Goal: Information Seeking & Learning: Learn about a topic

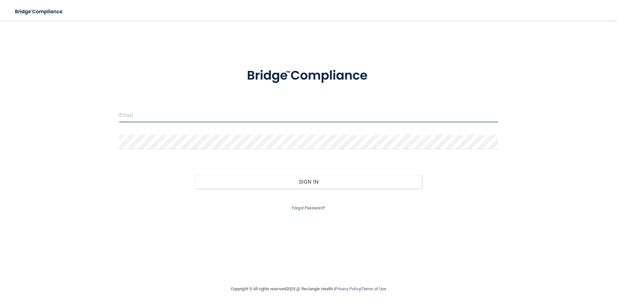
click at [147, 110] on input "email" at bounding box center [308, 115] width 379 height 14
click at [176, 115] on input "allison@surgerycenteera" at bounding box center [308, 115] width 379 height 14
type input "[PERSON_NAME][EMAIL_ADDRESS][DOMAIN_NAME]"
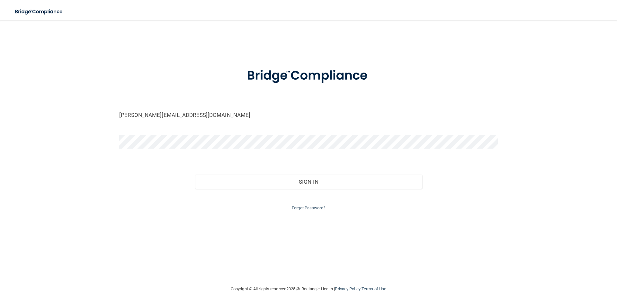
click at [195, 175] on button "Sign In" at bounding box center [308, 182] width 227 height 14
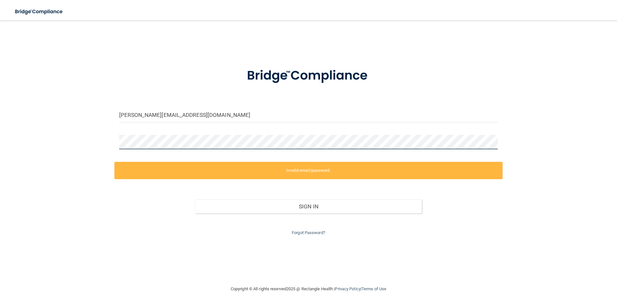
click at [107, 135] on div "allison@surgerycenteraz.com Invalid email/password. You don't have permission t…" at bounding box center [308, 153] width 591 height 252
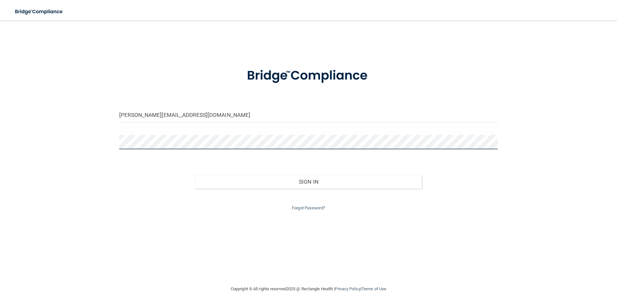
click at [195, 175] on button "Sign In" at bounding box center [308, 182] width 227 height 14
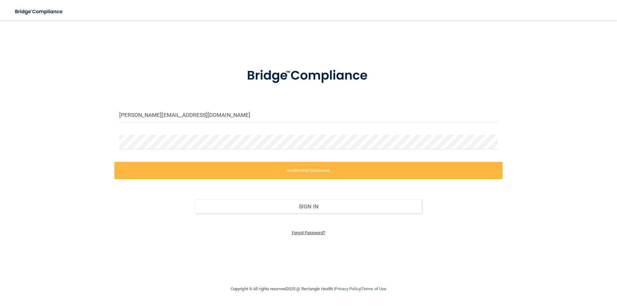
click at [308, 232] on link "Forgot Password?" at bounding box center [308, 232] width 33 height 5
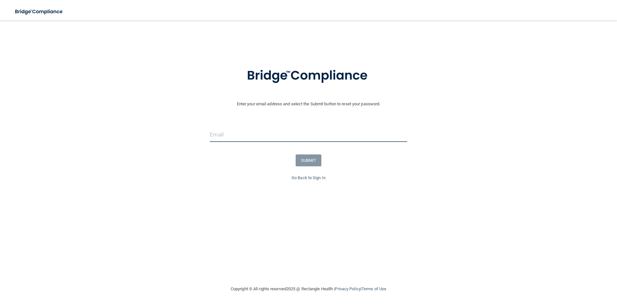
click at [241, 129] on input "email" at bounding box center [308, 135] width 197 height 14
type input "[PERSON_NAME][EMAIL_ADDRESS][DOMAIN_NAME]"
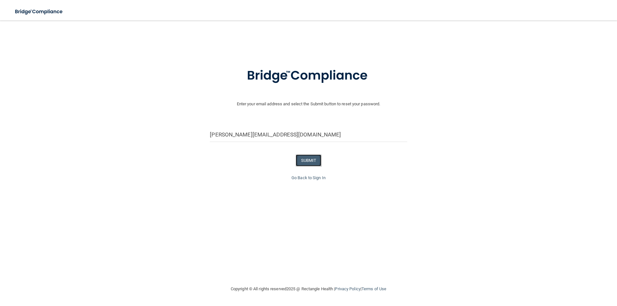
click at [304, 158] on button "SUBMIT" at bounding box center [309, 161] width 26 height 12
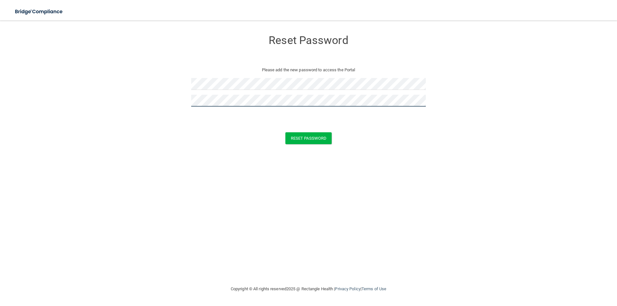
click at [285, 132] on button "Reset Password" at bounding box center [308, 138] width 46 height 12
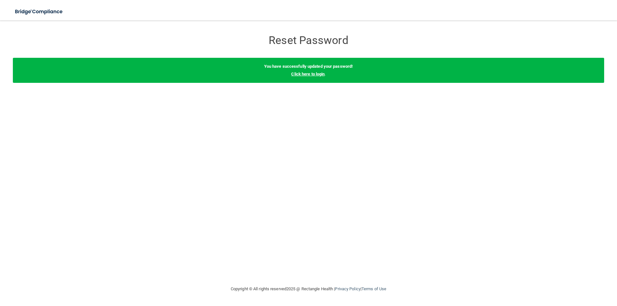
click at [299, 72] on link "Click here to login" at bounding box center [307, 74] width 33 height 5
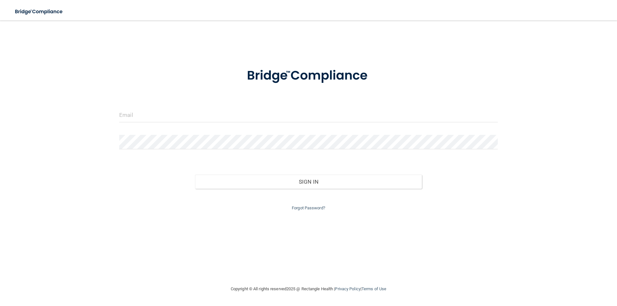
click at [216, 105] on form "Invalid email/password. You don't have permission to access that page. Sign In …" at bounding box center [308, 135] width 379 height 153
click at [198, 113] on input "email" at bounding box center [308, 115] width 379 height 14
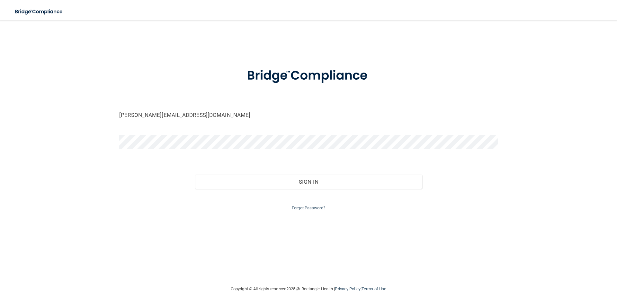
type input "[PERSON_NAME][EMAIL_ADDRESS][DOMAIN_NAME]"
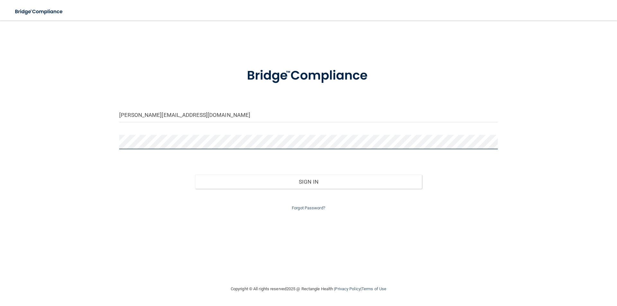
click at [195, 175] on button "Sign In" at bounding box center [308, 182] width 227 height 14
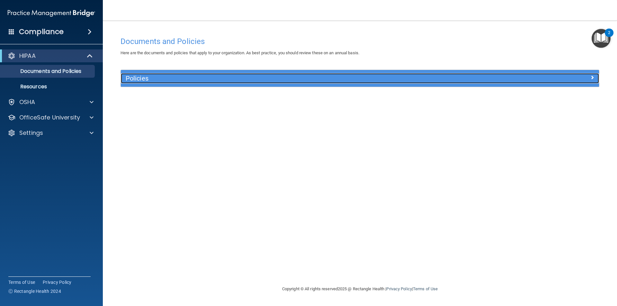
click at [160, 82] on h5 "Policies" at bounding box center [300, 78] width 349 height 7
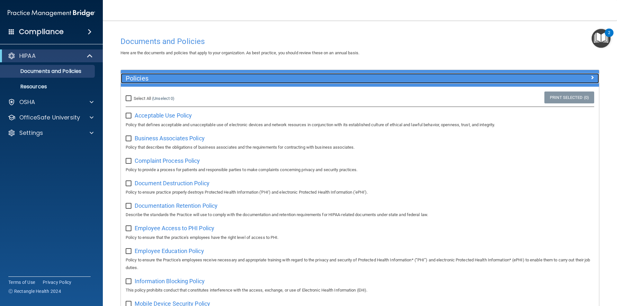
click at [160, 82] on h5 "Policies" at bounding box center [300, 78] width 349 height 7
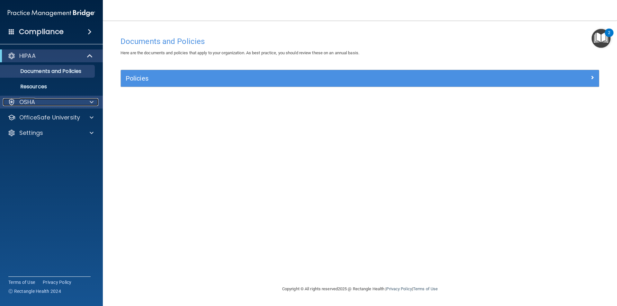
click at [56, 104] on div "OSHA" at bounding box center [43, 102] width 80 height 8
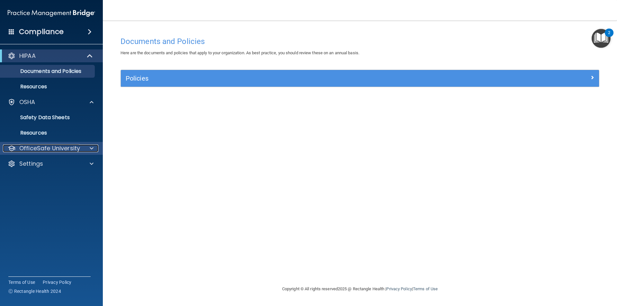
click at [61, 148] on p "OfficeSafe University" at bounding box center [49, 149] width 61 height 8
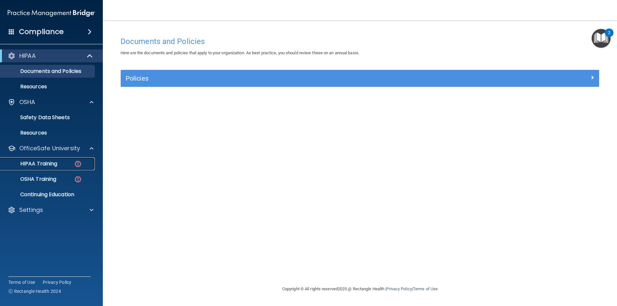
click at [79, 167] on img at bounding box center [78, 164] width 8 height 8
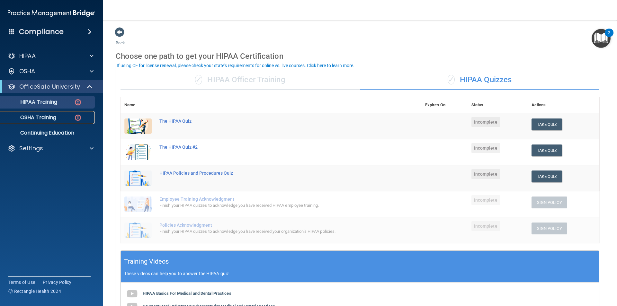
click at [81, 116] on img at bounding box center [78, 118] width 8 height 8
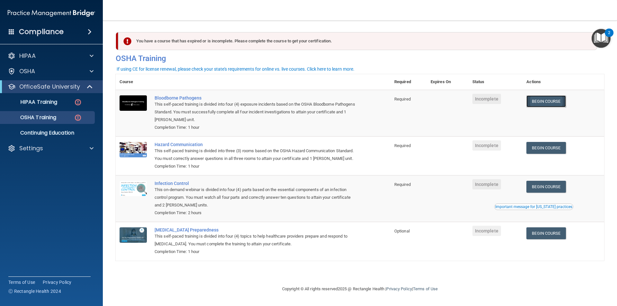
click at [547, 105] on link "Begin Course" at bounding box center [545, 101] width 39 height 12
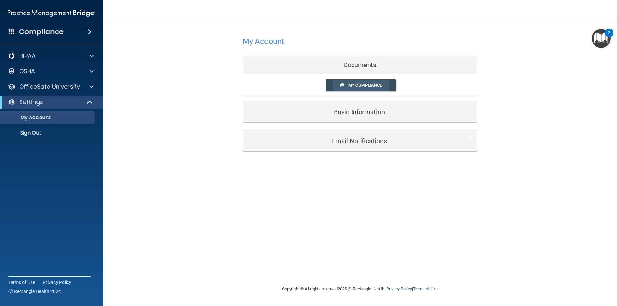
click at [355, 83] on link "My Compliance" at bounding box center [361, 85] width 70 height 12
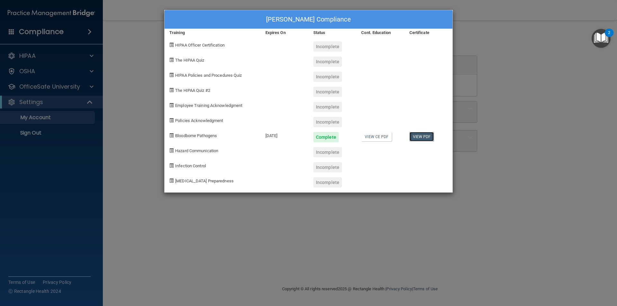
click at [416, 135] on link "View PDF" at bounding box center [421, 136] width 25 height 9
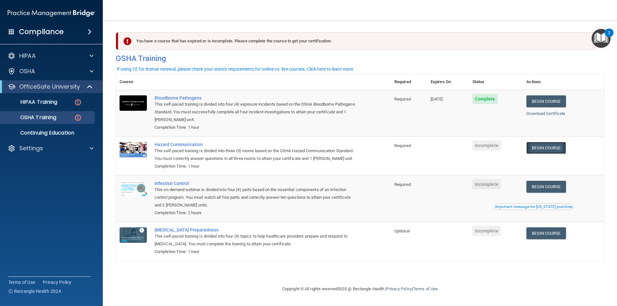
click at [549, 149] on link "Begin Course" at bounding box center [545, 148] width 39 height 12
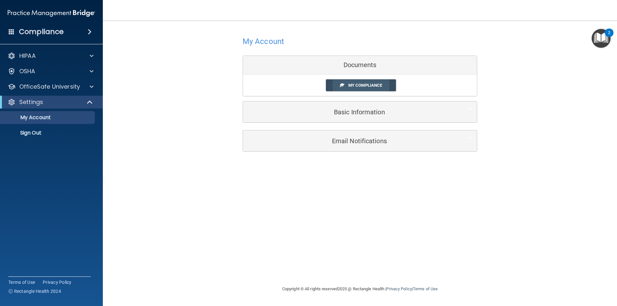
click at [357, 86] on span "My Compliance" at bounding box center [365, 85] width 34 height 5
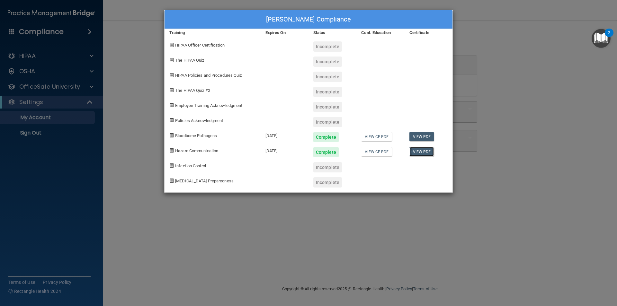
click at [419, 154] on link "View PDF" at bounding box center [421, 151] width 25 height 9
click at [518, 89] on div "Allison Miller's Compliance Training Expires On Status Cont. Education Certific…" at bounding box center [308, 153] width 617 height 306
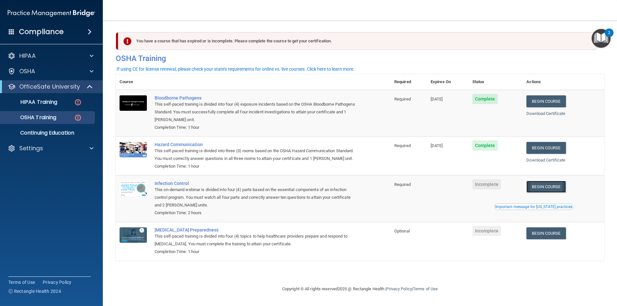
click at [556, 188] on link "Begin Course" at bounding box center [545, 187] width 39 height 12
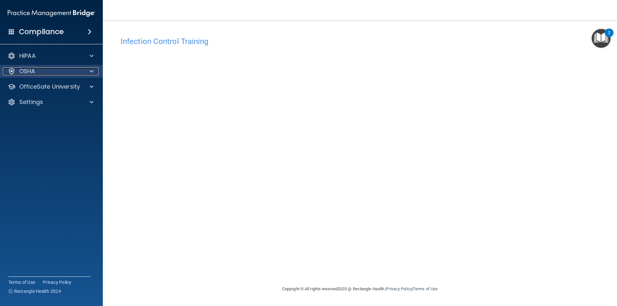
click at [66, 73] on div "OSHA" at bounding box center [43, 71] width 80 height 8
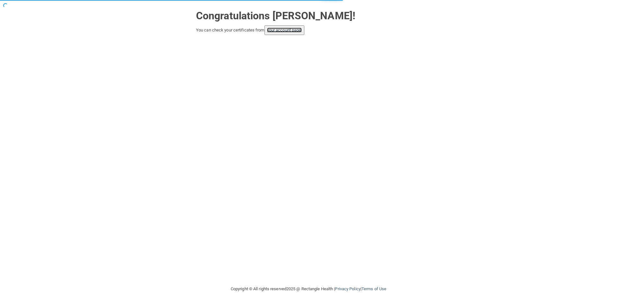
click at [279, 30] on link "your account page!" at bounding box center [284, 30] width 35 height 5
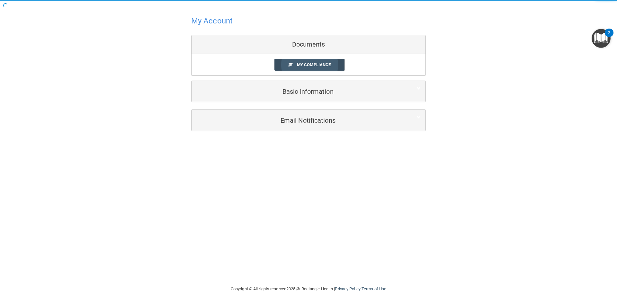
click at [314, 62] on span "My Compliance" at bounding box center [314, 64] width 34 height 5
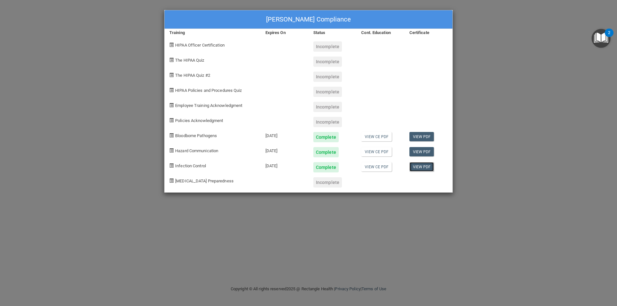
click at [422, 167] on link "View PDF" at bounding box center [421, 166] width 25 height 9
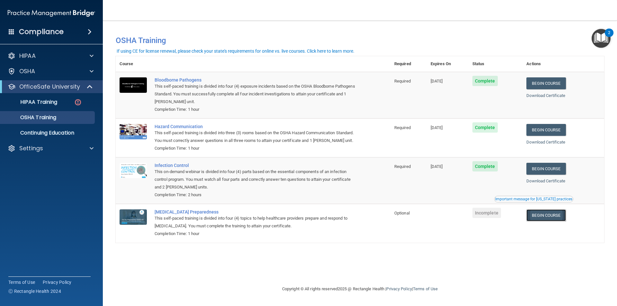
click at [558, 219] on link "Begin Course" at bounding box center [545, 216] width 39 height 12
click at [557, 216] on link "Begin Course" at bounding box center [545, 216] width 39 height 12
click at [560, 199] on div "Important message for California practices" at bounding box center [533, 199] width 77 height 4
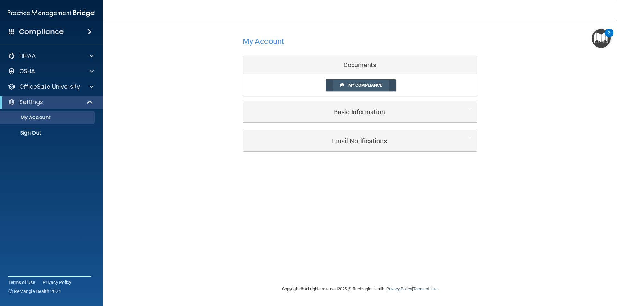
click at [367, 82] on link "My Compliance" at bounding box center [361, 85] width 70 height 12
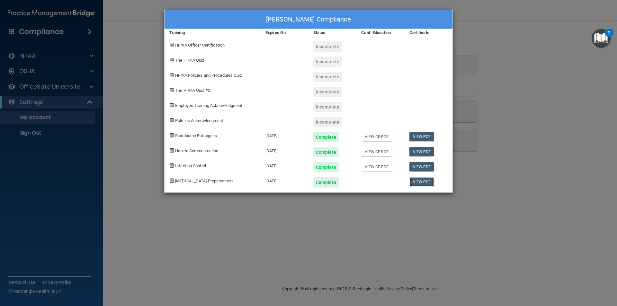
click at [426, 182] on link "View PDF" at bounding box center [421, 181] width 25 height 9
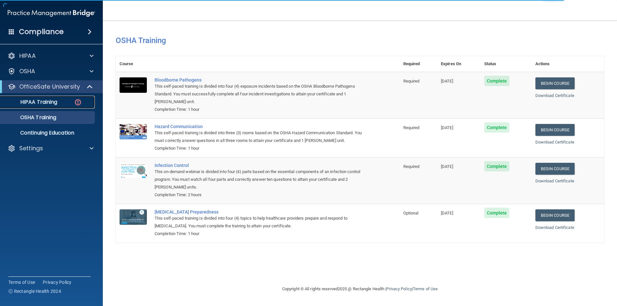
click at [40, 97] on link "HIPAA Training" at bounding box center [44, 102] width 101 height 13
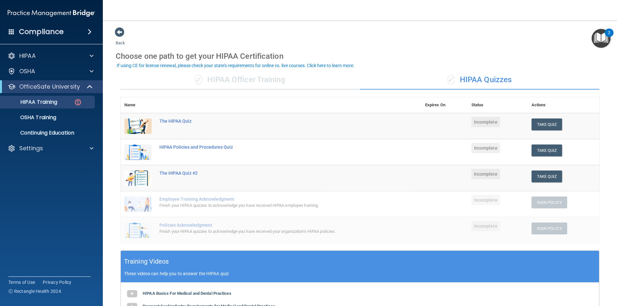
click at [503, 127] on td "Incomplete" at bounding box center [498, 126] width 60 height 26
click at [540, 127] on button "Take Quiz" at bounding box center [547, 125] width 31 height 12
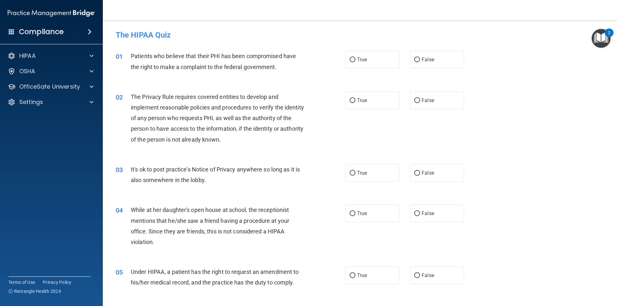
drag, startPoint x: 493, startPoint y: 113, endPoint x: 478, endPoint y: 114, distance: 15.1
drag, startPoint x: 478, startPoint y: 114, endPoint x: 502, endPoint y: 89, distance: 33.9
click at [502, 89] on div "02 The Privacy Rule requires covered entities to develop and implement reasonab…" at bounding box center [360, 120] width 498 height 73
drag, startPoint x: 362, startPoint y: 190, endPoint x: 359, endPoint y: 193, distance: 4.1
drag, startPoint x: 359, startPoint y: 193, endPoint x: 219, endPoint y: 151, distance: 146.1
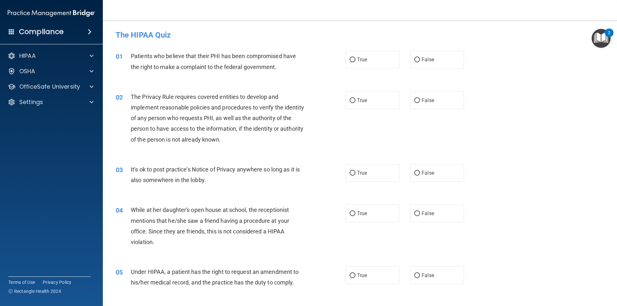
click at [219, 151] on div "02 The Privacy Rule requires covered entities to develop and implement reasonab…" at bounding box center [360, 120] width 498 height 73
click at [444, 63] on label "False" at bounding box center [437, 60] width 54 height 18
click at [420, 62] on input "False" at bounding box center [417, 60] width 6 height 5
radio input "true"
drag, startPoint x: 282, startPoint y: 125, endPoint x: 262, endPoint y: 128, distance: 20.7
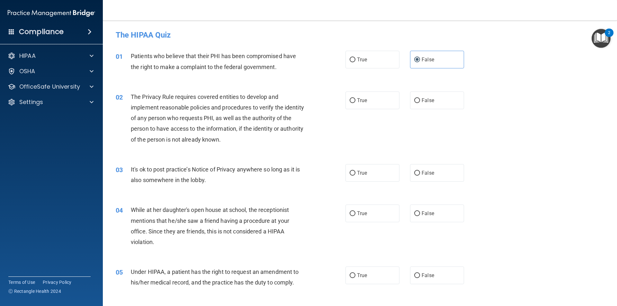
drag, startPoint x: 262, startPoint y: 128, endPoint x: 256, endPoint y: 97, distance: 31.3
click at [256, 97] on span "The Privacy Rule requires covered entities to develop and implement reasonable …" at bounding box center [217, 118] width 173 height 49
click at [372, 99] on label "True" at bounding box center [373, 101] width 54 height 18
click at [355, 99] on input "True" at bounding box center [353, 100] width 6 height 5
radio input "true"
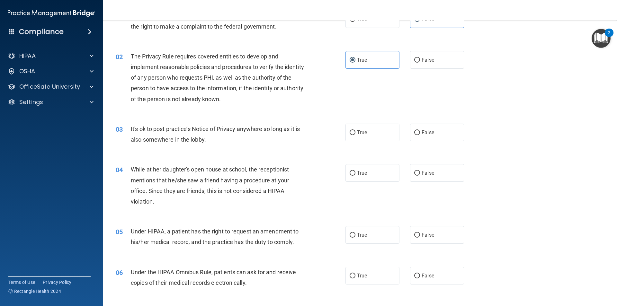
scroll to position [64, 0]
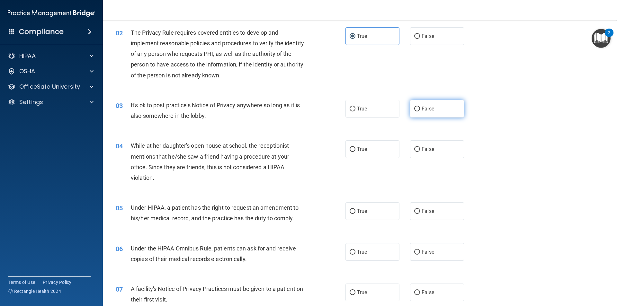
click at [452, 109] on label "False" at bounding box center [437, 109] width 54 height 18
click at [420, 109] on input "False" at bounding box center [417, 109] width 6 height 5
radio input "true"
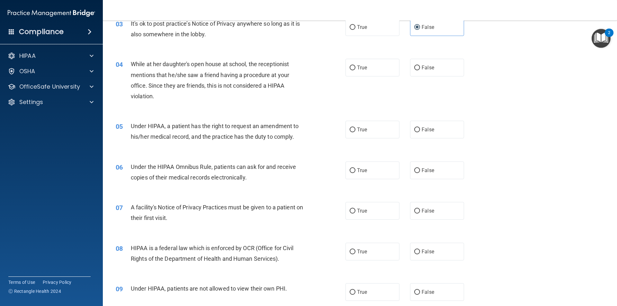
scroll to position [161, 0]
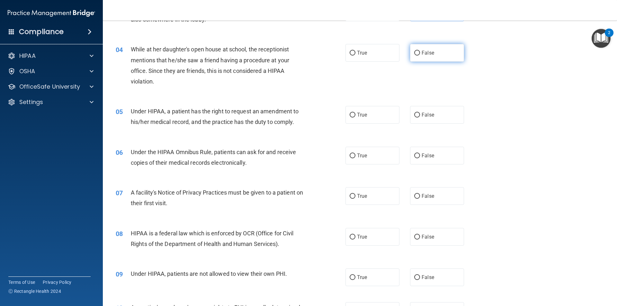
click at [410, 59] on label "False" at bounding box center [437, 53] width 54 height 18
click at [414, 56] on input "False" at bounding box center [417, 53] width 6 height 5
radio input "true"
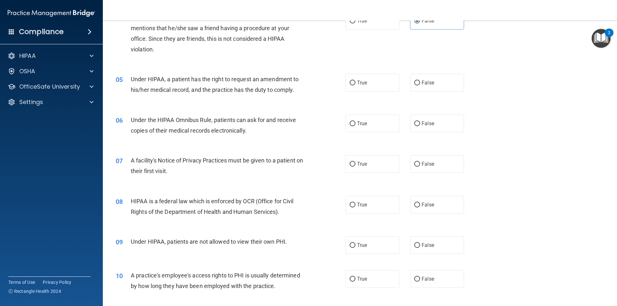
scroll to position [225, 0]
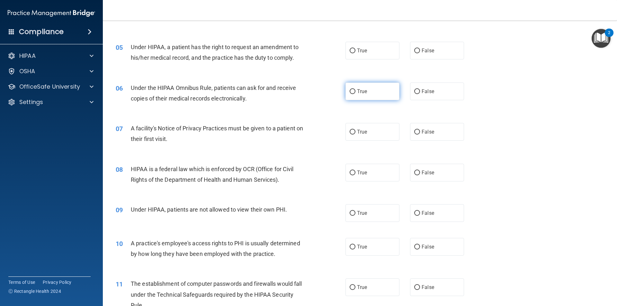
click at [364, 89] on span "True" at bounding box center [362, 91] width 10 height 6
click at [355, 89] on input "True" at bounding box center [353, 91] width 6 height 5
radio input "true"
click at [412, 55] on label "False" at bounding box center [437, 51] width 54 height 18
click at [414, 53] on input "False" at bounding box center [417, 51] width 6 height 5
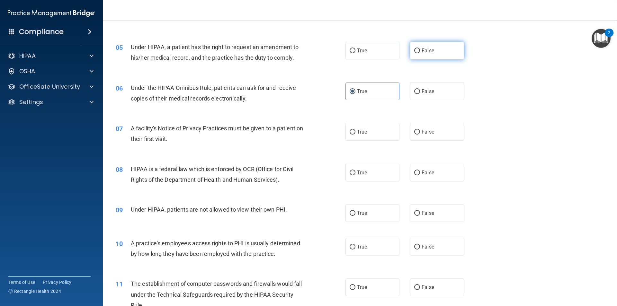
radio input "true"
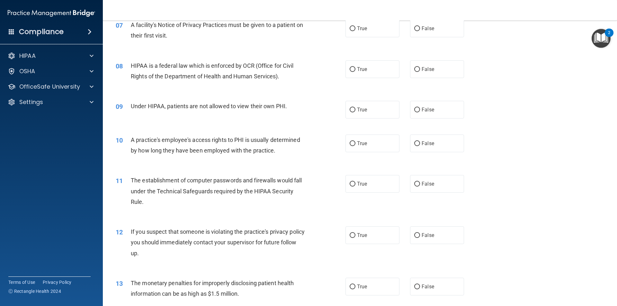
scroll to position [289, 0]
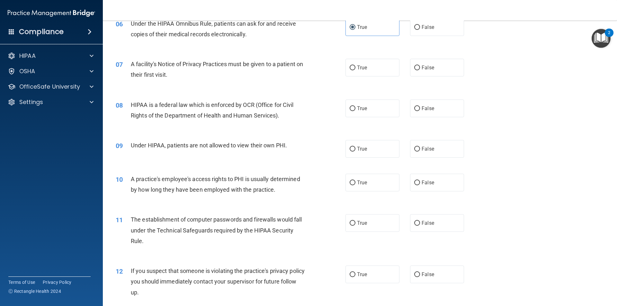
click at [331, 82] on div "07 A facility's Notice of Privacy Practices must be given to a patient on their…" at bounding box center [230, 71] width 249 height 24
click at [363, 113] on label "True" at bounding box center [373, 109] width 54 height 18
click at [355, 111] on input "True" at bounding box center [353, 108] width 6 height 5
radio input "true"
click at [430, 144] on label "False" at bounding box center [437, 149] width 54 height 18
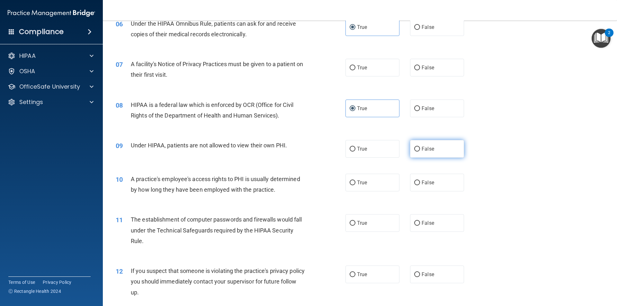
click at [420, 147] on input "False" at bounding box center [417, 149] width 6 height 5
radio input "true"
click at [381, 65] on label "True" at bounding box center [373, 68] width 54 height 18
click at [355, 66] on input "True" at bounding box center [353, 68] width 6 height 5
radio input "true"
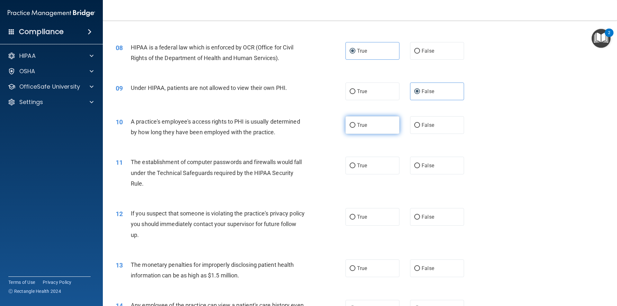
scroll to position [386, 0]
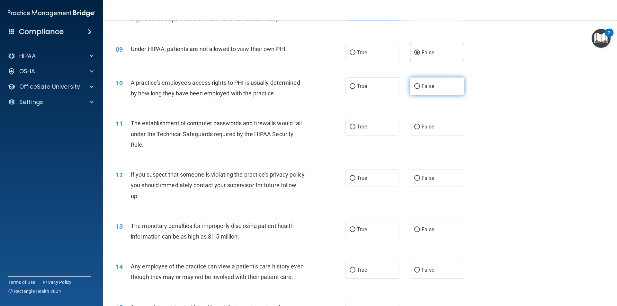
click at [427, 88] on span "False" at bounding box center [428, 86] width 13 height 6
click at [420, 88] on input "False" at bounding box center [417, 86] width 6 height 5
radio input "true"
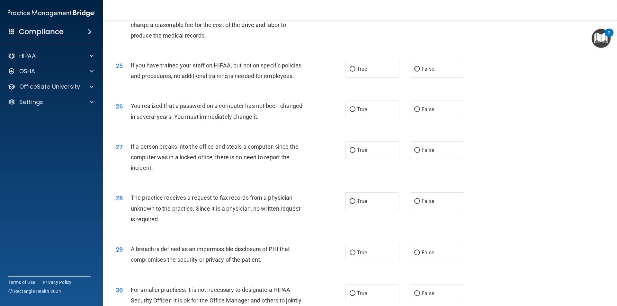
scroll to position [1215, 0]
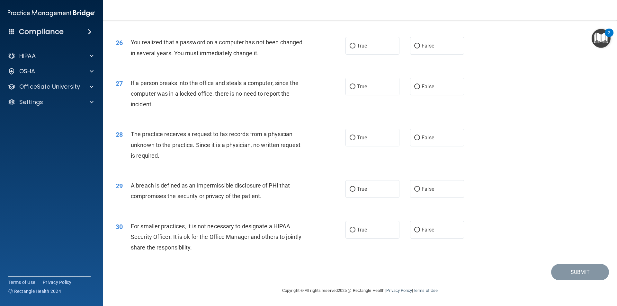
drag, startPoint x: 297, startPoint y: 214, endPoint x: 294, endPoint y: 252, distance: 38.4
click at [294, 252] on div "For smaller practices, it is not necessary to designate a HIPAA Security Office…" at bounding box center [221, 237] width 180 height 32
click at [439, 235] on label "False" at bounding box center [437, 230] width 54 height 18
click at [420, 233] on input "False" at bounding box center [417, 230] width 6 height 5
radio input "true"
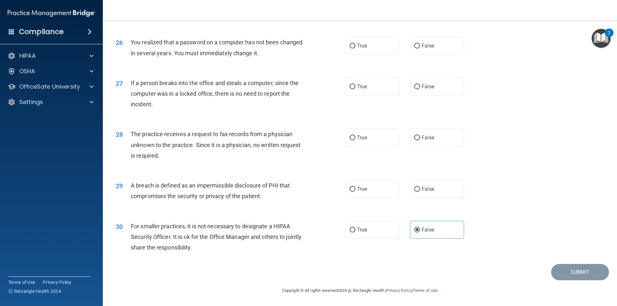
drag, startPoint x: 439, startPoint y: 235, endPoint x: 420, endPoint y: 219, distance: 24.6
click at [420, 219] on div "30 For smaller practices, it is not necessary to designate a HIPAA Security Off…" at bounding box center [360, 238] width 498 height 51
drag, startPoint x: 420, startPoint y: 219, endPoint x: 386, endPoint y: 216, distance: 34.2
click at [386, 216] on div "30 For smaller practices, it is not necessary to designate a HIPAA Security Off…" at bounding box center [360, 238] width 498 height 51
drag, startPoint x: 386, startPoint y: 216, endPoint x: 379, endPoint y: 215, distance: 7.5
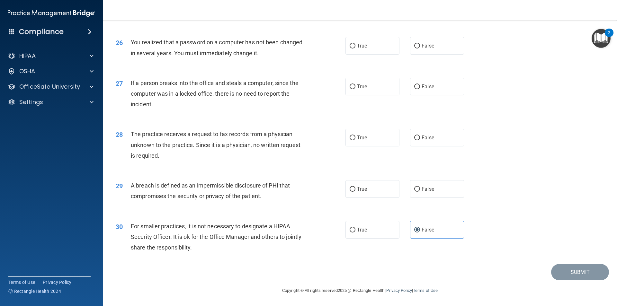
click at [379, 215] on div "30 For smaller practices, it is not necessary to designate a HIPAA Security Off…" at bounding box center [360, 238] width 498 height 51
drag, startPoint x: 379, startPoint y: 215, endPoint x: 329, endPoint y: 206, distance: 50.2
click at [329, 206] on div "29 A breach is defined as an impermissible disclosure of PHI that compromises t…" at bounding box center [360, 192] width 498 height 40
click at [359, 190] on span "True" at bounding box center [362, 189] width 10 height 6
click at [355, 190] on input "True" at bounding box center [353, 189] width 6 height 5
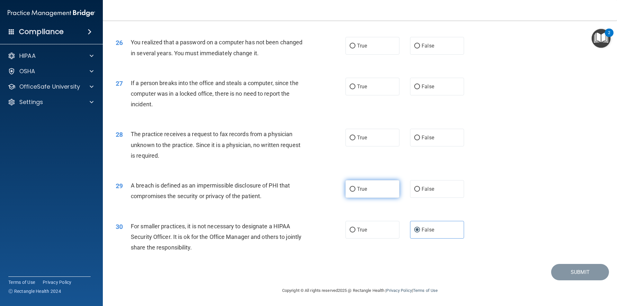
radio input "true"
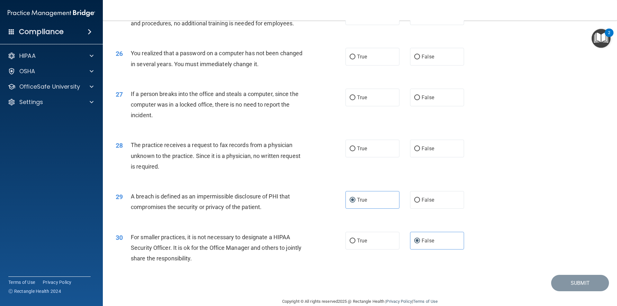
click at [254, 172] on div "The practice receives a request to fax records from a physician unknown to the …" at bounding box center [221, 156] width 180 height 32
click at [416, 157] on label "False" at bounding box center [437, 149] width 54 height 18
click at [416, 151] on input "False" at bounding box center [417, 149] width 6 height 5
radio input "true"
drag, startPoint x: 400, startPoint y: 161, endPoint x: 0, endPoint y: 319, distance: 430.2
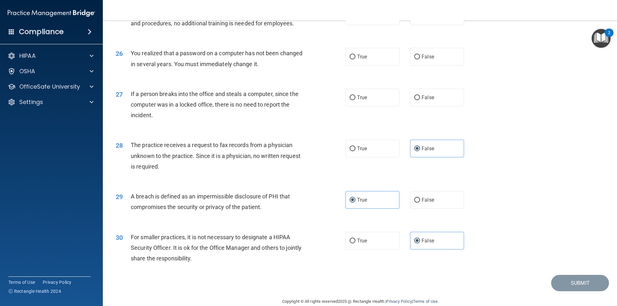
drag, startPoint x: 0, startPoint y: 319, endPoint x: 178, endPoint y: 153, distance: 243.6
click at [178, 132] on div "27 If a person breaks into the office and steals a computer, since the computer…" at bounding box center [360, 106] width 498 height 51
drag, startPoint x: 177, startPoint y: 151, endPoint x: 0, endPoint y: 319, distance: 244.0
drag, startPoint x: 0, startPoint y: 319, endPoint x: 278, endPoint y: 179, distance: 311.2
click at [278, 170] on span "The practice receives a request to fax records from a physician unknown to the …" at bounding box center [216, 156] width 170 height 28
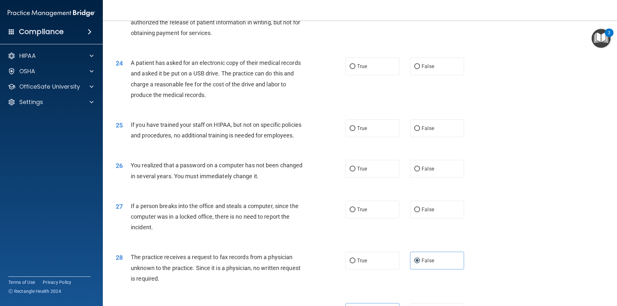
scroll to position [1151, 0]
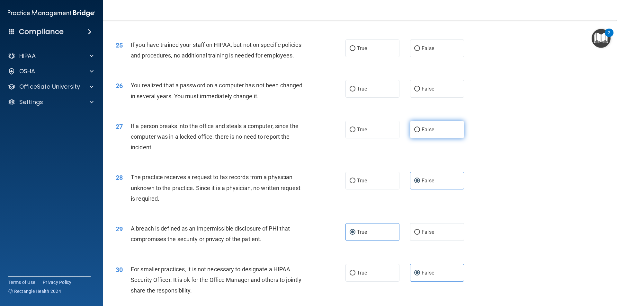
click at [452, 139] on label "False" at bounding box center [437, 130] width 54 height 18
click at [420, 132] on input "False" at bounding box center [417, 130] width 6 height 5
radio input "true"
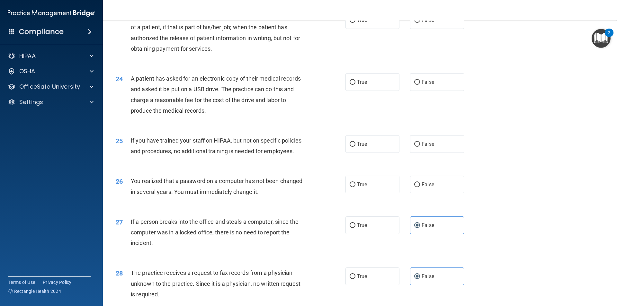
scroll to position [1054, 0]
drag, startPoint x: 246, startPoint y: 213, endPoint x: 247, endPoint y: 209, distance: 4.5
click at [246, 196] on span "You realized that a password on a computer has not been changed in several year…" at bounding box center [217, 186] width 172 height 17
click at [421, 194] on label "False" at bounding box center [437, 185] width 54 height 18
click at [420, 188] on input "False" at bounding box center [417, 185] width 6 height 5
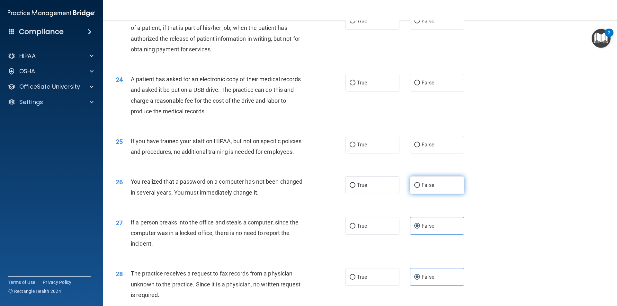
radio input "true"
click at [381, 154] on label "True" at bounding box center [373, 145] width 54 height 18
click at [355, 148] on input "True" at bounding box center [353, 145] width 6 height 5
radio input "true"
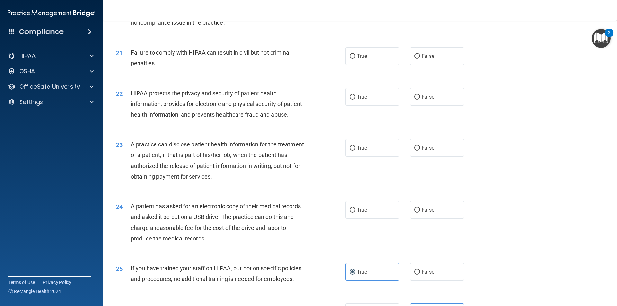
scroll to position [958, 0]
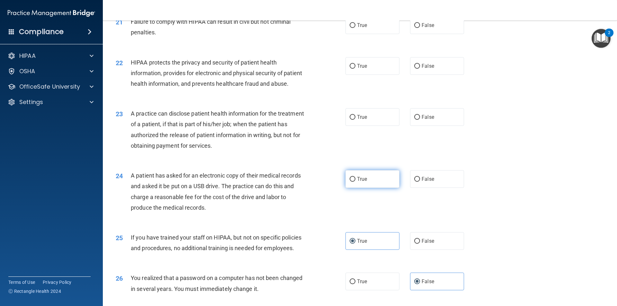
click at [373, 188] on label "True" at bounding box center [373, 179] width 54 height 18
click at [355, 182] on input "True" at bounding box center [353, 179] width 6 height 5
radio input "true"
click at [355, 126] on label "True" at bounding box center [373, 117] width 54 height 18
click at [355, 120] on input "True" at bounding box center [353, 117] width 6 height 5
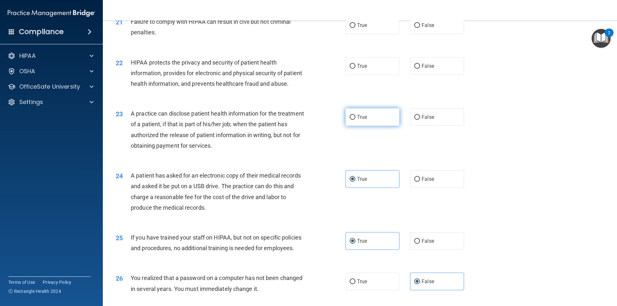
radio input "true"
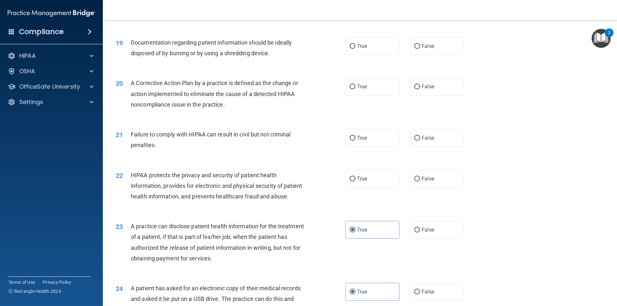
scroll to position [829, 0]
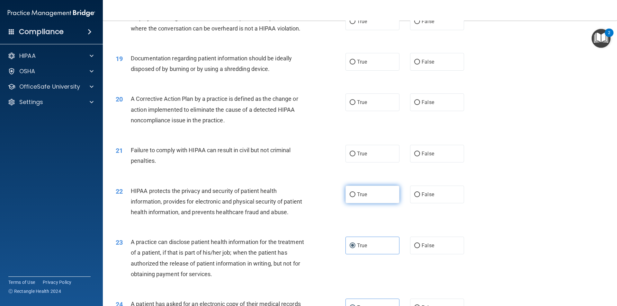
click at [357, 198] on span "True" at bounding box center [362, 195] width 10 height 6
click at [355, 197] on input "True" at bounding box center [353, 195] width 6 height 5
radio input "true"
click at [361, 163] on label "True" at bounding box center [373, 154] width 54 height 18
click at [355, 157] on input "True" at bounding box center [353, 154] width 6 height 5
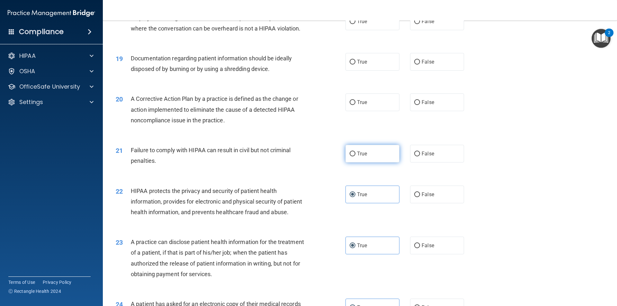
radio input "true"
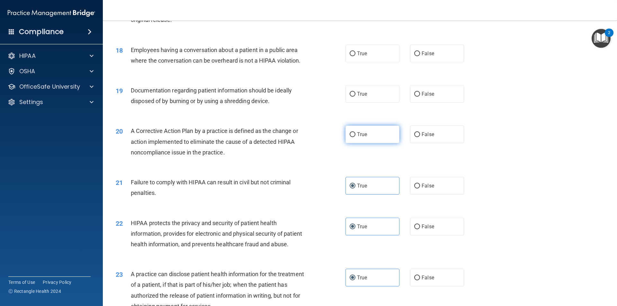
click at [382, 143] on label "True" at bounding box center [373, 135] width 54 height 18
click at [355, 137] on input "True" at bounding box center [353, 134] width 6 height 5
radio input "true"
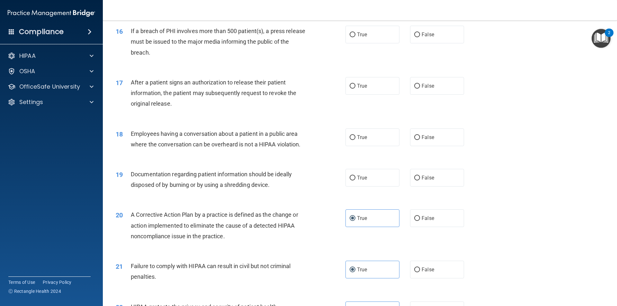
scroll to position [701, 0]
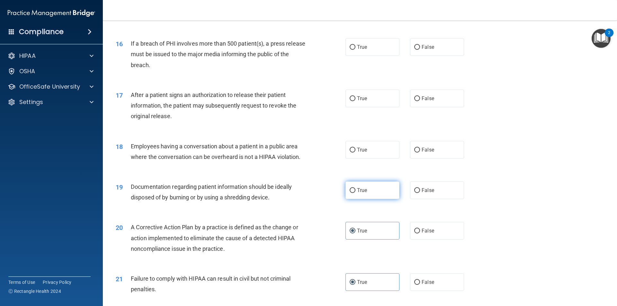
click at [382, 195] on label "True" at bounding box center [373, 191] width 54 height 18
click at [355, 193] on input "True" at bounding box center [353, 190] width 6 height 5
radio input "true"
click at [449, 159] on label "False" at bounding box center [437, 150] width 54 height 18
click at [420, 153] on input "False" at bounding box center [417, 150] width 6 height 5
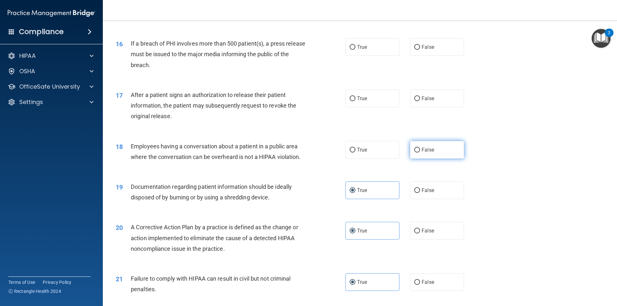
radio input "true"
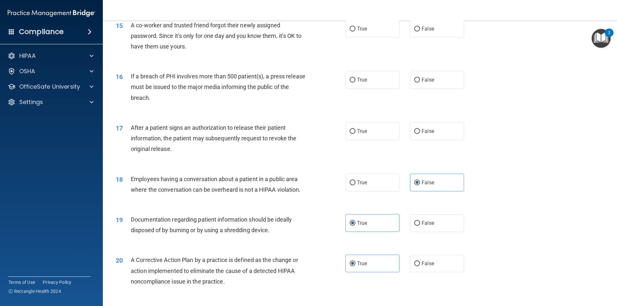
scroll to position [636, 0]
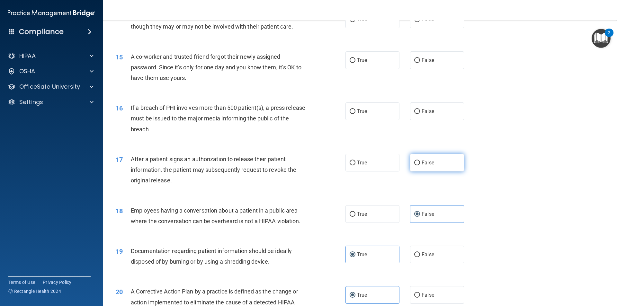
click at [416, 169] on label "False" at bounding box center [437, 163] width 54 height 18
click at [416, 166] on input "False" at bounding box center [417, 163] width 6 height 5
radio input "true"
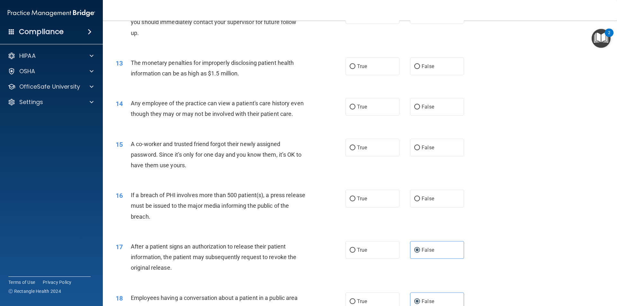
scroll to position [540, 0]
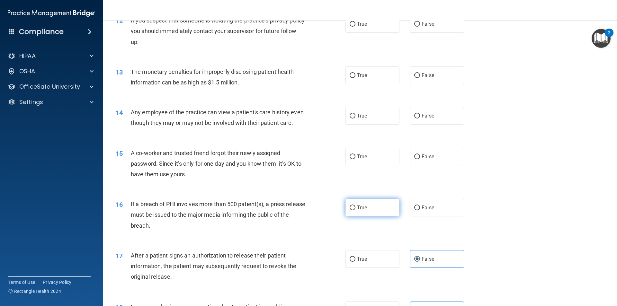
click at [354, 212] on label "True" at bounding box center [373, 208] width 54 height 18
click at [354, 211] on input "True" at bounding box center [353, 208] width 6 height 5
radio input "true"
click at [446, 166] on label "False" at bounding box center [437, 157] width 54 height 18
click at [420, 159] on input "False" at bounding box center [417, 157] width 6 height 5
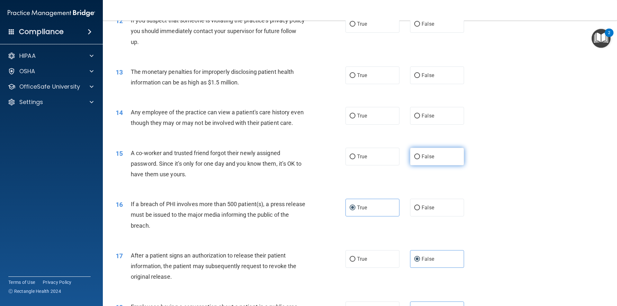
radio input "true"
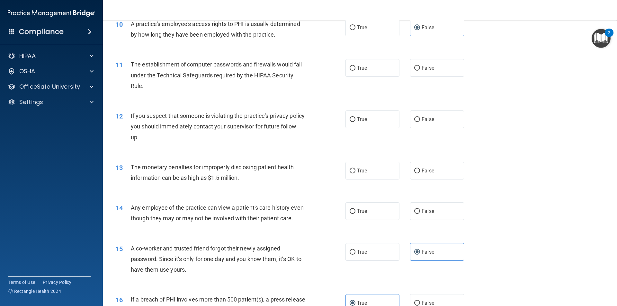
scroll to position [444, 0]
click at [367, 215] on label "True" at bounding box center [373, 212] width 54 height 18
click at [355, 215] on input "True" at bounding box center [353, 212] width 6 height 5
radio input "true"
click at [373, 171] on label "True" at bounding box center [373, 172] width 54 height 18
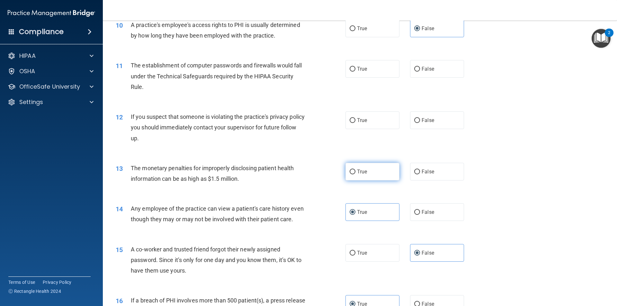
click at [355, 171] on input "True" at bounding box center [353, 172] width 6 height 5
radio input "true"
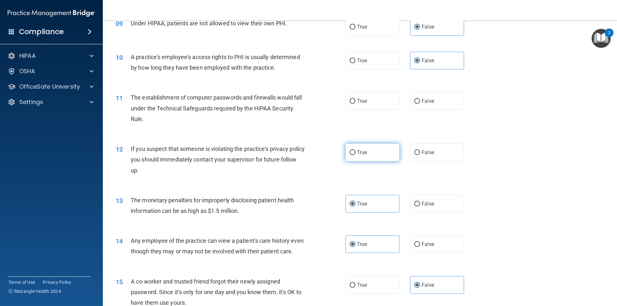
click at [384, 155] on label "True" at bounding box center [373, 153] width 54 height 18
click at [355, 155] on input "True" at bounding box center [353, 152] width 6 height 5
radio input "true"
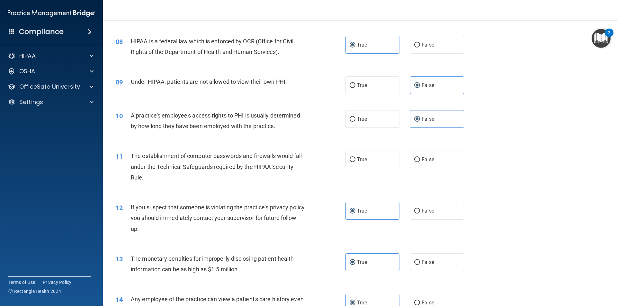
scroll to position [315, 0]
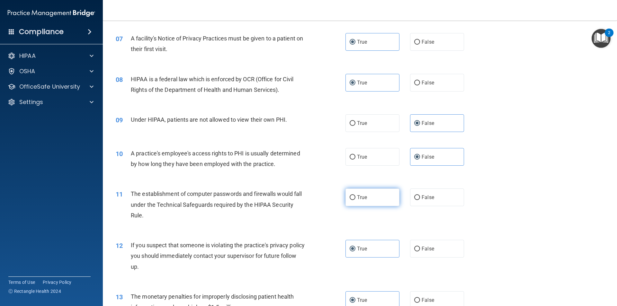
click at [378, 200] on label "True" at bounding box center [373, 198] width 54 height 18
click at [355, 200] on input "True" at bounding box center [353, 197] width 6 height 5
radio input "true"
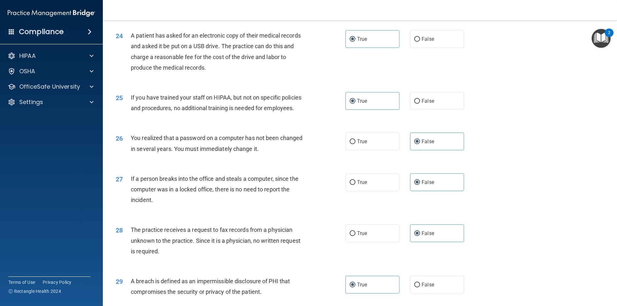
scroll to position [1215, 0]
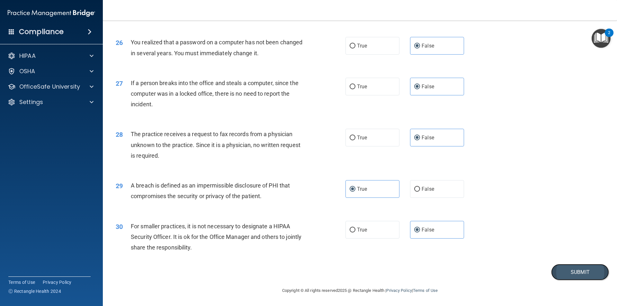
click at [588, 270] on button "Submit" at bounding box center [580, 272] width 58 height 16
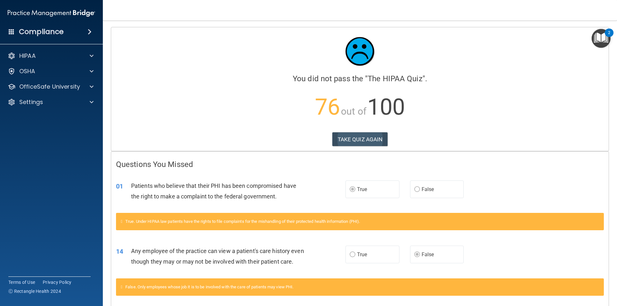
click at [332, 144] on div "TAKE QUIZ AGAIN" at bounding box center [360, 139] width 488 height 14
click at [345, 141] on button "TAKE QUIZ AGAIN" at bounding box center [360, 139] width 56 height 14
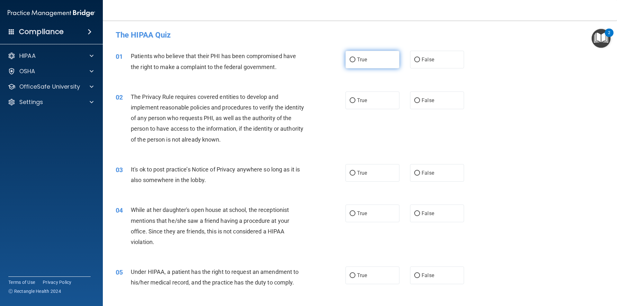
click at [375, 63] on label "True" at bounding box center [373, 60] width 54 height 18
click at [355, 62] on input "True" at bounding box center [353, 60] width 6 height 5
radio input "true"
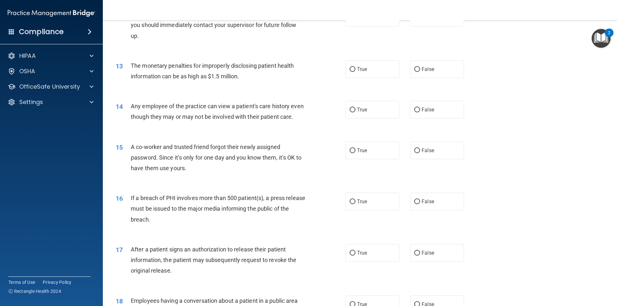
scroll to position [546, 0]
click at [427, 112] on label "False" at bounding box center [437, 110] width 54 height 18
click at [420, 112] on input "False" at bounding box center [417, 109] width 6 height 5
radio input "true"
click at [424, 153] on span "False" at bounding box center [428, 150] width 13 height 6
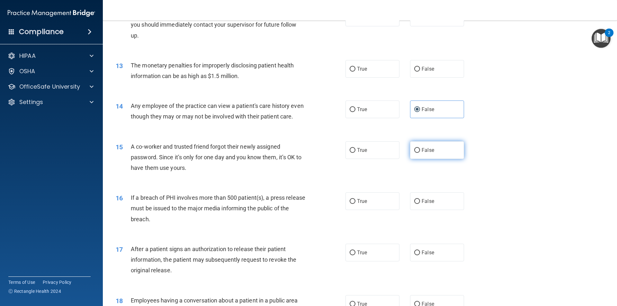
click at [420, 153] on input "False" at bounding box center [417, 150] width 6 height 5
radio input "true"
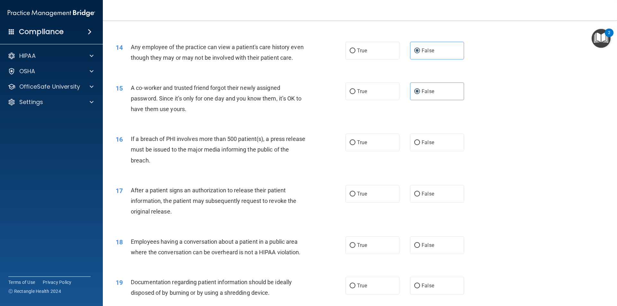
scroll to position [611, 0]
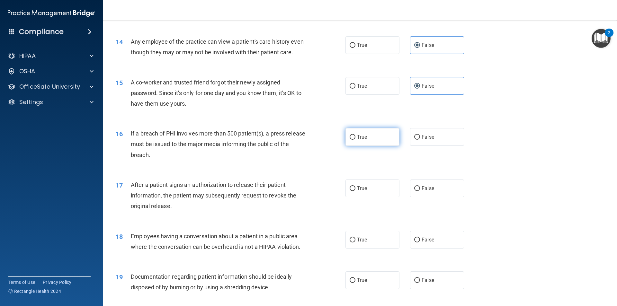
click at [379, 146] on label "True" at bounding box center [373, 137] width 54 height 18
click at [355, 140] on input "True" at bounding box center [353, 137] width 6 height 5
radio input "true"
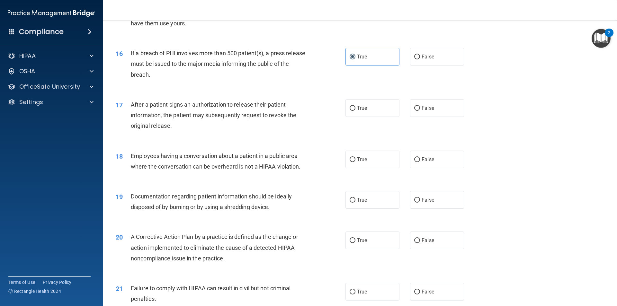
scroll to position [707, 0]
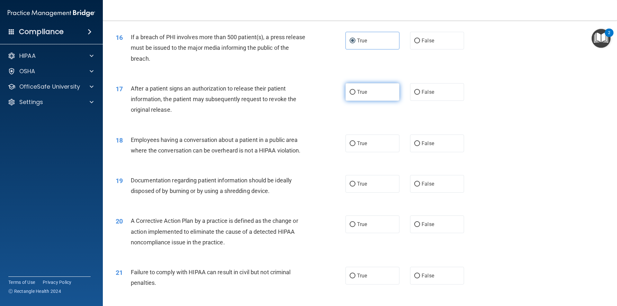
click at [369, 101] on label "True" at bounding box center [373, 92] width 54 height 18
click at [355, 95] on input "True" at bounding box center [353, 92] width 6 height 5
radio input "true"
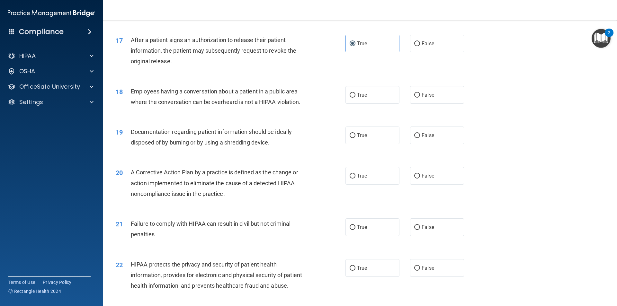
scroll to position [771, 0]
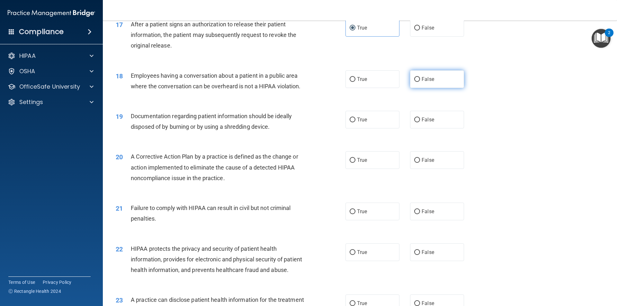
click at [422, 82] on span "False" at bounding box center [428, 79] width 13 height 6
click at [420, 82] on input "False" at bounding box center [417, 79] width 6 height 5
radio input "true"
click at [360, 123] on span "True" at bounding box center [362, 120] width 10 height 6
click at [355, 122] on input "True" at bounding box center [353, 120] width 6 height 5
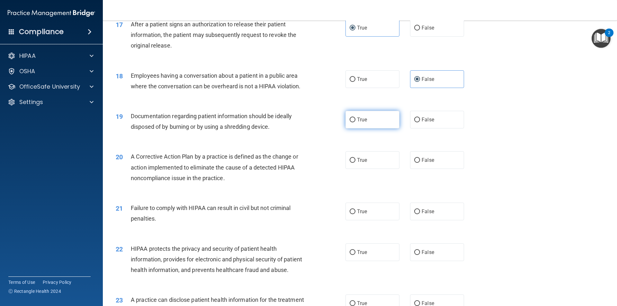
radio input "true"
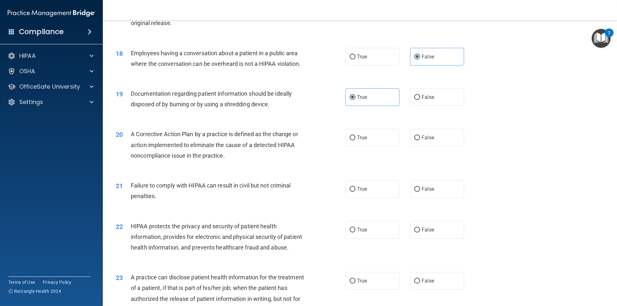
scroll to position [836, 0]
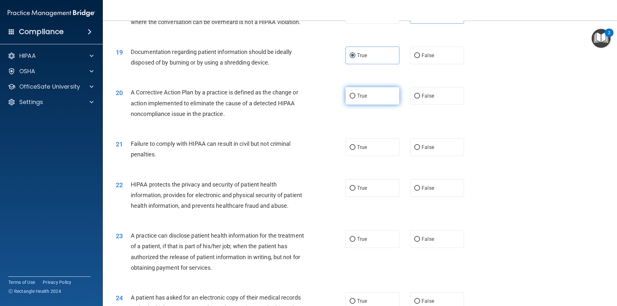
click at [384, 105] on label "True" at bounding box center [373, 96] width 54 height 18
click at [355, 99] on input "True" at bounding box center [353, 96] width 6 height 5
radio input "true"
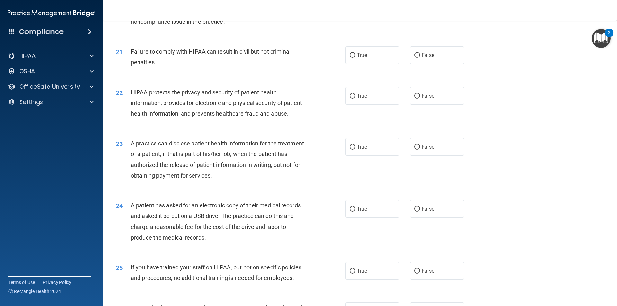
scroll to position [932, 0]
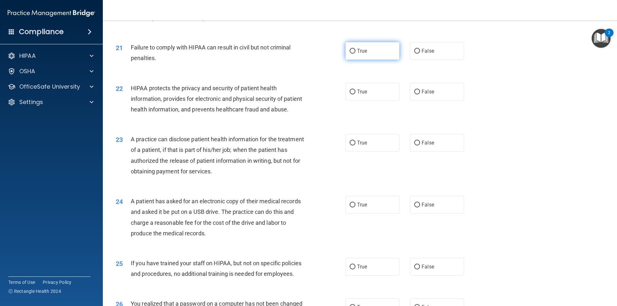
click at [382, 60] on label "True" at bounding box center [373, 51] width 54 height 18
click at [355, 54] on input "True" at bounding box center [353, 51] width 6 height 5
radio input "true"
click at [439, 60] on label "False" at bounding box center [437, 51] width 54 height 18
click at [420, 54] on input "False" at bounding box center [417, 51] width 6 height 5
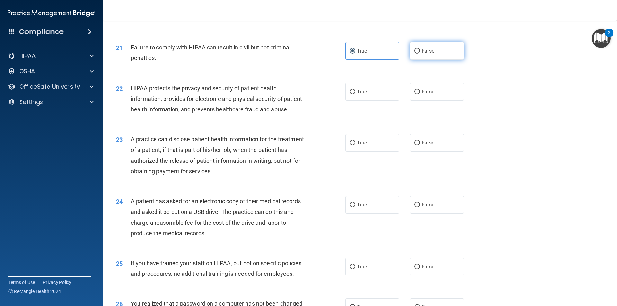
radio input "true"
radio input "false"
click at [373, 99] on label "True" at bounding box center [373, 92] width 54 height 18
click at [355, 94] on input "True" at bounding box center [353, 92] width 6 height 5
radio input "true"
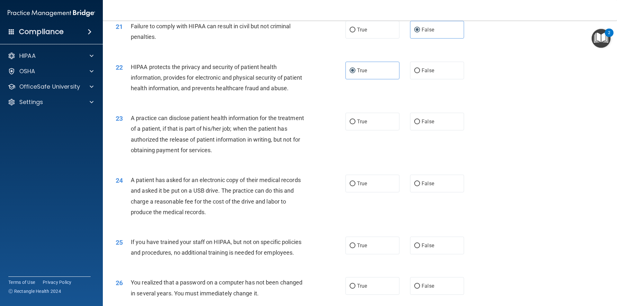
scroll to position [996, 0]
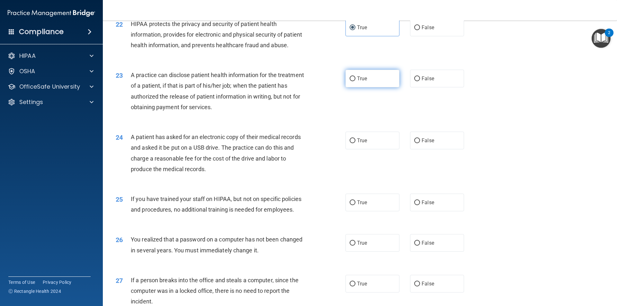
click at [374, 87] on label "True" at bounding box center [373, 79] width 54 height 18
click at [355, 81] on input "True" at bounding box center [353, 78] width 6 height 5
radio input "true"
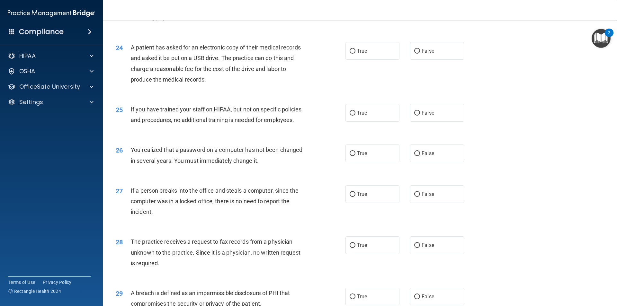
scroll to position [1061, 0]
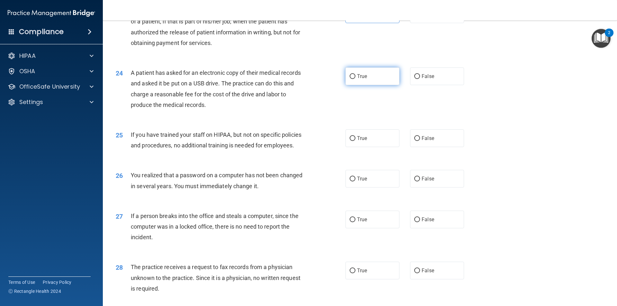
click at [357, 85] on label "True" at bounding box center [373, 76] width 54 height 18
click at [355, 79] on input "True" at bounding box center [353, 76] width 6 height 5
radio input "true"
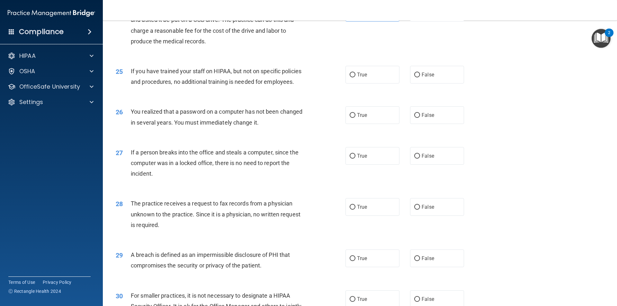
scroll to position [1125, 0]
click at [442, 83] on label "False" at bounding box center [437, 74] width 54 height 18
click at [420, 77] on input "False" at bounding box center [417, 74] width 6 height 5
radio input "true"
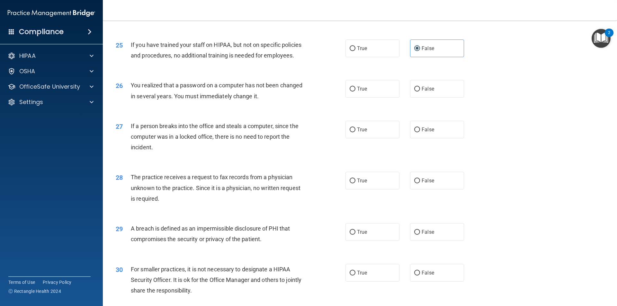
scroll to position [1189, 0]
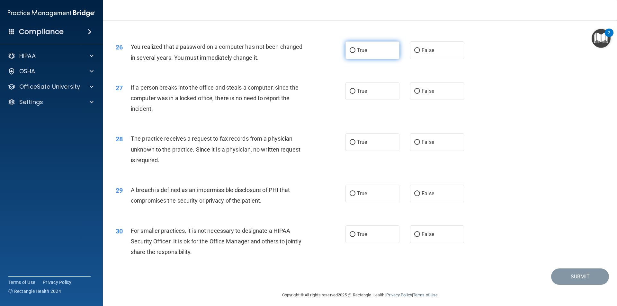
click at [380, 59] on label "True" at bounding box center [373, 50] width 54 height 18
click at [355, 53] on input "True" at bounding box center [353, 50] width 6 height 5
radio input "true"
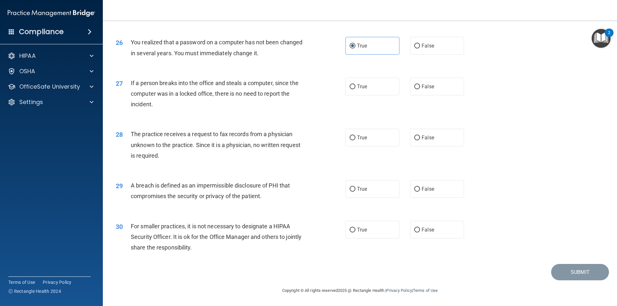
scroll to position [1215, 0]
click at [425, 92] on label "False" at bounding box center [437, 87] width 54 height 18
click at [420, 89] on input "False" at bounding box center [417, 87] width 6 height 5
radio input "true"
click at [420, 142] on label "False" at bounding box center [437, 138] width 54 height 18
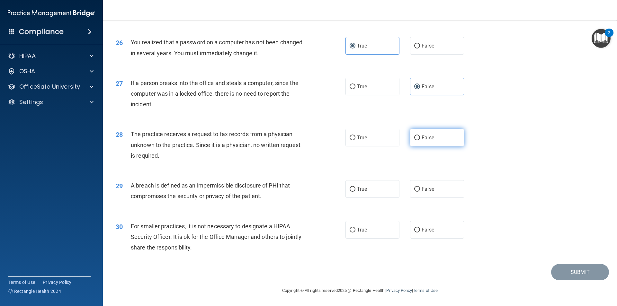
click at [420, 140] on input "False" at bounding box center [417, 138] width 6 height 5
radio input "true"
click at [350, 225] on label "True" at bounding box center [373, 230] width 54 height 18
click at [350, 228] on input "True" at bounding box center [353, 230] width 6 height 5
radio input "true"
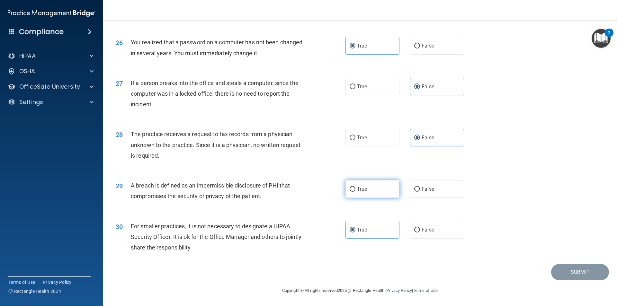
click at [358, 190] on span "True" at bounding box center [362, 189] width 10 height 6
click at [355, 190] on input "True" at bounding box center [353, 189] width 6 height 5
radio input "true"
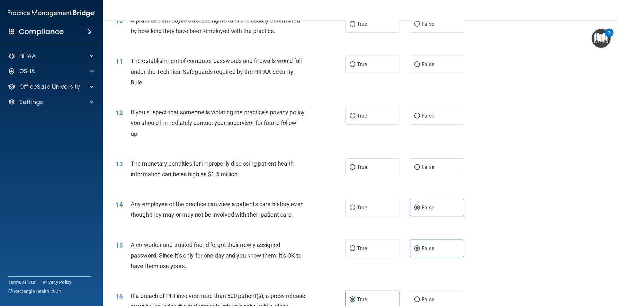
scroll to position [411, 0]
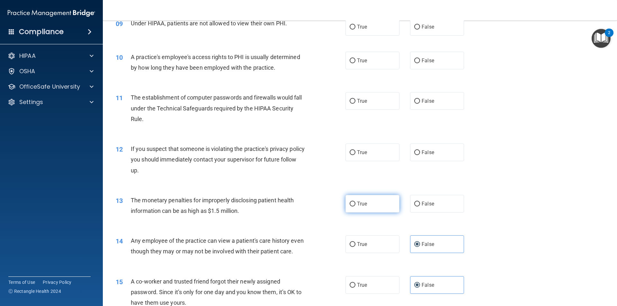
click at [355, 209] on label "True" at bounding box center [373, 204] width 54 height 18
click at [355, 207] on input "True" at bounding box center [353, 204] width 6 height 5
radio input "true"
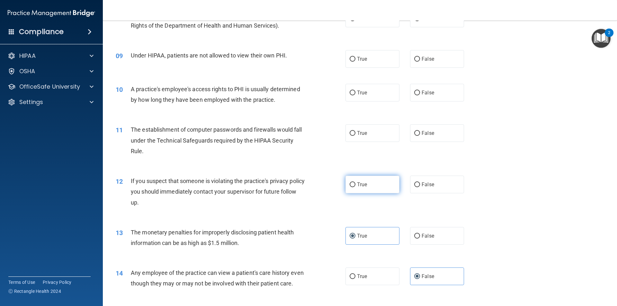
click at [392, 178] on label "True" at bounding box center [373, 185] width 54 height 18
click at [355, 183] on input "True" at bounding box center [353, 185] width 6 height 5
radio input "true"
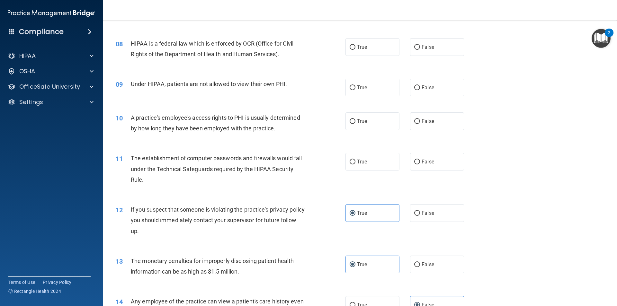
scroll to position [251, 0]
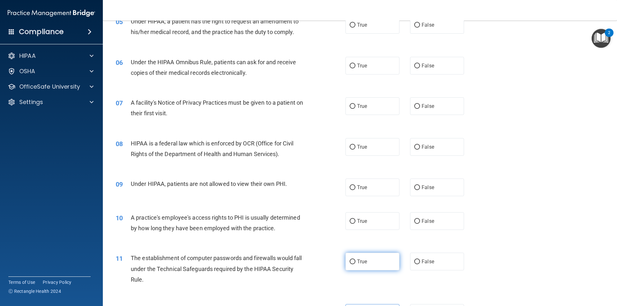
click at [385, 259] on label "True" at bounding box center [373, 262] width 54 height 18
click at [355, 260] on input "True" at bounding box center [353, 262] width 6 height 5
radio input "true"
click at [422, 223] on span "False" at bounding box center [428, 221] width 13 height 6
click at [420, 223] on input "False" at bounding box center [417, 221] width 6 height 5
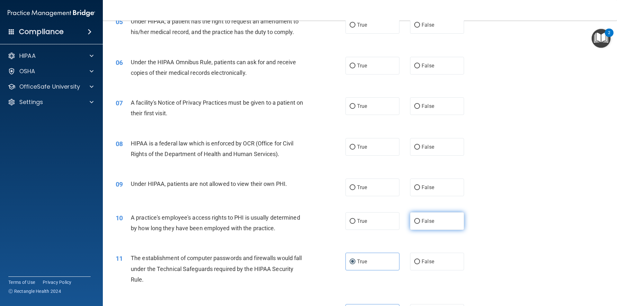
radio input "true"
click at [437, 192] on label "False" at bounding box center [437, 188] width 54 height 18
click at [420, 190] on input "False" at bounding box center [417, 187] width 6 height 5
radio input "true"
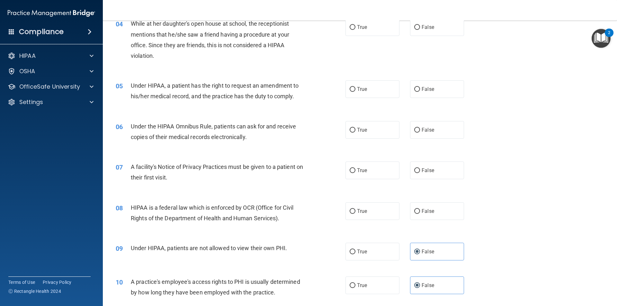
scroll to position [154, 0]
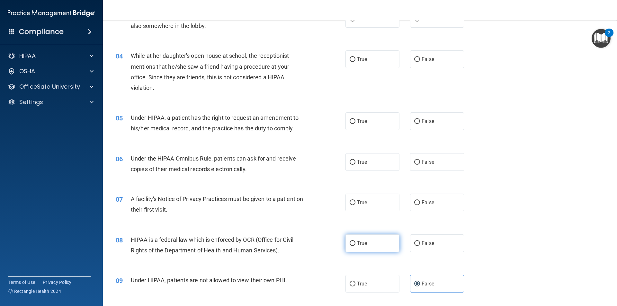
click at [359, 247] on label "True" at bounding box center [373, 244] width 54 height 18
click at [355, 246] on input "True" at bounding box center [353, 243] width 6 height 5
radio input "true"
click at [391, 201] on label "True" at bounding box center [373, 203] width 54 height 18
click at [355, 201] on input "True" at bounding box center [353, 203] width 6 height 5
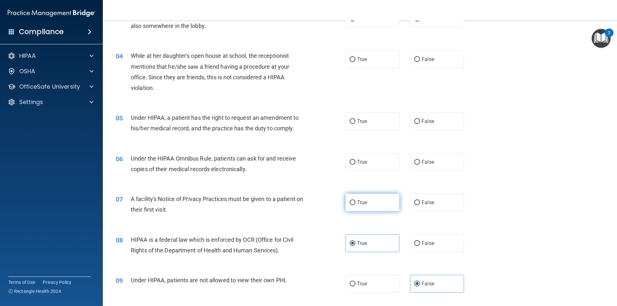
radio input "true"
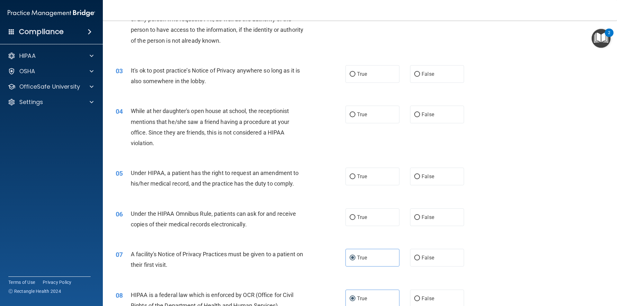
scroll to position [90, 0]
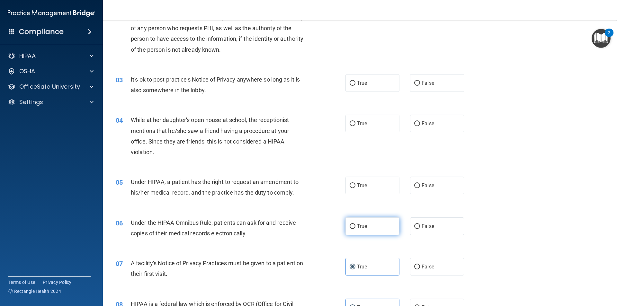
click at [365, 222] on label "True" at bounding box center [373, 227] width 54 height 18
click at [355, 224] on input "True" at bounding box center [353, 226] width 6 height 5
radio input "true"
click at [358, 186] on span "True" at bounding box center [362, 186] width 10 height 6
click at [355, 186] on input "True" at bounding box center [353, 186] width 6 height 5
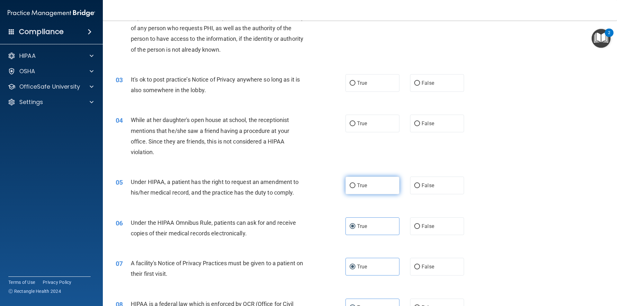
radio input "true"
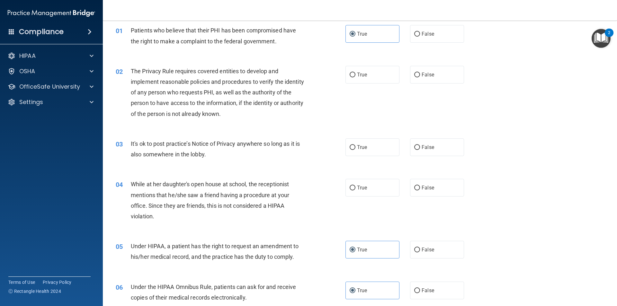
scroll to position [0, 0]
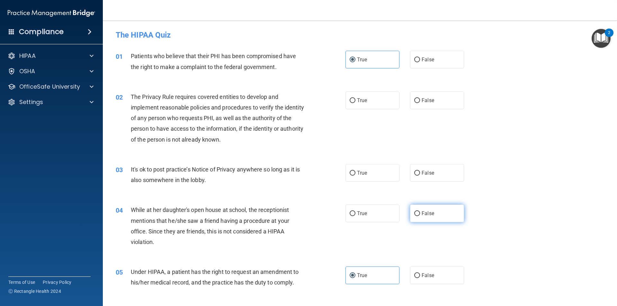
click at [422, 211] on label "False" at bounding box center [437, 214] width 54 height 18
click at [420, 211] on input "False" at bounding box center [417, 213] width 6 height 5
radio input "true"
click at [419, 169] on label "False" at bounding box center [437, 173] width 54 height 18
click at [419, 171] on input "False" at bounding box center [417, 173] width 6 height 5
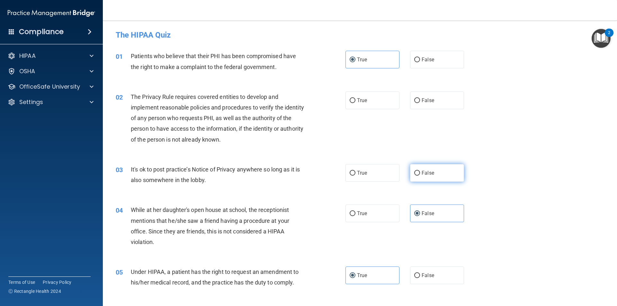
radio input "true"
click at [367, 101] on label "True" at bounding box center [373, 101] width 54 height 18
click at [355, 101] on input "True" at bounding box center [353, 100] width 6 height 5
radio input "true"
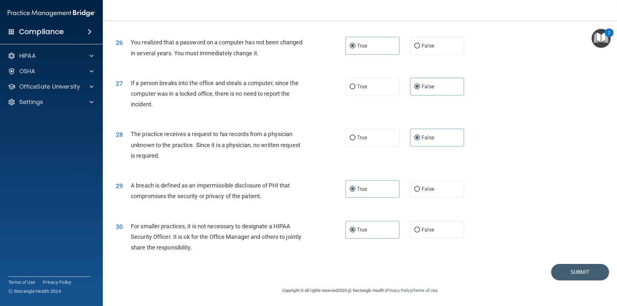
scroll to position [1215, 0]
click at [581, 271] on button "Submit" at bounding box center [580, 272] width 58 height 16
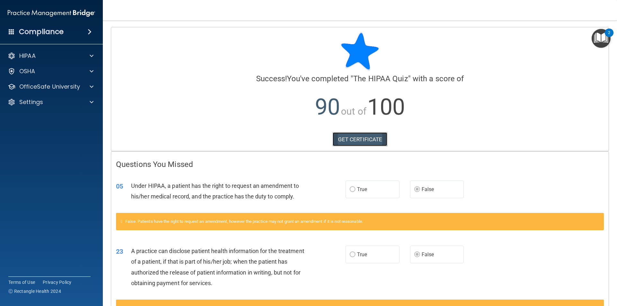
click at [356, 143] on link "GET CERTIFICATE" at bounding box center [360, 139] width 55 height 14
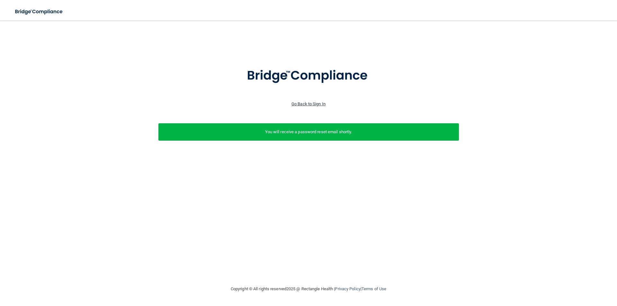
click at [317, 102] on link "Go Back to Sign In" at bounding box center [309, 104] width 34 height 5
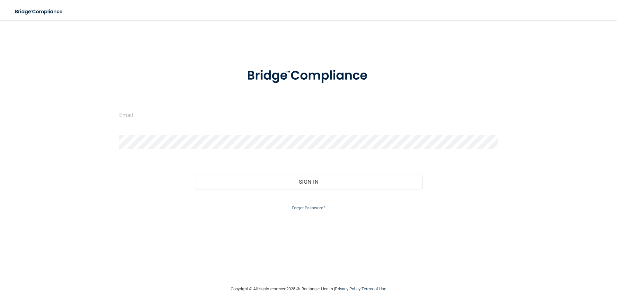
click at [161, 117] on input "email" at bounding box center [308, 115] width 379 height 14
type input "[PERSON_NAME][EMAIL_ADDRESS][DOMAIN_NAME]"
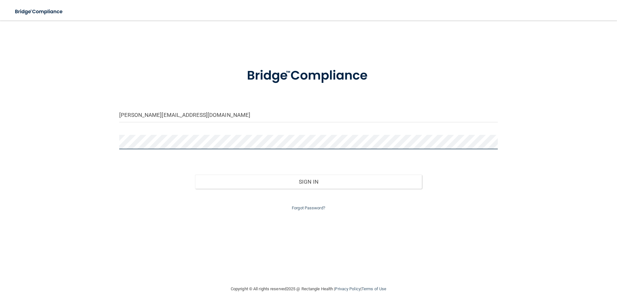
click at [195, 175] on button "Sign In" at bounding box center [308, 182] width 227 height 14
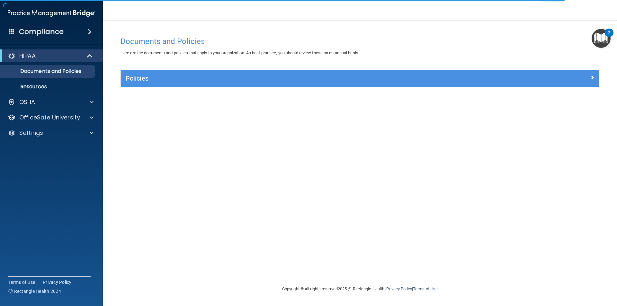
click at [66, 111] on div "HIPAA Documents and Policies Report an Incident Business Associates Emergency P…" at bounding box center [51, 96] width 103 height 98
click at [66, 107] on div "OSHA" at bounding box center [51, 102] width 103 height 13
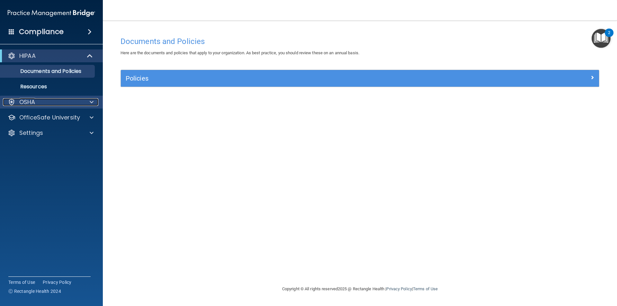
click at [77, 102] on div "OSHA" at bounding box center [43, 102] width 80 height 8
click at [84, 103] on div at bounding box center [91, 102] width 16 height 8
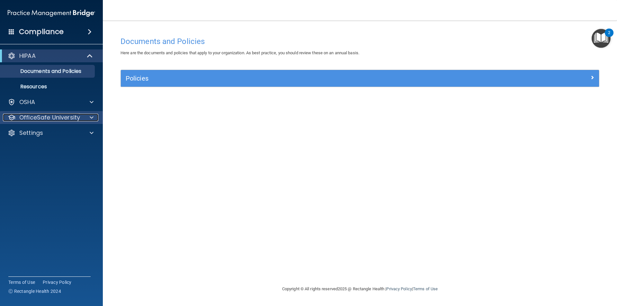
click at [85, 121] on div at bounding box center [91, 118] width 16 height 8
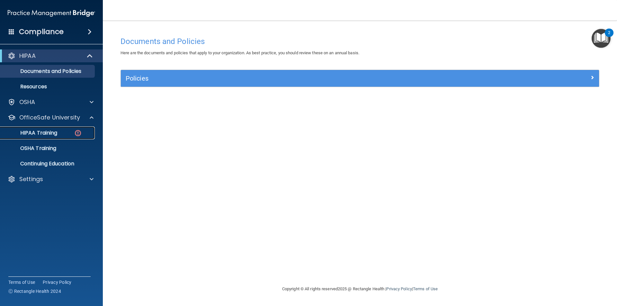
click at [63, 129] on link "HIPAA Training" at bounding box center [44, 133] width 101 height 13
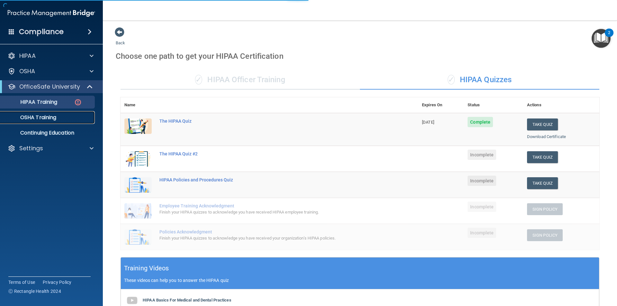
click at [56, 118] on p "OSHA Training" at bounding box center [30, 117] width 52 height 6
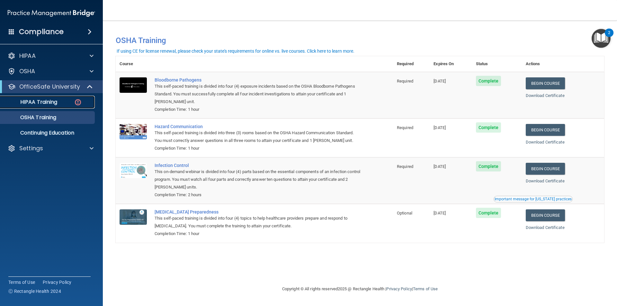
click at [62, 101] on div "HIPAA Training" at bounding box center [48, 102] width 88 height 6
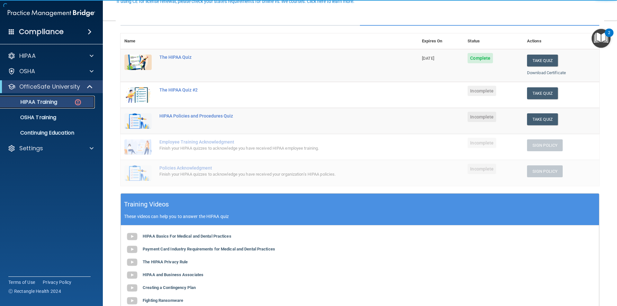
scroll to position [64, 0]
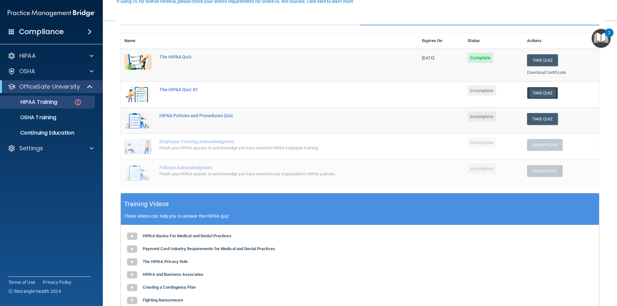
click at [534, 94] on button "Take Quiz" at bounding box center [542, 93] width 31 height 12
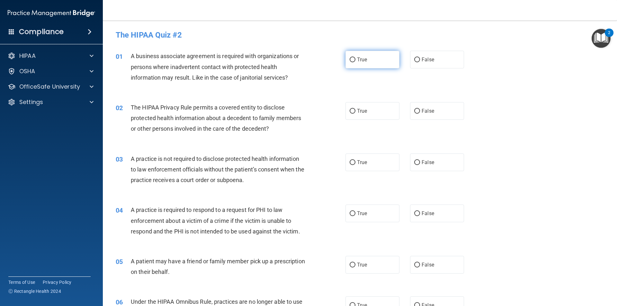
drag, startPoint x: 372, startPoint y: 60, endPoint x: 383, endPoint y: 61, distance: 11.3
click at [372, 61] on label "True" at bounding box center [373, 60] width 54 height 18
click at [355, 61] on input "True" at bounding box center [353, 60] width 6 height 5
radio input "true"
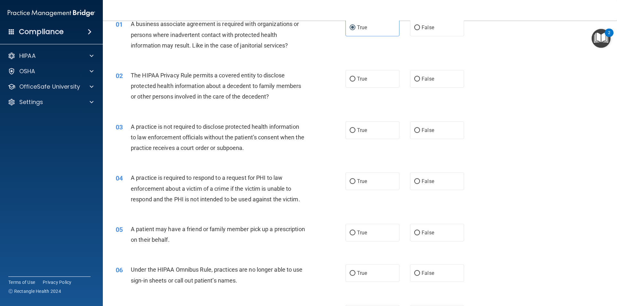
scroll to position [64, 0]
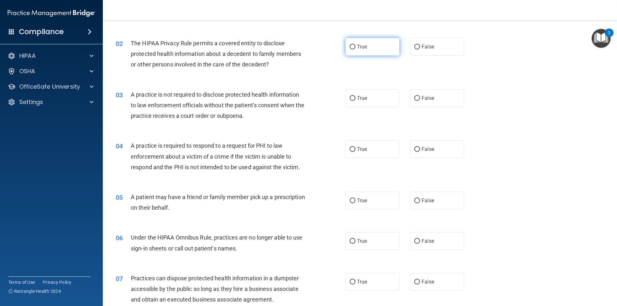
click at [371, 49] on label "True" at bounding box center [373, 47] width 54 height 18
click at [355, 49] on input "True" at bounding box center [353, 47] width 6 height 5
radio input "true"
click at [432, 93] on label "False" at bounding box center [437, 98] width 54 height 18
click at [420, 96] on input "False" at bounding box center [417, 98] width 6 height 5
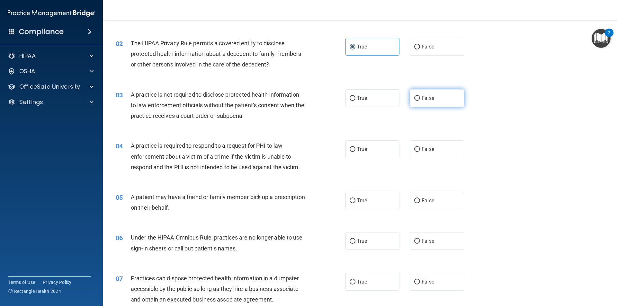
radio input "true"
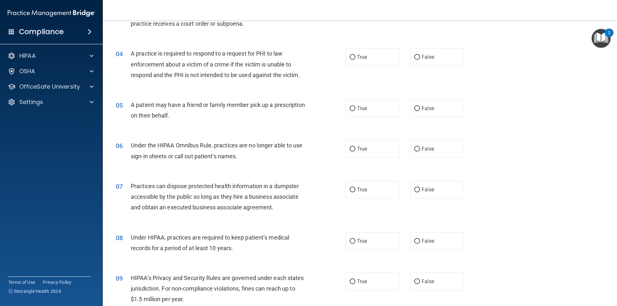
scroll to position [161, 0]
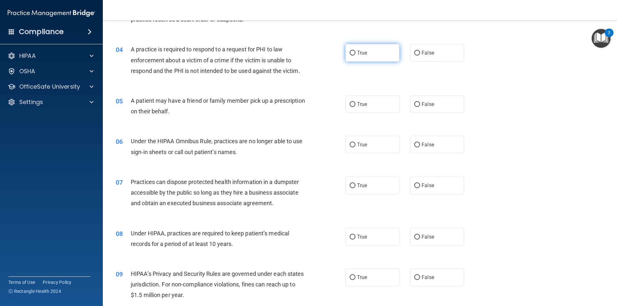
click at [360, 54] on span "True" at bounding box center [362, 53] width 10 height 6
click at [355, 54] on input "True" at bounding box center [353, 53] width 6 height 5
radio input "true"
click at [382, 106] on label "True" at bounding box center [373, 104] width 54 height 18
click at [355, 106] on input "True" at bounding box center [353, 104] width 6 height 5
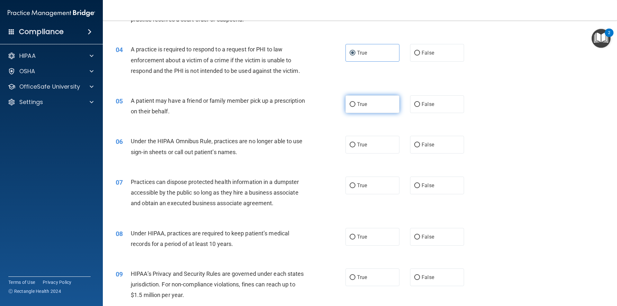
radio input "true"
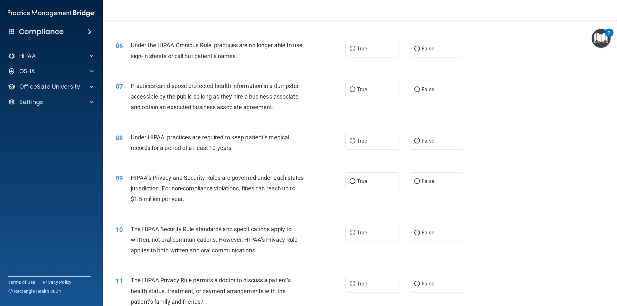
scroll to position [257, 0]
click at [439, 51] on label "False" at bounding box center [437, 49] width 54 height 18
click at [420, 51] on input "False" at bounding box center [417, 48] width 6 height 5
radio input "true"
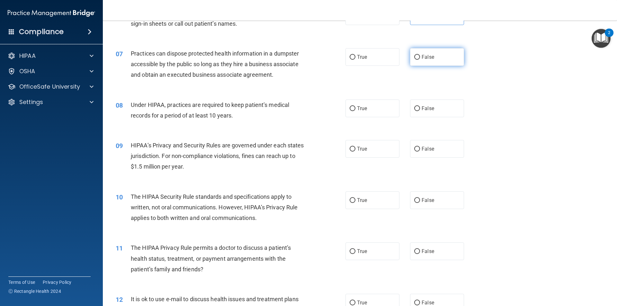
click at [441, 56] on label "False" at bounding box center [437, 57] width 54 height 18
click at [420, 56] on input "False" at bounding box center [417, 57] width 6 height 5
radio input "true"
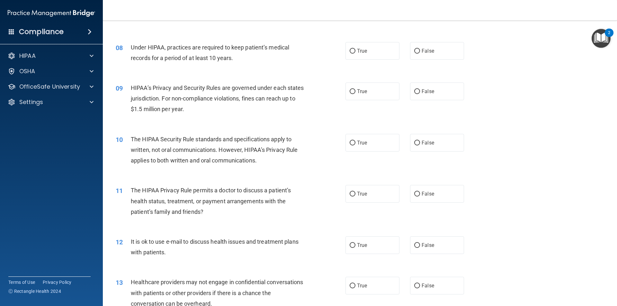
scroll to position [354, 0]
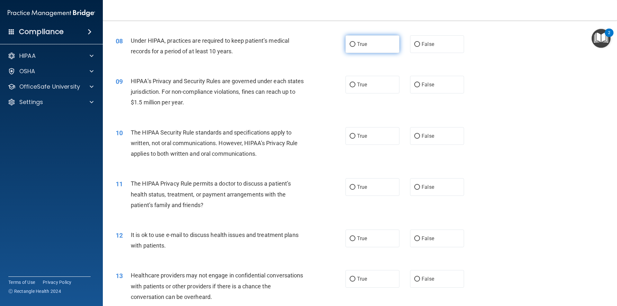
click at [358, 50] on label "True" at bounding box center [373, 44] width 54 height 18
click at [355, 47] on input "True" at bounding box center [353, 44] width 6 height 5
radio input "true"
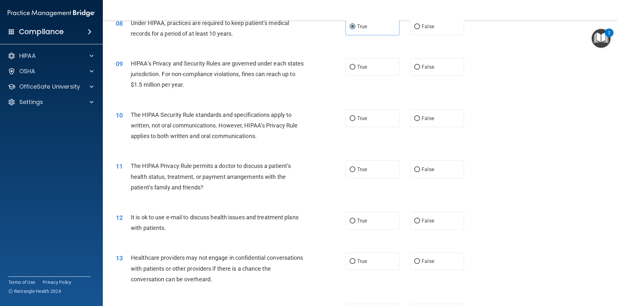
scroll to position [386, 0]
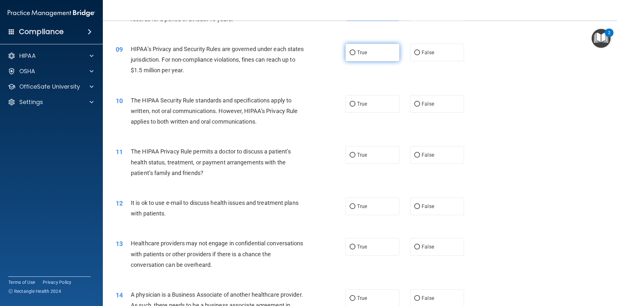
click at [367, 52] on label "True" at bounding box center [373, 53] width 54 height 18
click at [355, 52] on input "True" at bounding box center [353, 52] width 6 height 5
radio input "true"
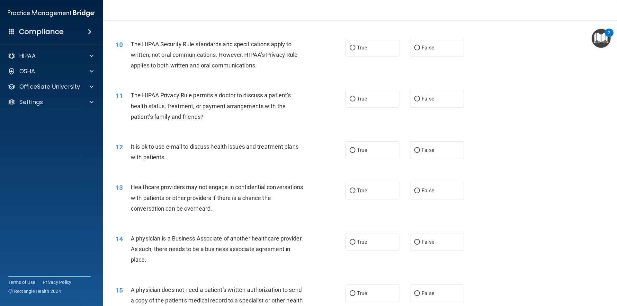
scroll to position [450, 0]
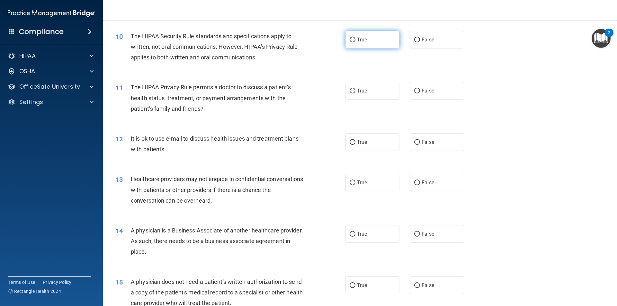
click at [358, 45] on label "True" at bounding box center [373, 40] width 54 height 18
click at [355, 42] on input "True" at bounding box center [353, 40] width 6 height 5
radio input "true"
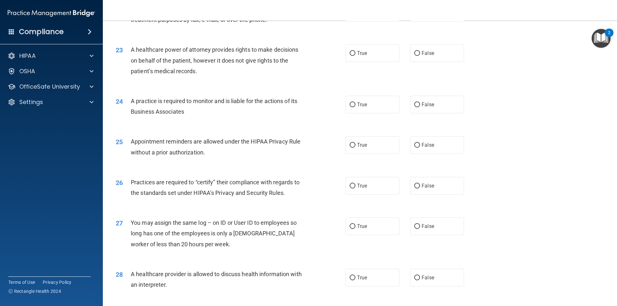
scroll to position [1190, 0]
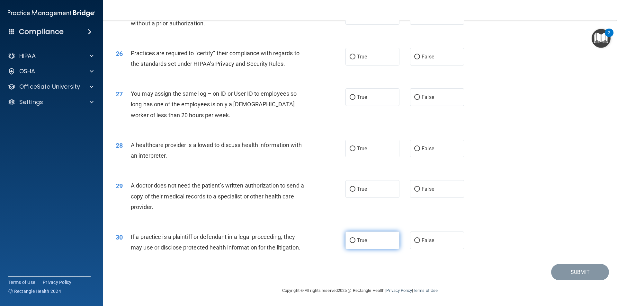
click at [385, 239] on label "True" at bounding box center [373, 241] width 54 height 18
click at [355, 239] on input "True" at bounding box center [353, 240] width 6 height 5
radio input "true"
click at [423, 193] on label "False" at bounding box center [437, 189] width 54 height 18
click at [420, 192] on input "False" at bounding box center [417, 189] width 6 height 5
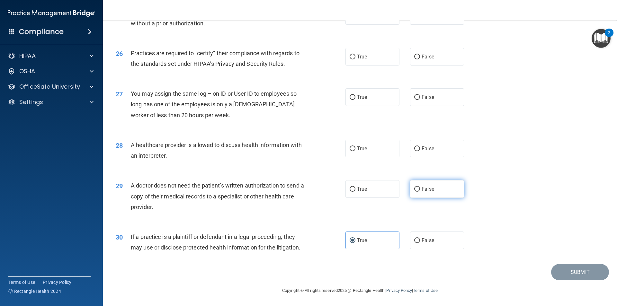
radio input "true"
click at [394, 146] on label "True" at bounding box center [373, 149] width 54 height 18
click at [355, 147] on input "True" at bounding box center [353, 149] width 6 height 5
radio input "true"
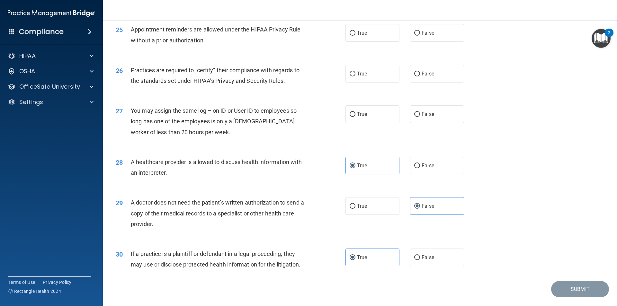
scroll to position [1158, 0]
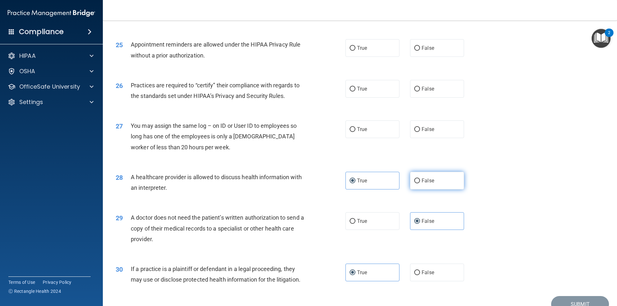
click at [422, 178] on span "False" at bounding box center [428, 181] width 13 height 6
click at [420, 179] on input "False" at bounding box center [417, 181] width 6 height 5
radio input "true"
radio input "false"
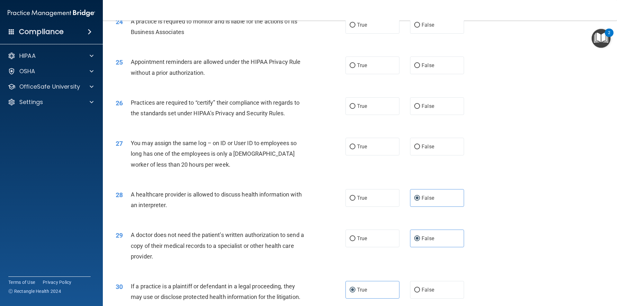
scroll to position [1126, 0]
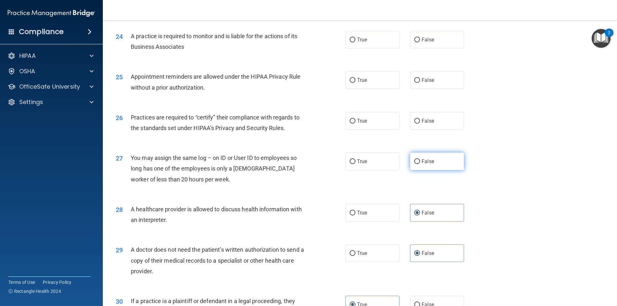
click at [419, 166] on label "False" at bounding box center [437, 162] width 54 height 18
click at [419, 164] on input "False" at bounding box center [417, 161] width 6 height 5
radio input "true"
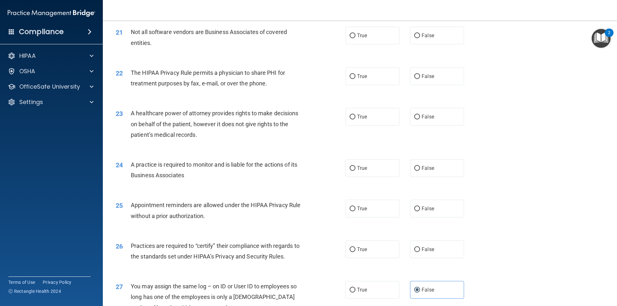
scroll to position [965, 0]
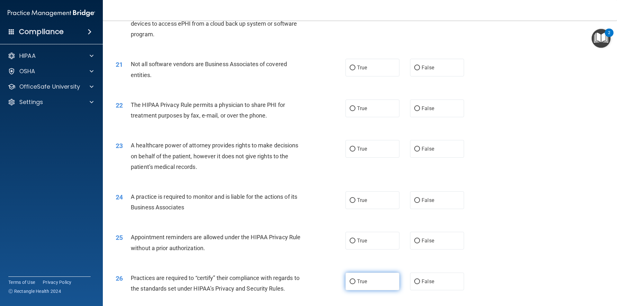
click at [354, 279] on label "True" at bounding box center [373, 282] width 54 height 18
click at [354, 280] on input "True" at bounding box center [353, 282] width 6 height 5
radio input "true"
click at [392, 247] on label "True" at bounding box center [373, 241] width 54 height 18
click at [355, 244] on input "True" at bounding box center [353, 241] width 6 height 5
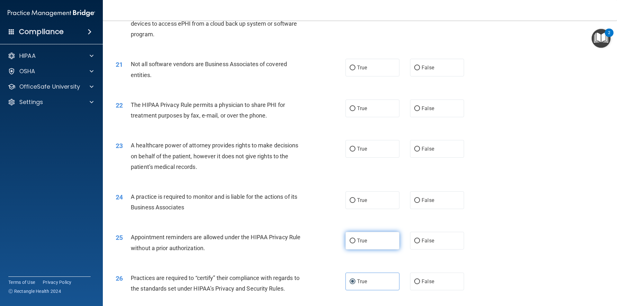
radio input "true"
click at [364, 207] on label "True" at bounding box center [373, 201] width 54 height 18
click at [355, 203] on input "True" at bounding box center [353, 200] width 6 height 5
radio input "true"
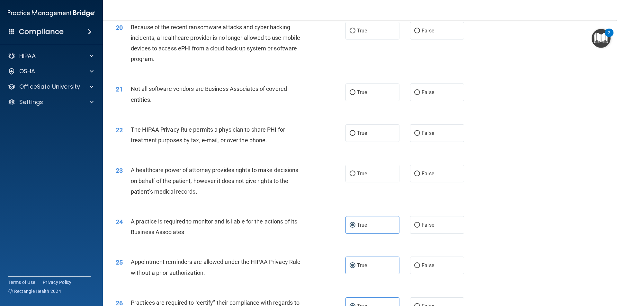
scroll to position [901, 0]
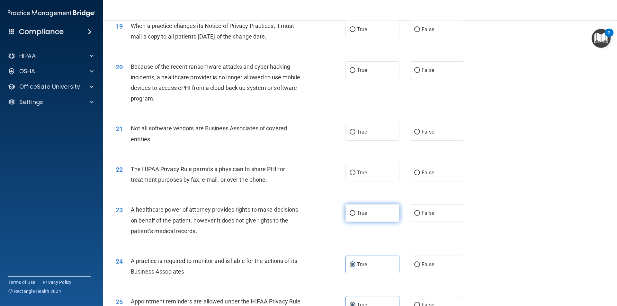
click at [385, 216] on label "True" at bounding box center [373, 213] width 54 height 18
click at [355, 216] on input "True" at bounding box center [353, 213] width 6 height 5
radio input "true"
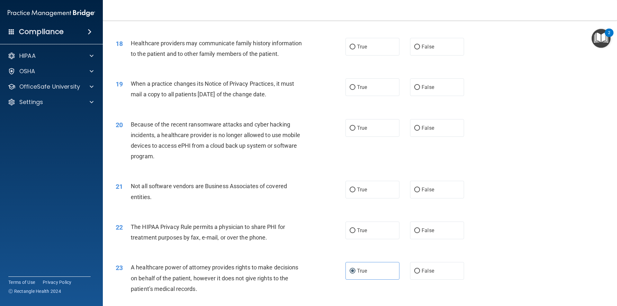
scroll to position [836, 0]
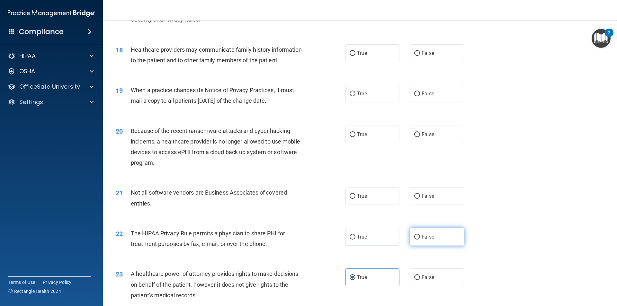
click at [431, 241] on label "False" at bounding box center [437, 237] width 54 height 18
click at [420, 240] on input "False" at bounding box center [417, 237] width 6 height 5
radio input "true"
click at [364, 195] on span "True" at bounding box center [362, 196] width 10 height 6
click at [355, 195] on input "True" at bounding box center [353, 196] width 6 height 5
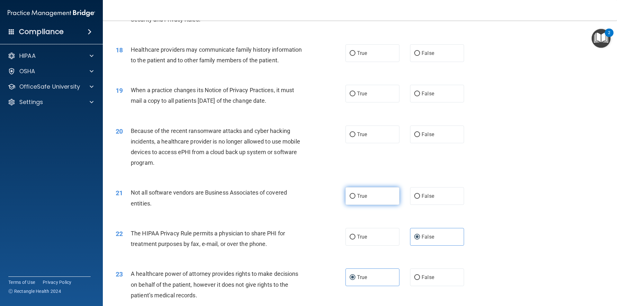
radio input "true"
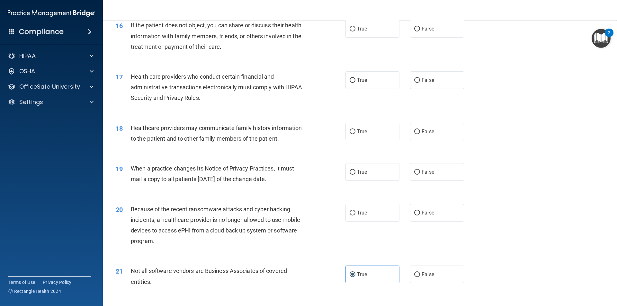
scroll to position [740, 0]
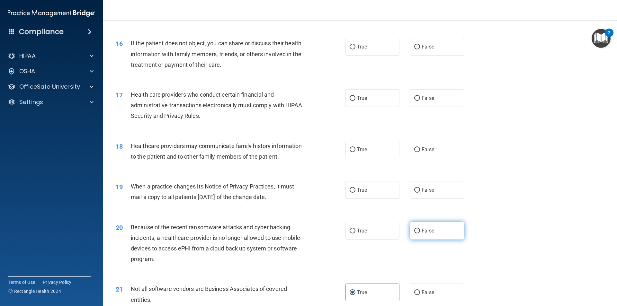
click at [416, 229] on input "False" at bounding box center [417, 231] width 6 height 5
radio input "true"
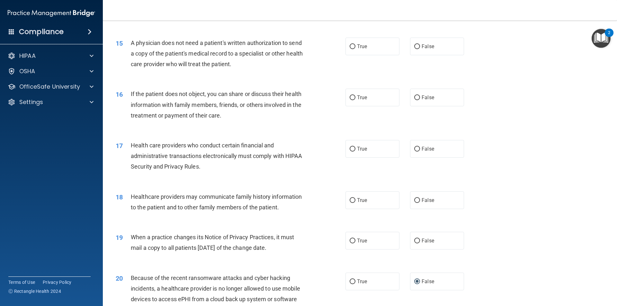
scroll to position [676, 0]
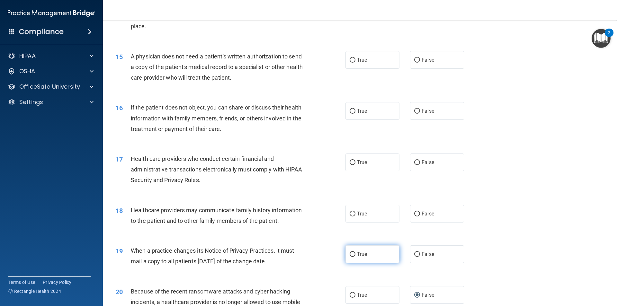
click at [368, 252] on label "True" at bounding box center [373, 255] width 54 height 18
click at [355, 252] on input "True" at bounding box center [353, 254] width 6 height 5
radio input "true"
click at [436, 213] on label "False" at bounding box center [437, 214] width 54 height 18
click at [420, 213] on input "False" at bounding box center [417, 214] width 6 height 5
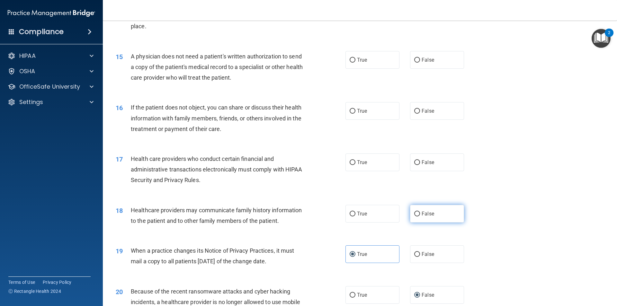
radio input "true"
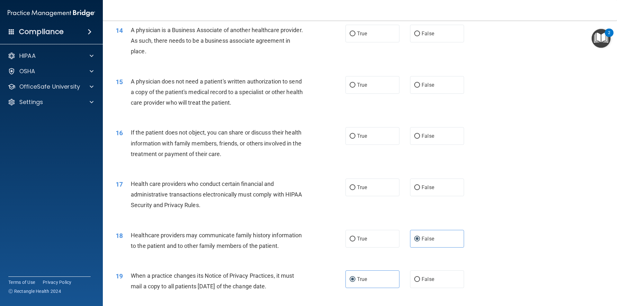
scroll to position [611, 0]
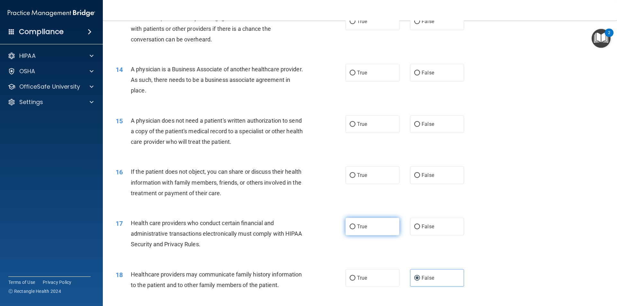
click at [374, 230] on label "True" at bounding box center [373, 227] width 54 height 18
click at [355, 229] on input "True" at bounding box center [353, 227] width 6 height 5
radio input "true"
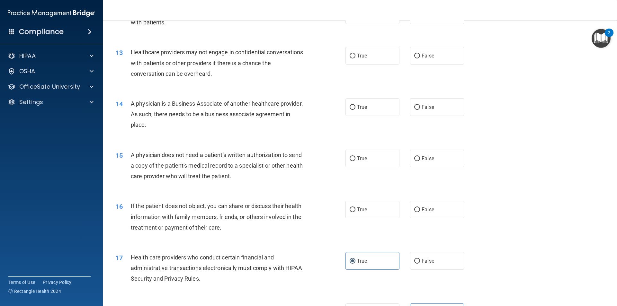
scroll to position [547, 0]
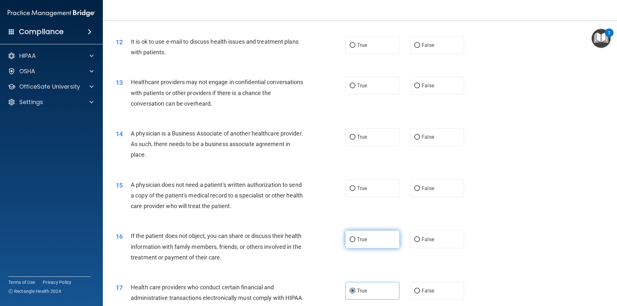
click at [378, 242] on label "True" at bounding box center [373, 240] width 54 height 18
click at [355, 242] on input "True" at bounding box center [353, 240] width 6 height 5
radio input "true"
click at [438, 236] on label "False" at bounding box center [437, 240] width 54 height 18
click at [420, 238] on input "False" at bounding box center [417, 240] width 6 height 5
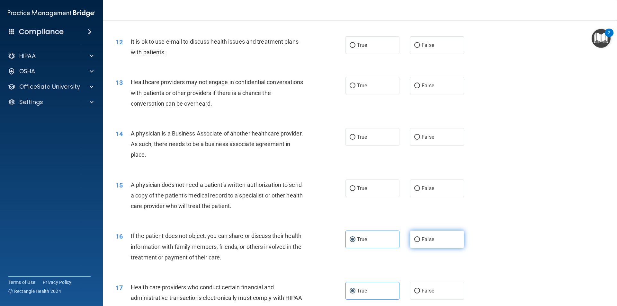
radio input "true"
radio input "false"
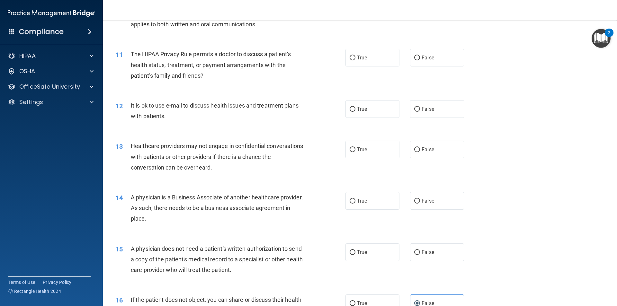
scroll to position [483, 0]
click at [422, 255] on span "False" at bounding box center [428, 253] width 13 height 6
click at [420, 255] on input "False" at bounding box center [417, 253] width 6 height 5
radio input "true"
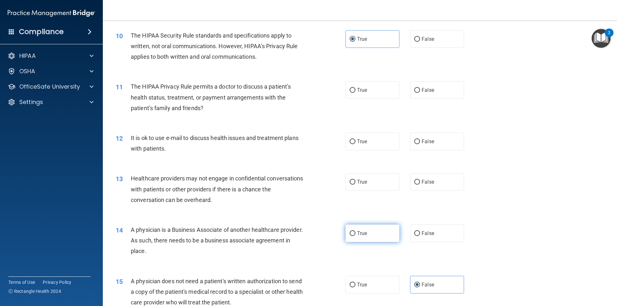
click at [359, 237] on label "True" at bounding box center [373, 234] width 54 height 18
click at [355, 236] on input "True" at bounding box center [353, 233] width 6 height 5
radio input "true"
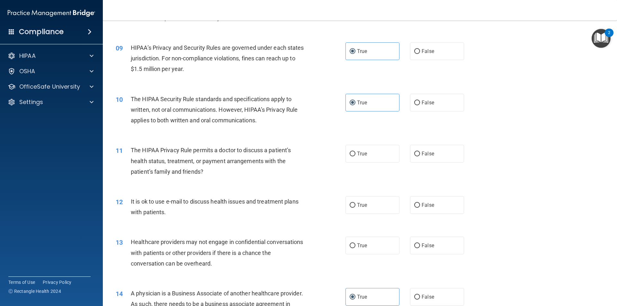
scroll to position [386, 0]
click at [371, 239] on label "True" at bounding box center [373, 247] width 54 height 18
click at [355, 244] on input "True" at bounding box center [353, 246] width 6 height 5
radio input "true"
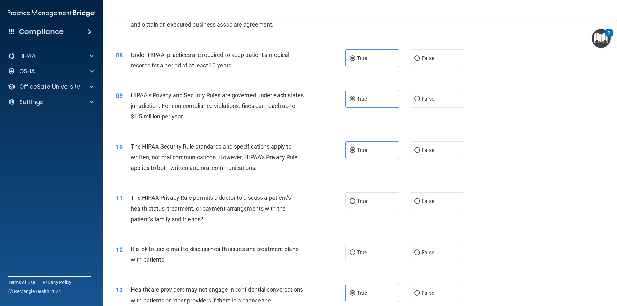
scroll to position [354, 0]
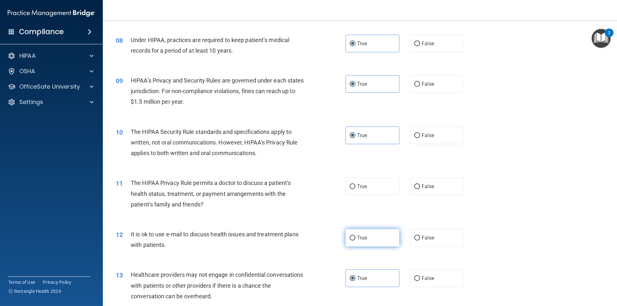
click at [380, 239] on label "True" at bounding box center [373, 238] width 54 height 18
click at [355, 239] on input "True" at bounding box center [353, 238] width 6 height 5
radio input "true"
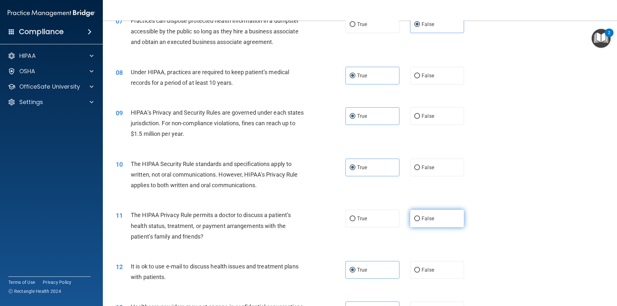
click at [430, 219] on span "False" at bounding box center [428, 219] width 13 height 6
click at [420, 219] on input "False" at bounding box center [417, 219] width 6 height 5
radio input "true"
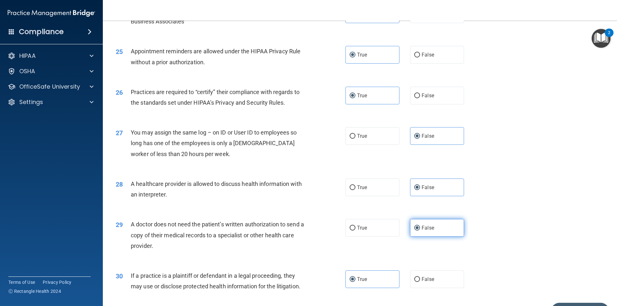
scroll to position [1190, 0]
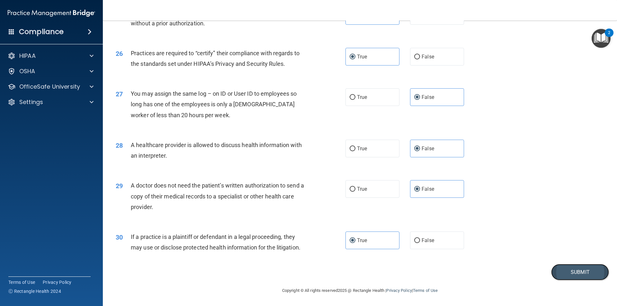
click at [559, 273] on button "Submit" at bounding box center [580, 272] width 58 height 16
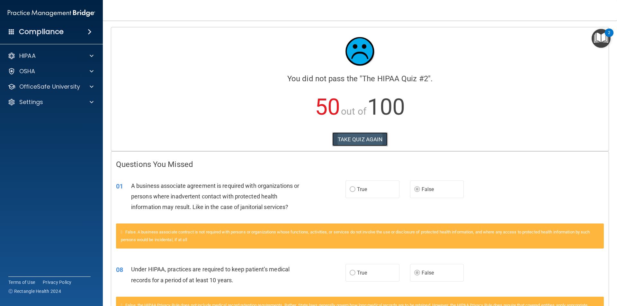
click at [341, 142] on button "TAKE QUIZ AGAIN" at bounding box center [360, 139] width 56 height 14
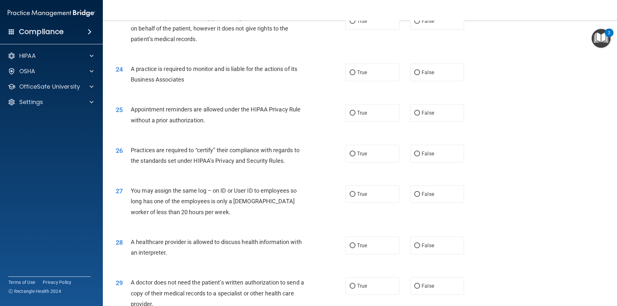
scroll to position [1190, 0]
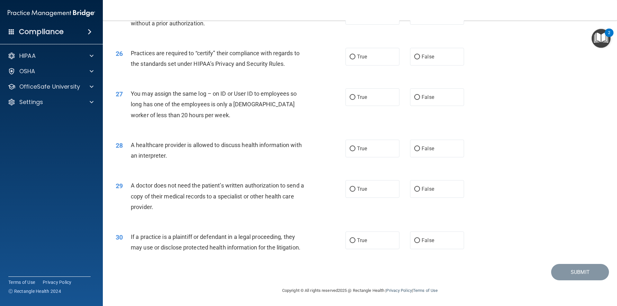
drag, startPoint x: 376, startPoint y: 235, endPoint x: 370, endPoint y: 211, distance: 24.9
click at [375, 233] on label "True" at bounding box center [373, 241] width 54 height 18
click at [355, 238] on input "True" at bounding box center [353, 240] width 6 height 5
radio input "true"
click at [366, 189] on label "True" at bounding box center [373, 189] width 54 height 18
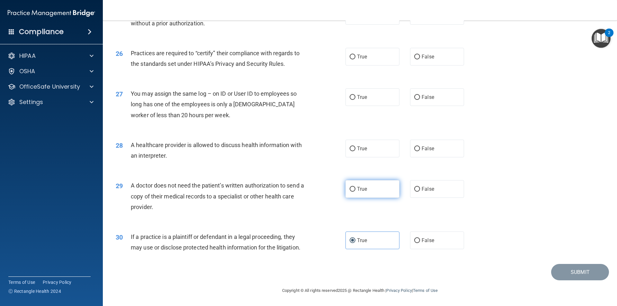
click at [355, 189] on input "True" at bounding box center [353, 189] width 6 height 5
radio input "true"
click at [355, 238] on label "True" at bounding box center [373, 241] width 54 height 18
click at [355, 238] on input "True" at bounding box center [353, 240] width 6 height 5
click at [404, 248] on div "True False" at bounding box center [411, 241] width 130 height 18
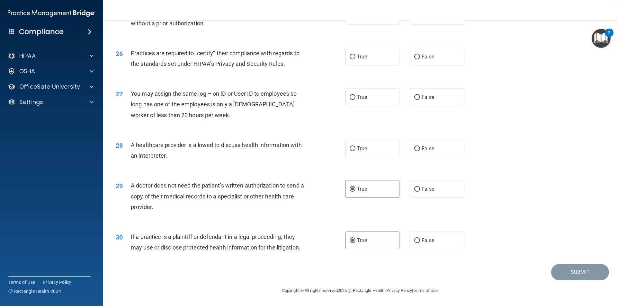
scroll to position [1158, 0]
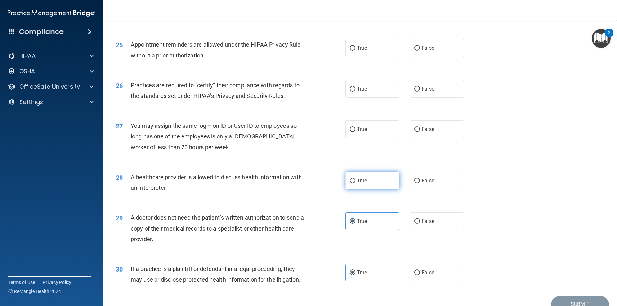
click at [392, 188] on label "True" at bounding box center [373, 181] width 54 height 18
click at [355, 184] on input "True" at bounding box center [353, 181] width 6 height 5
radio input "true"
click at [374, 132] on label "True" at bounding box center [373, 130] width 54 height 18
click at [355, 132] on input "True" at bounding box center [353, 129] width 6 height 5
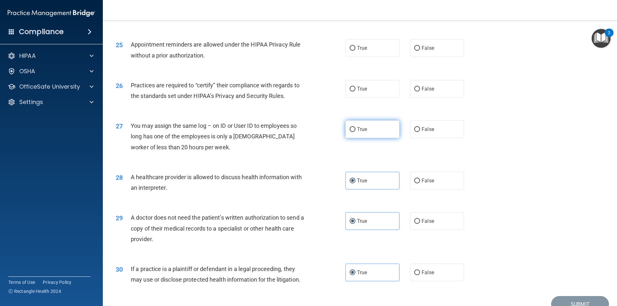
radio input "true"
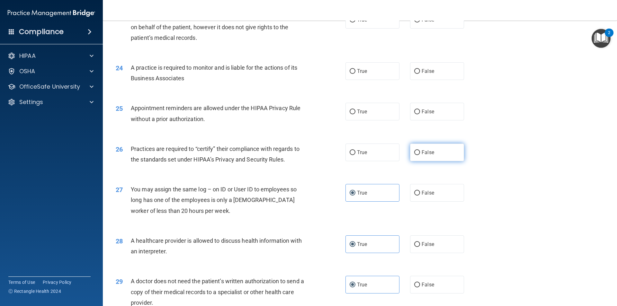
scroll to position [1093, 0]
click at [414, 151] on input "False" at bounding box center [417, 153] width 6 height 5
radio input "true"
click at [422, 116] on label "False" at bounding box center [437, 112] width 54 height 18
click at [420, 115] on input "False" at bounding box center [417, 112] width 6 height 5
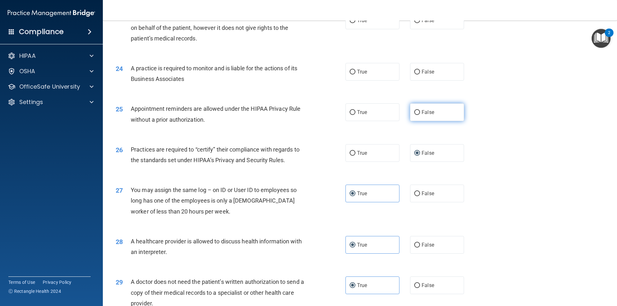
radio input "true"
click at [422, 78] on label "False" at bounding box center [437, 72] width 54 height 18
click at [420, 75] on input "False" at bounding box center [417, 72] width 6 height 5
radio input "true"
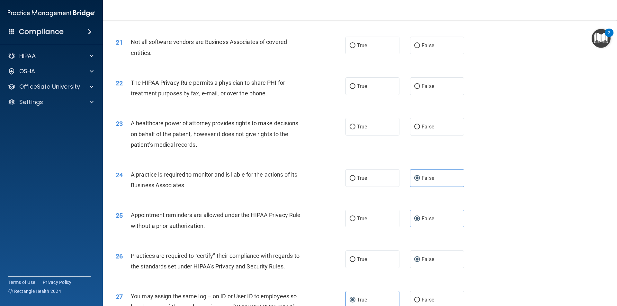
scroll to position [965, 0]
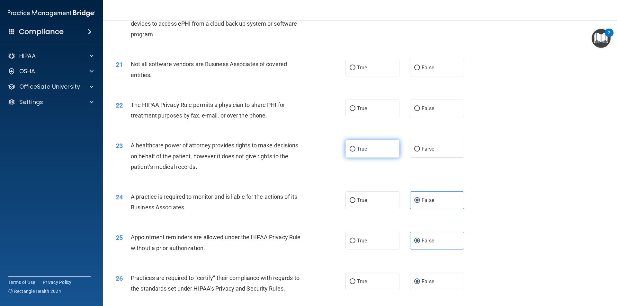
drag, startPoint x: 383, startPoint y: 146, endPoint x: 393, endPoint y: 132, distance: 16.4
click at [383, 145] on label "True" at bounding box center [373, 149] width 54 height 18
click at [355, 147] on input "True" at bounding box center [353, 149] width 6 height 5
radio input "true"
drag, startPoint x: 412, startPoint y: 110, endPoint x: 391, endPoint y: 75, distance: 41.8
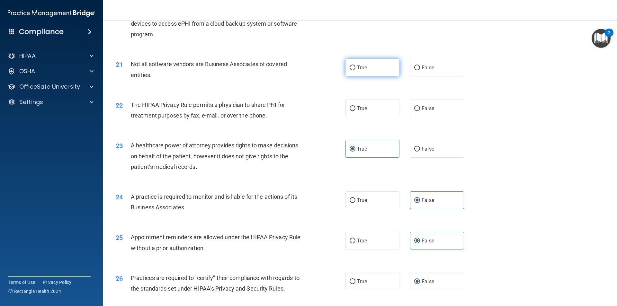
click at [414, 109] on input "False" at bounding box center [417, 108] width 6 height 5
radio input "true"
click at [382, 66] on label "True" at bounding box center [373, 68] width 54 height 18
click at [355, 66] on input "True" at bounding box center [353, 68] width 6 height 5
radio input "true"
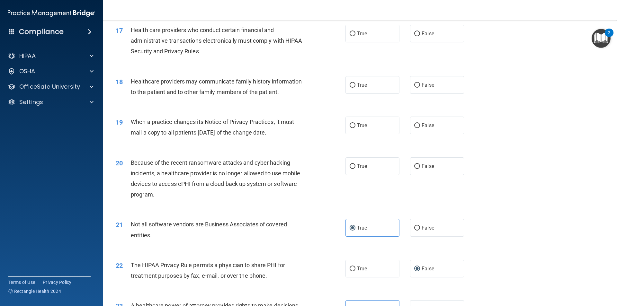
scroll to position [804, 0]
click at [361, 164] on span "True" at bounding box center [362, 167] width 10 height 6
click at [355, 165] on input "True" at bounding box center [353, 167] width 6 height 5
radio input "true"
drag, startPoint x: 361, startPoint y: 134, endPoint x: 363, endPoint y: 111, distance: 23.2
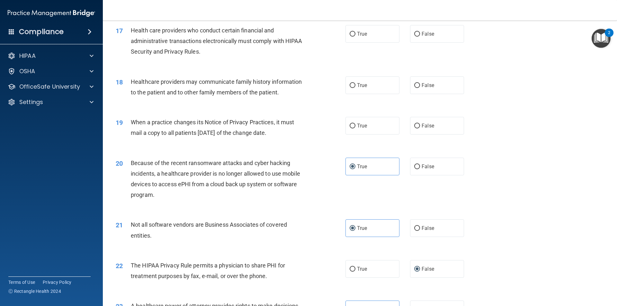
click at [361, 132] on label "True" at bounding box center [373, 126] width 54 height 18
click at [355, 129] on input "True" at bounding box center [353, 126] width 6 height 5
radio input "true"
drag, startPoint x: 363, startPoint y: 94, endPoint x: 366, endPoint y: 85, distance: 10.1
click at [363, 94] on div "18 Healthcare providers may communicate family history information to the patie…" at bounding box center [360, 88] width 498 height 40
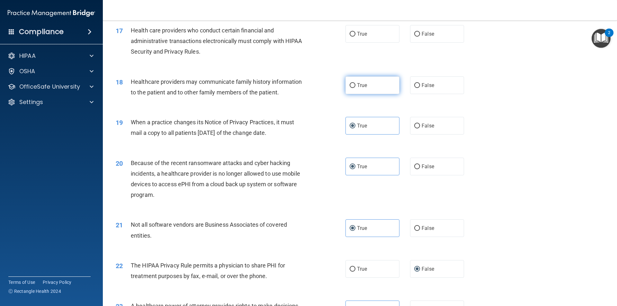
click at [370, 85] on label "True" at bounding box center [373, 85] width 54 height 18
click at [355, 85] on input "True" at bounding box center [353, 85] width 6 height 5
radio input "true"
click at [427, 30] on label "False" at bounding box center [437, 34] width 54 height 18
click at [420, 32] on input "False" at bounding box center [417, 34] width 6 height 5
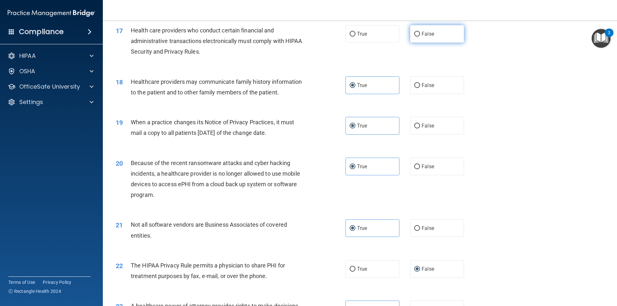
radio input "true"
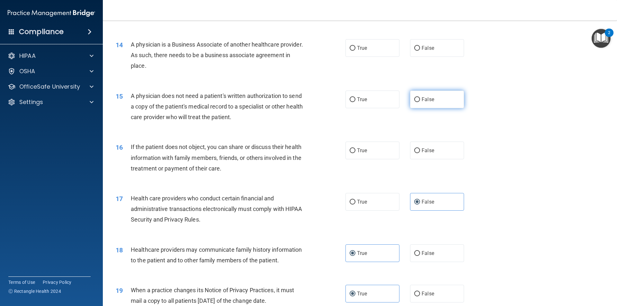
scroll to position [611, 0]
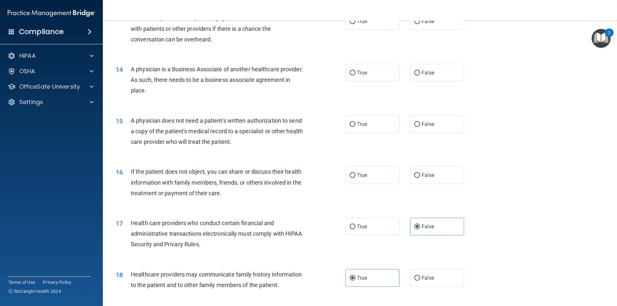
drag, startPoint x: 421, startPoint y: 171, endPoint x: 421, endPoint y: 148, distance: 22.5
click at [421, 168] on label "False" at bounding box center [437, 175] width 54 height 18
click at [420, 173] on input "False" at bounding box center [417, 175] width 6 height 5
radio input "true"
drag, startPoint x: 422, startPoint y: 126, endPoint x: 420, endPoint y: 112, distance: 14.7
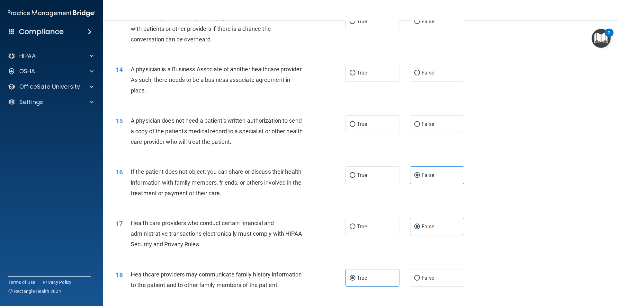
click at [422, 121] on span "False" at bounding box center [428, 124] width 13 height 6
click at [420, 122] on input "False" at bounding box center [417, 124] width 6 height 5
radio input "true"
drag, startPoint x: 423, startPoint y: 86, endPoint x: 424, endPoint y: 76, distance: 10.0
click at [424, 84] on div "14 A physician is a Business Associate of another healthcare provider. As such,…" at bounding box center [360, 81] width 498 height 51
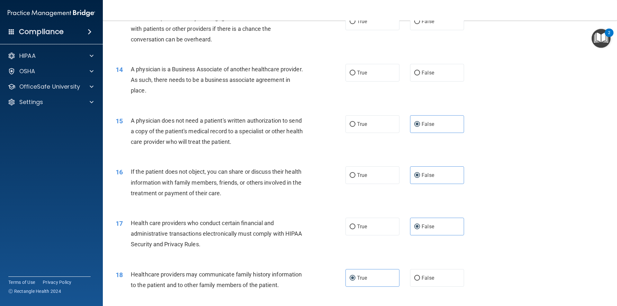
drag, startPoint x: 424, startPoint y: 76, endPoint x: 403, endPoint y: 90, distance: 25.0
click at [421, 76] on label "False" at bounding box center [437, 73] width 54 height 18
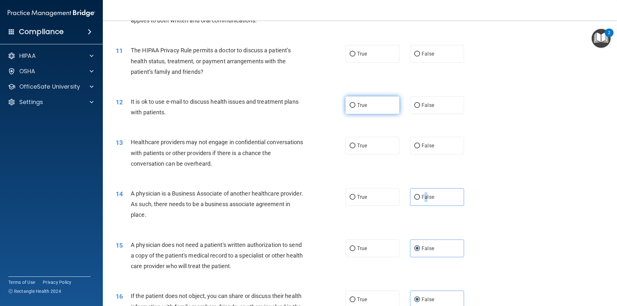
scroll to position [483, 0]
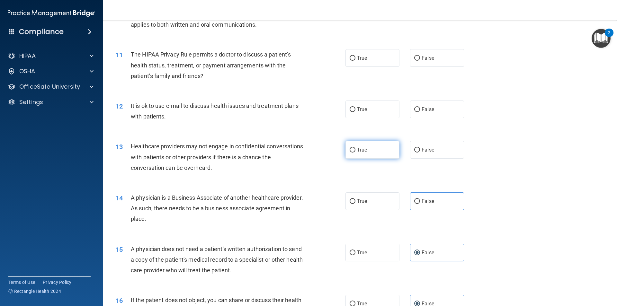
click at [369, 146] on label "True" at bounding box center [373, 150] width 54 height 18
click at [355, 148] on input "True" at bounding box center [353, 150] width 6 height 5
radio input "true"
click at [372, 110] on label "True" at bounding box center [373, 110] width 54 height 18
click at [355, 110] on input "True" at bounding box center [353, 109] width 6 height 5
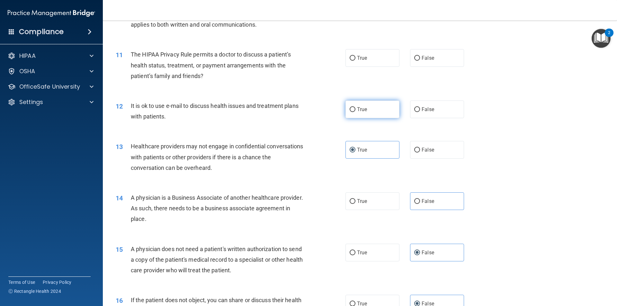
radio input "true"
click at [372, 68] on div "11 The HIPAA Privacy Rule permits a doctor to discuss a patient’s health status…" at bounding box center [360, 66] width 498 height 51
click at [372, 59] on label "True" at bounding box center [373, 58] width 54 height 18
click at [355, 59] on input "True" at bounding box center [353, 58] width 6 height 5
radio input "true"
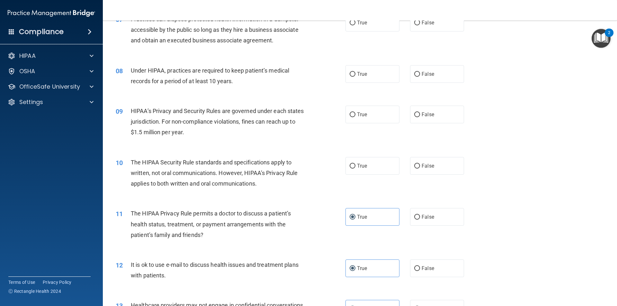
scroll to position [322, 0]
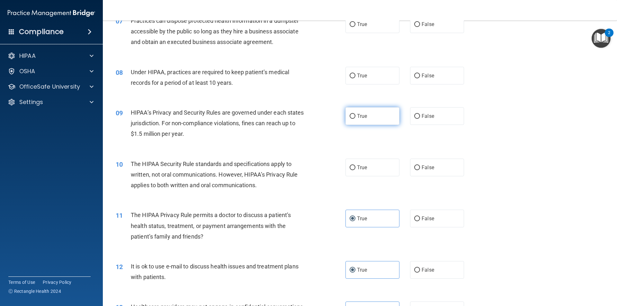
drag, startPoint x: 366, startPoint y: 162, endPoint x: 363, endPoint y: 122, distance: 40.3
click at [365, 159] on label "True" at bounding box center [373, 168] width 54 height 18
click at [355, 166] on input "True" at bounding box center [353, 168] width 6 height 5
radio input "true"
drag, startPoint x: 398, startPoint y: 114, endPoint x: 407, endPoint y: 114, distance: 9.6
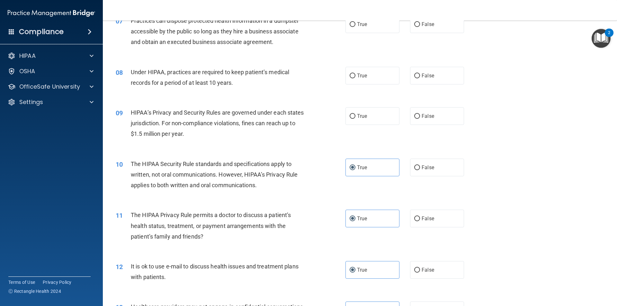
click at [400, 114] on div "True False" at bounding box center [411, 116] width 130 height 18
click at [416, 113] on label "False" at bounding box center [437, 116] width 54 height 18
click at [416, 114] on input "False" at bounding box center [417, 116] width 6 height 5
radio input "true"
click at [422, 73] on span "False" at bounding box center [428, 76] width 13 height 6
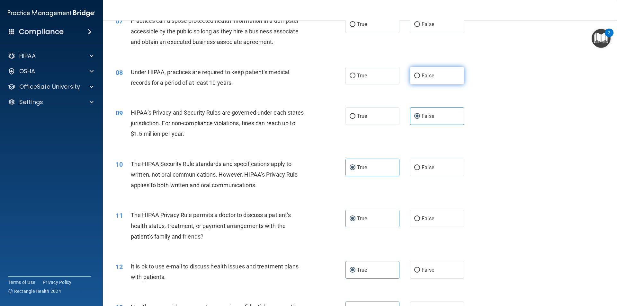
click at [420, 74] on input "False" at bounding box center [417, 76] width 6 height 5
radio input "true"
click at [361, 32] on label "True" at bounding box center [373, 24] width 54 height 18
click at [355, 27] on input "True" at bounding box center [353, 24] width 6 height 5
radio input "true"
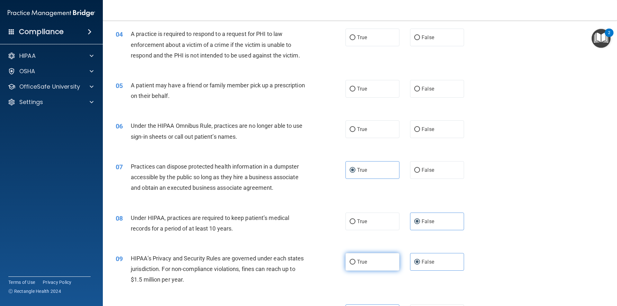
scroll to position [161, 0]
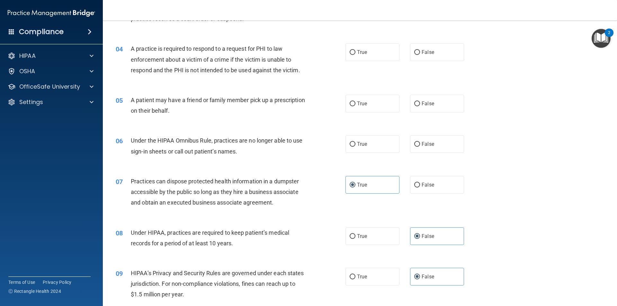
drag, startPoint x: 371, startPoint y: 147, endPoint x: 410, endPoint y: 124, distance: 45.5
click at [372, 147] on label "True" at bounding box center [373, 144] width 54 height 18
click at [355, 147] on input "True" at bounding box center [353, 144] width 6 height 5
radio input "true"
click at [426, 108] on label "False" at bounding box center [437, 104] width 54 height 18
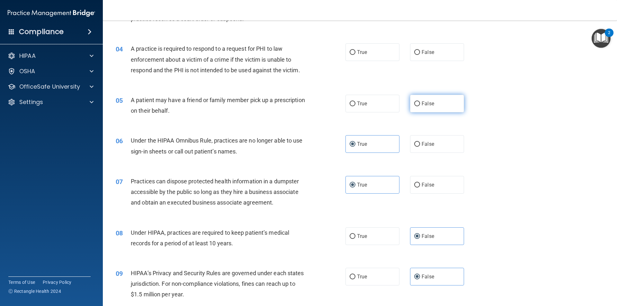
click at [420, 106] on input "False" at bounding box center [417, 104] width 6 height 5
radio input "true"
click at [370, 50] on label "True" at bounding box center [373, 52] width 54 height 18
click at [355, 50] on input "True" at bounding box center [353, 52] width 6 height 5
radio input "true"
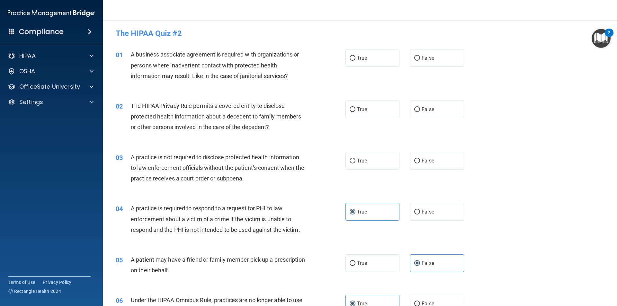
scroll to position [1, 0]
drag, startPoint x: 411, startPoint y: 160, endPoint x: 411, endPoint y: 152, distance: 8.4
click at [414, 160] on input "False" at bounding box center [417, 162] width 6 height 5
radio input "true"
click at [428, 118] on label "False" at bounding box center [437, 111] width 54 height 18
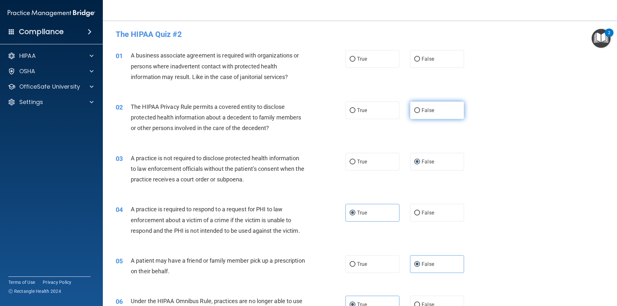
click at [420, 113] on input "False" at bounding box center [417, 110] width 6 height 5
radio input "true"
click at [364, 63] on label "True" at bounding box center [373, 59] width 54 height 18
click at [355, 62] on input "True" at bounding box center [353, 59] width 6 height 5
radio input "true"
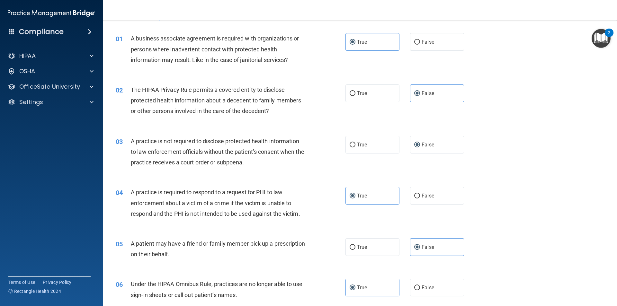
scroll to position [64, 0]
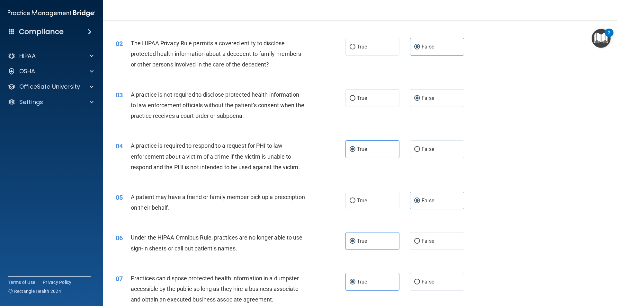
click at [429, 108] on div "03 A practice is not required to disclose protected health information to law e…" at bounding box center [360, 106] width 498 height 51
click at [427, 102] on label "False" at bounding box center [437, 98] width 54 height 18
click at [420, 101] on input "False" at bounding box center [417, 98] width 6 height 5
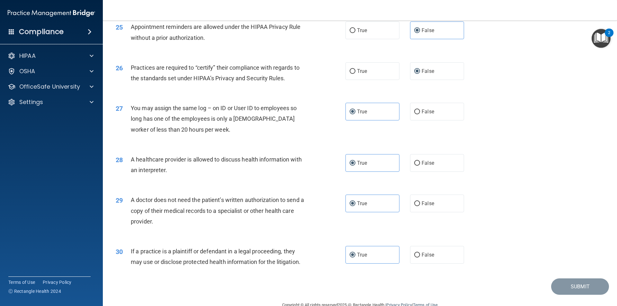
scroll to position [1190, 0]
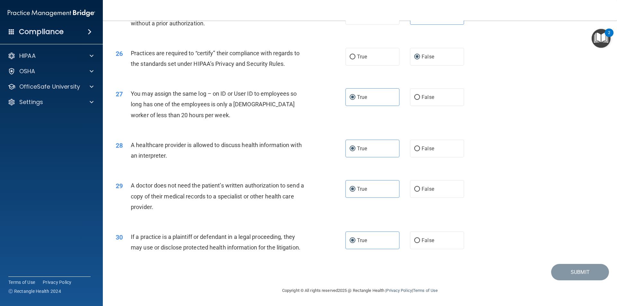
click at [512, 209] on div "29 A doctor does not need the patient’s written authorization to send a copy of…" at bounding box center [360, 197] width 498 height 51
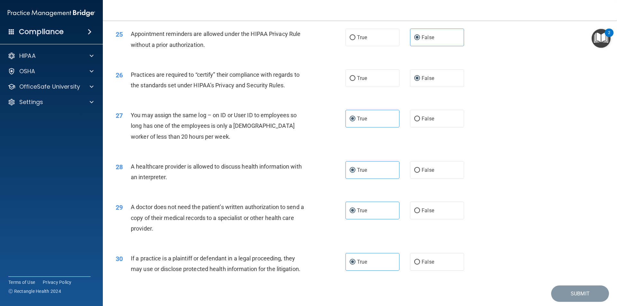
scroll to position [1126, 0]
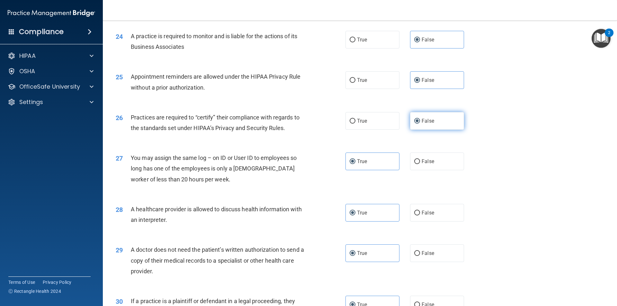
click at [430, 126] on label "False" at bounding box center [437, 121] width 54 height 18
click at [420, 124] on input "False" at bounding box center [417, 121] width 6 height 5
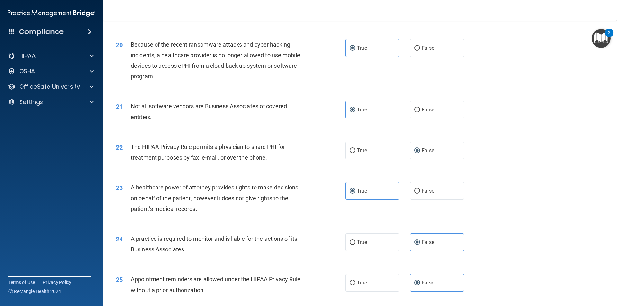
scroll to position [901, 0]
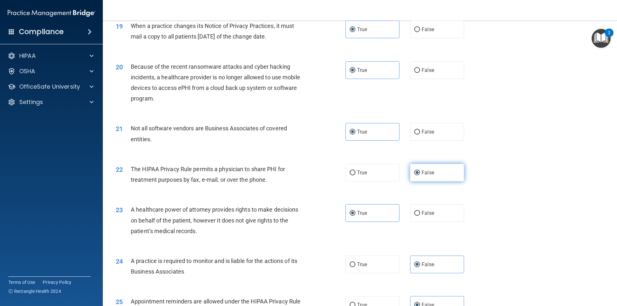
click at [425, 165] on label "False" at bounding box center [437, 173] width 54 height 18
click at [420, 171] on input "False" at bounding box center [417, 173] width 6 height 5
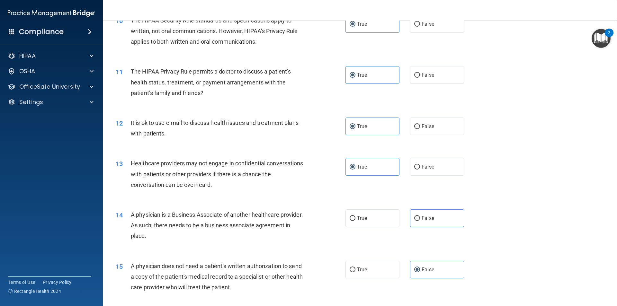
scroll to position [515, 0]
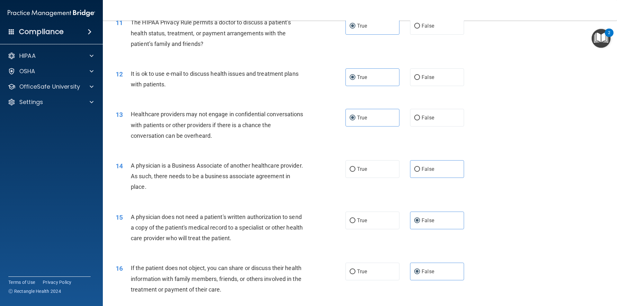
drag, startPoint x: 397, startPoint y: 171, endPoint x: 400, endPoint y: 173, distance: 3.9
click at [399, 173] on div "True False" at bounding box center [411, 169] width 130 height 18
drag, startPoint x: 390, startPoint y: 171, endPoint x: 409, endPoint y: 174, distance: 18.8
click at [391, 171] on label "True" at bounding box center [373, 169] width 54 height 18
click at [355, 171] on input "True" at bounding box center [353, 169] width 6 height 5
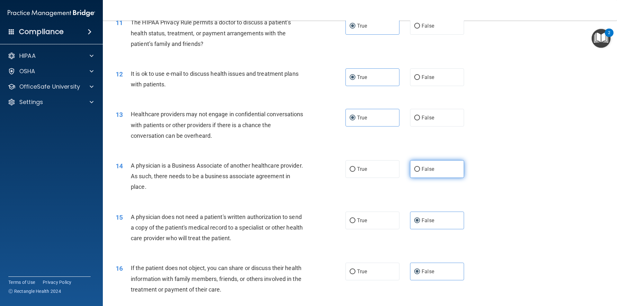
radio input "true"
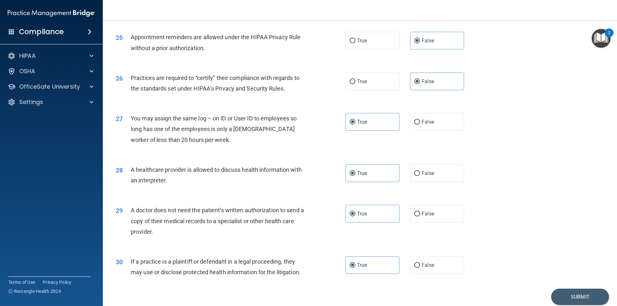
scroll to position [1190, 0]
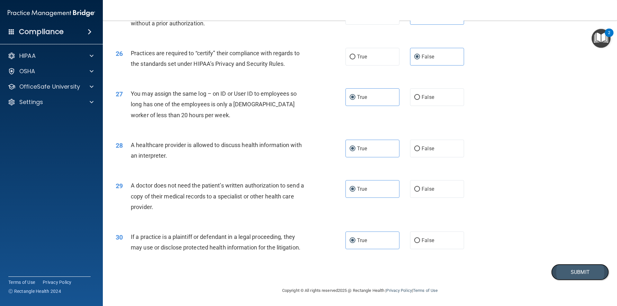
click at [569, 273] on button "Submit" at bounding box center [580, 272] width 58 height 16
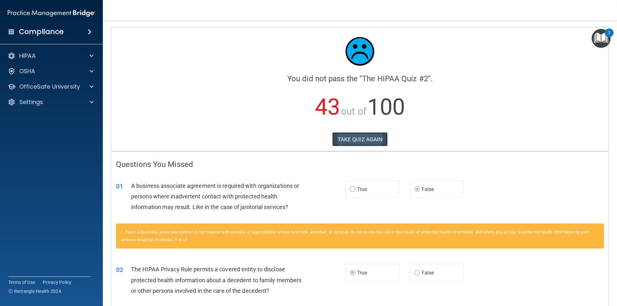
click at [342, 136] on button "TAKE QUIZ AGAIN" at bounding box center [360, 139] width 56 height 14
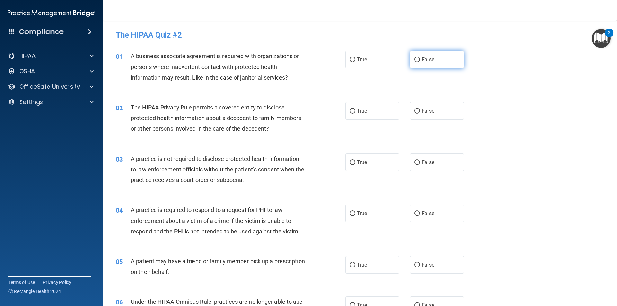
click at [444, 68] on label "False" at bounding box center [437, 60] width 54 height 18
click at [420, 62] on input "False" at bounding box center [417, 60] width 6 height 5
radio input "true"
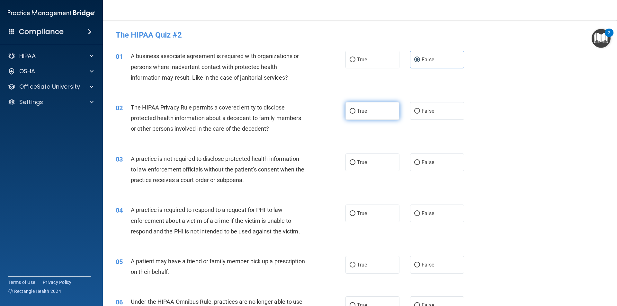
click at [372, 110] on label "True" at bounding box center [373, 111] width 54 height 18
click at [355, 110] on input "True" at bounding box center [353, 111] width 6 height 5
radio input "true"
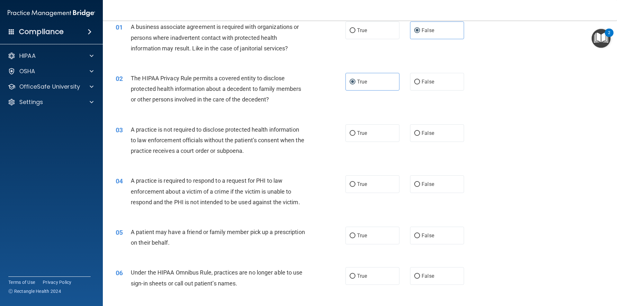
scroll to position [96, 0]
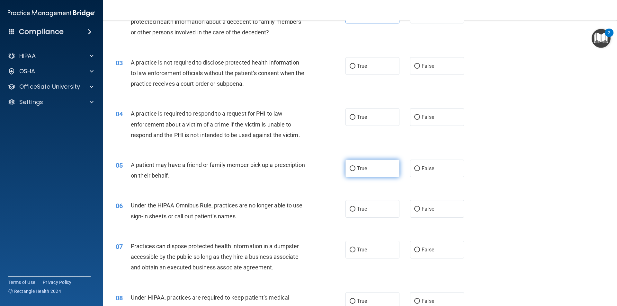
click at [358, 171] on span "True" at bounding box center [362, 169] width 10 height 6
click at [355, 171] on input "True" at bounding box center [353, 168] width 6 height 5
radio input "true"
click at [425, 205] on label "False" at bounding box center [437, 209] width 54 height 18
click at [420, 207] on input "False" at bounding box center [417, 209] width 6 height 5
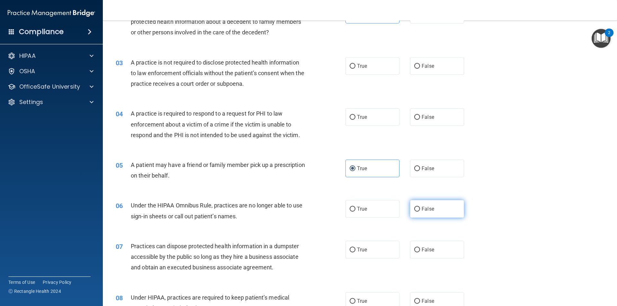
radio input "true"
click at [424, 249] on span "False" at bounding box center [428, 250] width 13 height 6
click at [420, 249] on input "False" at bounding box center [417, 250] width 6 height 5
radio input "true"
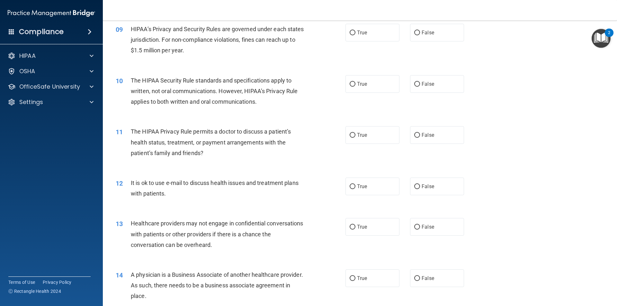
scroll to position [482, 0]
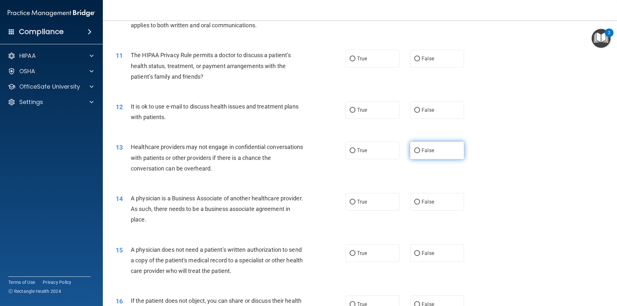
click at [410, 152] on label "False" at bounding box center [437, 151] width 54 height 18
click at [414, 152] on input "False" at bounding box center [417, 150] width 6 height 5
radio input "true"
click at [422, 201] on span "False" at bounding box center [428, 202] width 13 height 6
click at [420, 201] on input "False" at bounding box center [417, 202] width 6 height 5
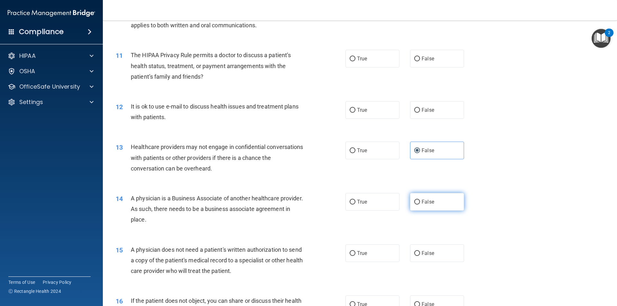
radio input "true"
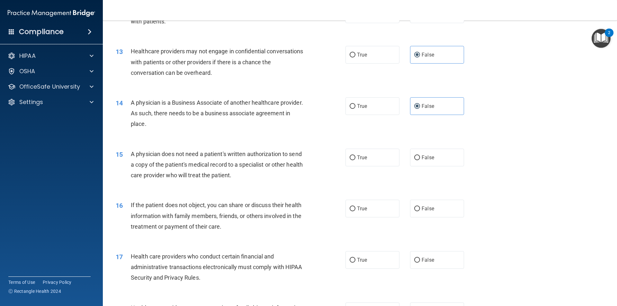
scroll to position [579, 0]
click at [381, 160] on label "True" at bounding box center [373, 157] width 54 height 18
click at [355, 160] on input "True" at bounding box center [353, 157] width 6 height 5
radio input "true"
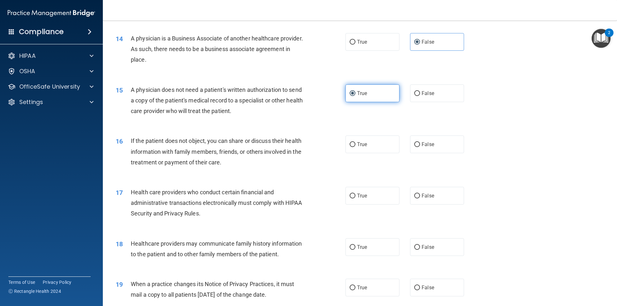
scroll to position [643, 0]
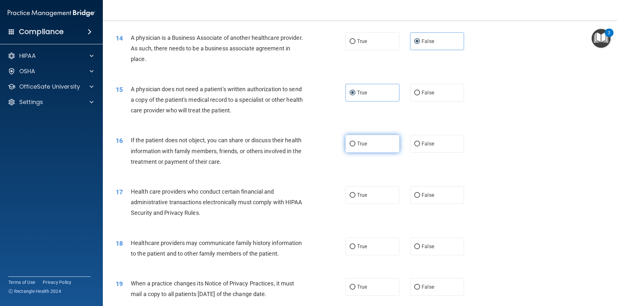
click at [377, 153] on div "16 If the patient does not object, you can share or discuss their health inform…" at bounding box center [360, 152] width 498 height 51
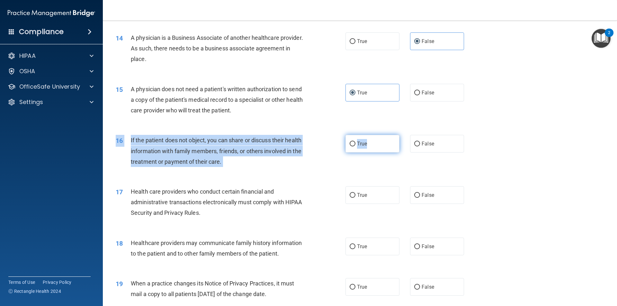
click at [376, 146] on label "True" at bounding box center [373, 144] width 54 height 18
click at [355, 146] on input "True" at bounding box center [353, 144] width 6 height 5
radio input "true"
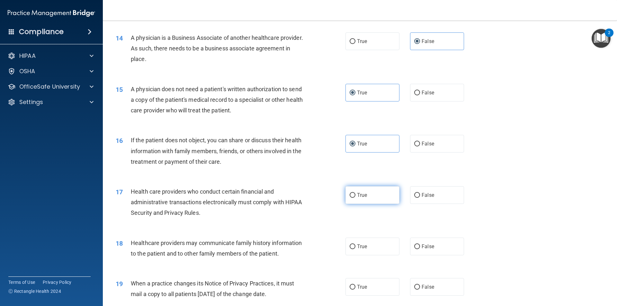
click at [374, 192] on label "True" at bounding box center [373, 195] width 54 height 18
click at [355, 193] on input "True" at bounding box center [353, 195] width 6 height 5
radio input "true"
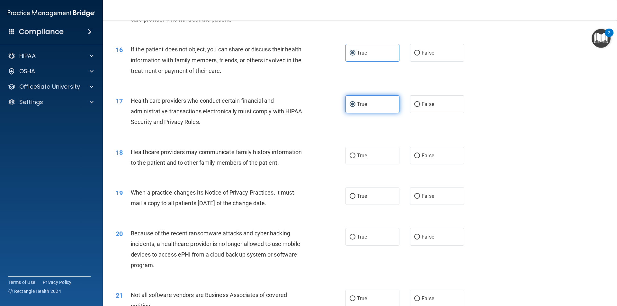
scroll to position [739, 0]
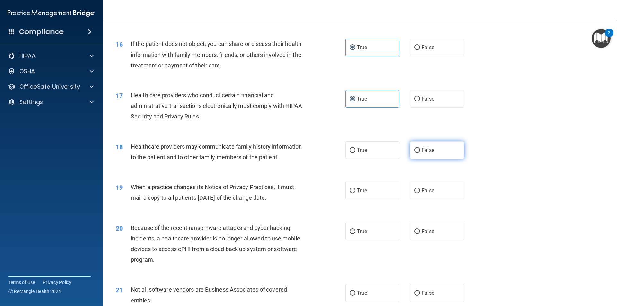
click at [417, 146] on label "False" at bounding box center [437, 150] width 54 height 18
click at [417, 148] on input "False" at bounding box center [417, 150] width 6 height 5
radio input "true"
click at [428, 181] on div "19 When a practice changes its Notice of Privacy Practices, it must mail a copy…" at bounding box center [360, 194] width 498 height 40
click at [428, 186] on label "False" at bounding box center [437, 191] width 54 height 18
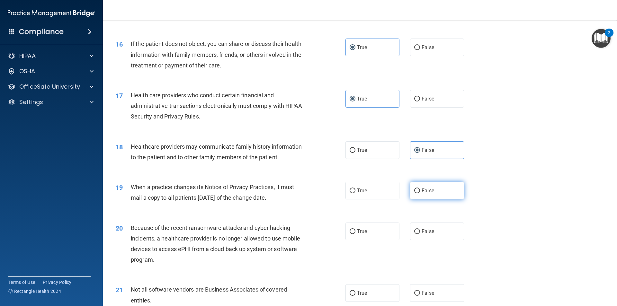
click at [420, 189] on input "False" at bounding box center [417, 191] width 6 height 5
radio input "true"
click at [426, 232] on span "False" at bounding box center [428, 232] width 13 height 6
click at [420, 232] on input "False" at bounding box center [417, 231] width 6 height 5
radio input "true"
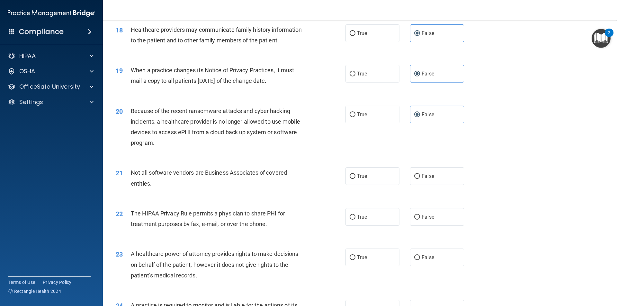
scroll to position [868, 0]
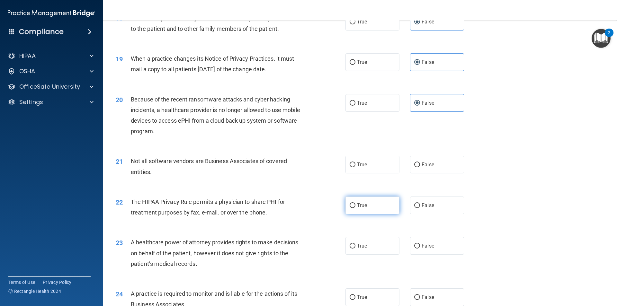
click at [373, 207] on label "True" at bounding box center [373, 206] width 54 height 18
click at [355, 207] on input "True" at bounding box center [353, 205] width 6 height 5
radio input "true"
click at [431, 246] on span "False" at bounding box center [428, 246] width 13 height 6
click at [420, 246] on input "False" at bounding box center [417, 246] width 6 height 5
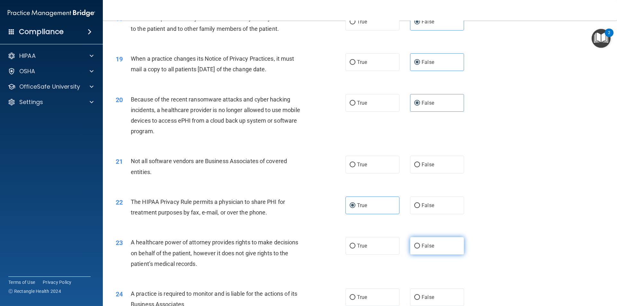
radio input "true"
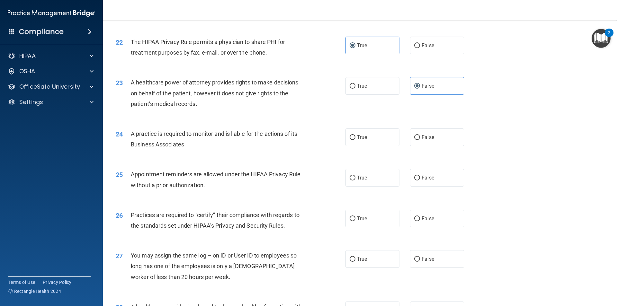
scroll to position [1029, 0]
click at [369, 184] on label "True" at bounding box center [373, 177] width 54 height 18
click at [355, 180] on input "True" at bounding box center [353, 177] width 6 height 5
radio input "true"
click at [437, 262] on label "False" at bounding box center [437, 259] width 54 height 18
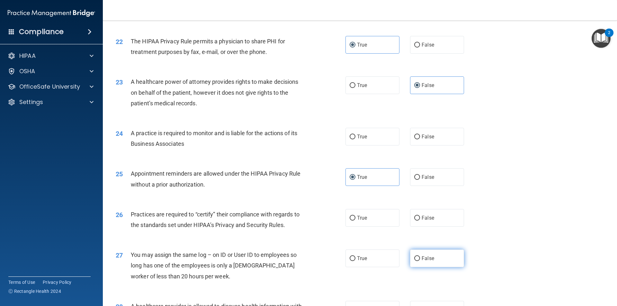
click at [420, 261] on input "False" at bounding box center [417, 258] width 6 height 5
radio input "true"
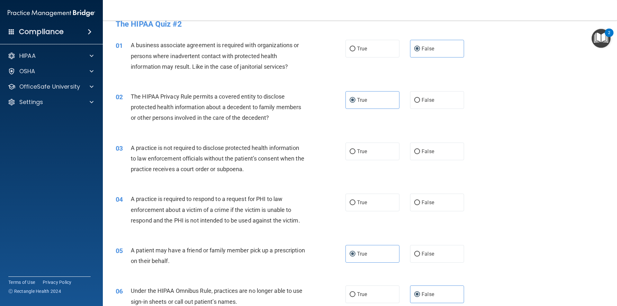
scroll to position [0, 0]
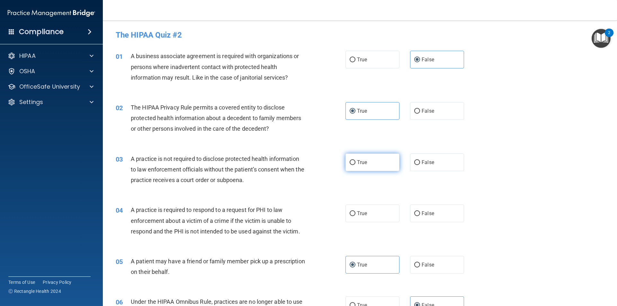
click at [358, 165] on span "True" at bounding box center [362, 162] width 10 height 6
click at [355, 165] on input "True" at bounding box center [353, 162] width 6 height 5
radio input "true"
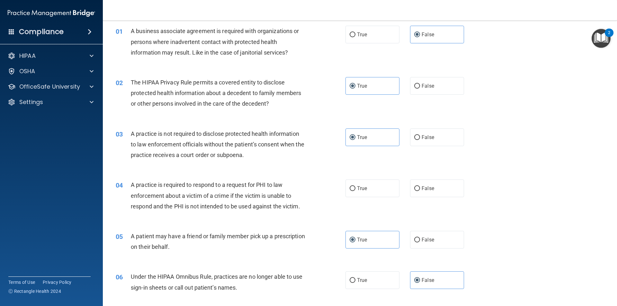
scroll to position [64, 0]
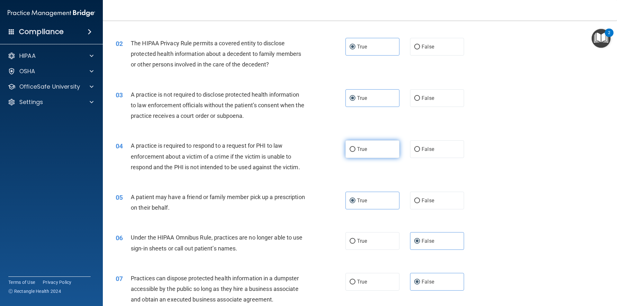
click at [375, 148] on label "True" at bounding box center [373, 149] width 54 height 18
click at [355, 148] on input "True" at bounding box center [353, 149] width 6 height 5
radio input "true"
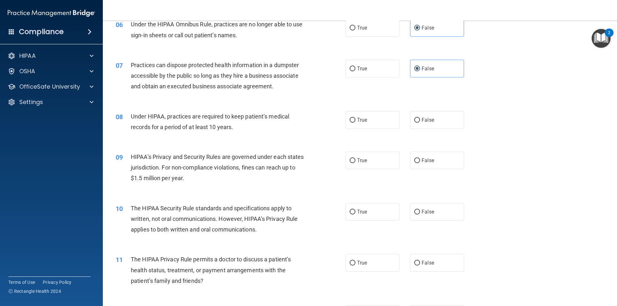
scroll to position [289, 0]
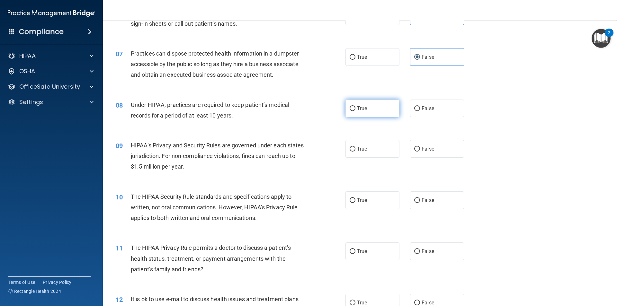
drag, startPoint x: 360, startPoint y: 103, endPoint x: 361, endPoint y: 106, distance: 3.4
click at [361, 105] on label "True" at bounding box center [373, 109] width 54 height 18
click at [355, 106] on input "True" at bounding box center [353, 108] width 6 height 5
radio input "true"
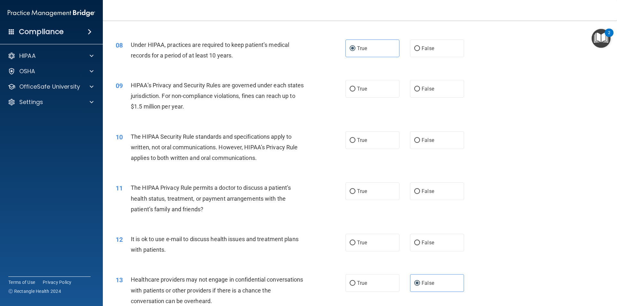
scroll to position [354, 0]
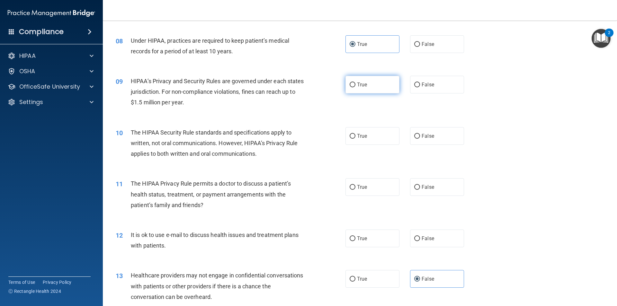
click at [361, 77] on label "True" at bounding box center [373, 85] width 54 height 18
click at [355, 83] on input "True" at bounding box center [353, 85] width 6 height 5
radio input "true"
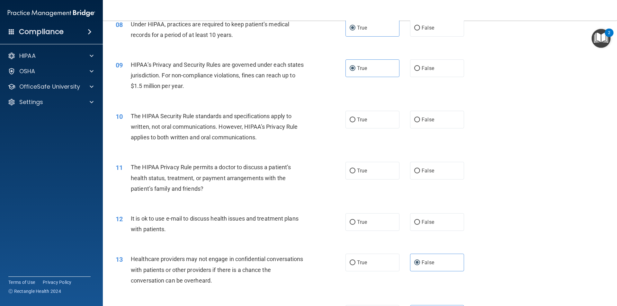
scroll to position [418, 0]
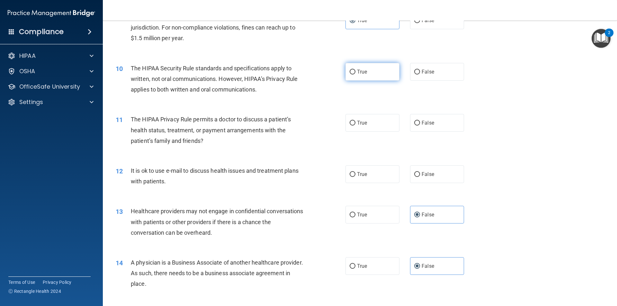
click at [361, 79] on label "True" at bounding box center [373, 72] width 54 height 18
click at [355, 75] on input "True" at bounding box center [353, 72] width 6 height 5
radio input "true"
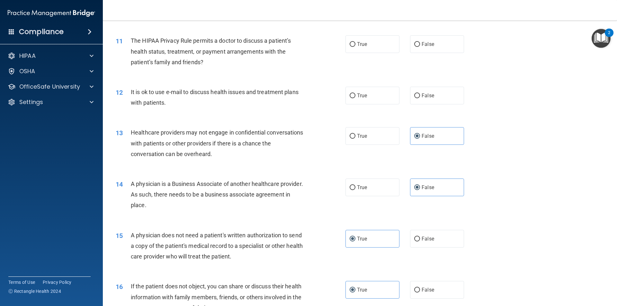
scroll to position [482, 0]
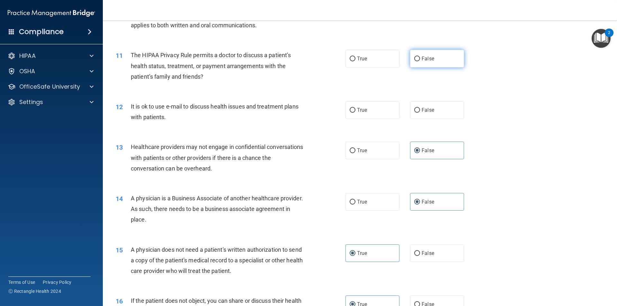
click at [426, 60] on span "False" at bounding box center [428, 59] width 13 height 6
click at [420, 60] on input "False" at bounding box center [417, 59] width 6 height 5
radio input "true"
click at [359, 109] on span "True" at bounding box center [362, 110] width 10 height 6
click at [355, 109] on input "True" at bounding box center [353, 110] width 6 height 5
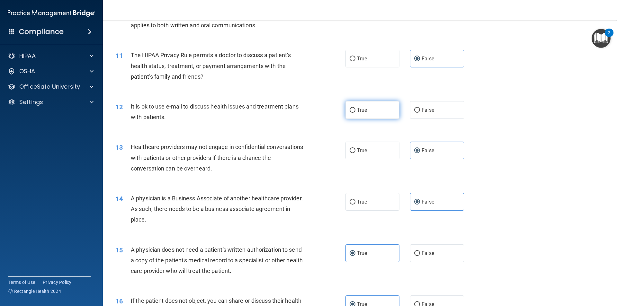
radio input "true"
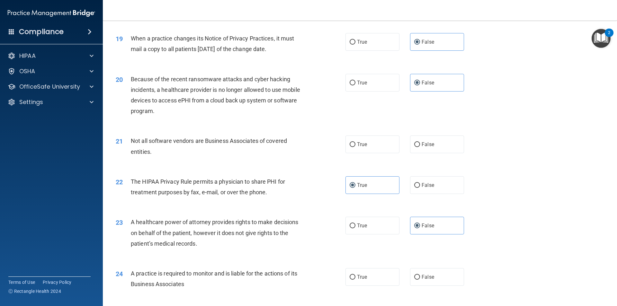
scroll to position [900, 0]
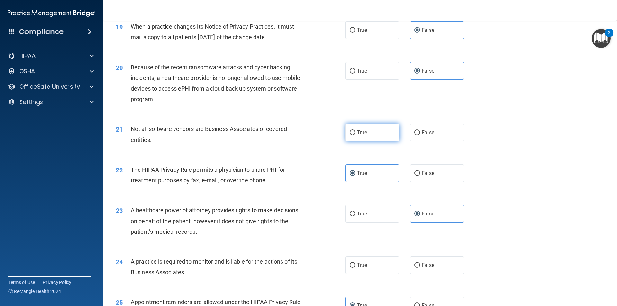
click at [367, 134] on label "True" at bounding box center [373, 133] width 54 height 18
click at [355, 134] on input "True" at bounding box center [353, 132] width 6 height 5
radio input "true"
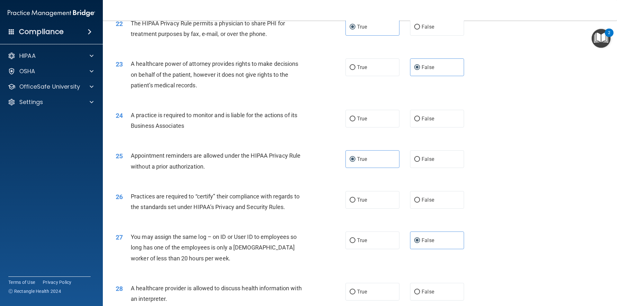
scroll to position [1061, 0]
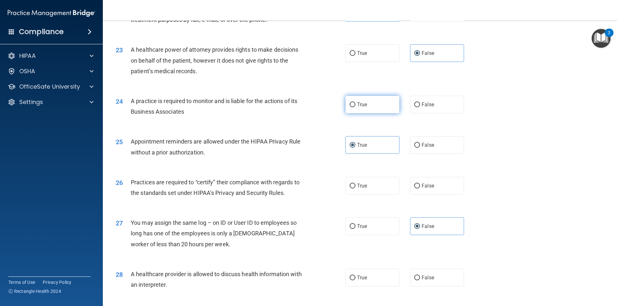
click at [381, 105] on label "True" at bounding box center [373, 105] width 54 height 18
click at [355, 105] on input "True" at bounding box center [353, 105] width 6 height 5
radio input "true"
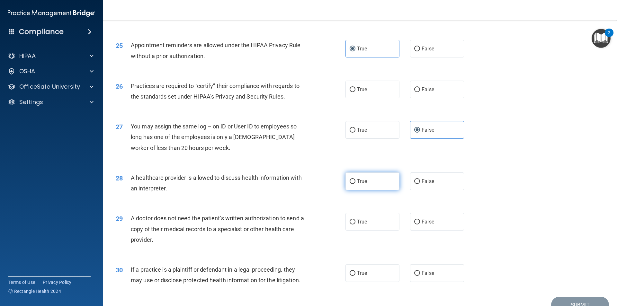
scroll to position [1125, 0]
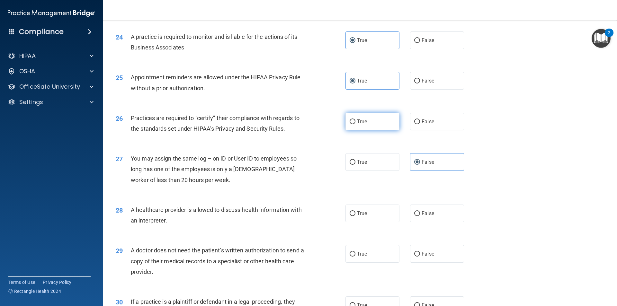
click at [367, 123] on label "True" at bounding box center [373, 122] width 54 height 18
click at [355, 123] on input "True" at bounding box center [353, 122] width 6 height 5
radio input "true"
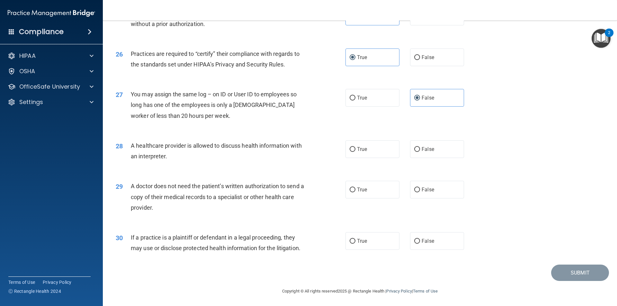
scroll to position [1190, 0]
click at [426, 97] on span "False" at bounding box center [428, 97] width 13 height 6
click at [420, 97] on input "False" at bounding box center [417, 97] width 6 height 5
click at [414, 151] on input "False" at bounding box center [417, 149] width 6 height 5
radio input "true"
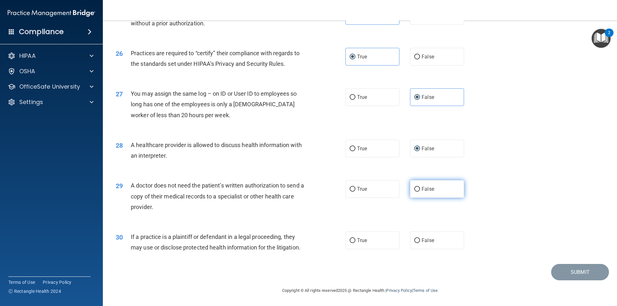
click at [427, 195] on label "False" at bounding box center [437, 189] width 54 height 18
click at [420, 192] on input "False" at bounding box center [417, 189] width 6 height 5
radio input "true"
click at [414, 238] on input "False" at bounding box center [417, 240] width 6 height 5
radio input "true"
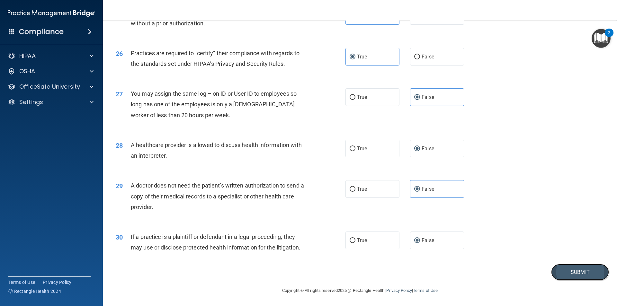
click at [557, 274] on button "Submit" at bounding box center [580, 272] width 58 height 16
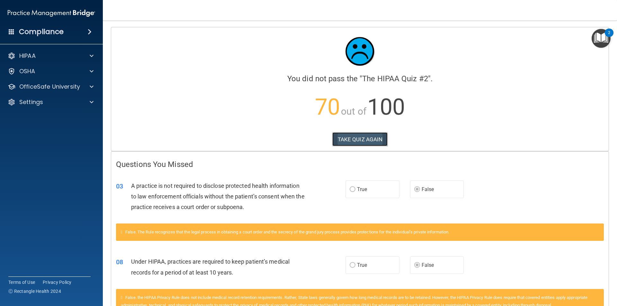
click at [342, 137] on button "TAKE QUIZ AGAIN" at bounding box center [360, 139] width 56 height 14
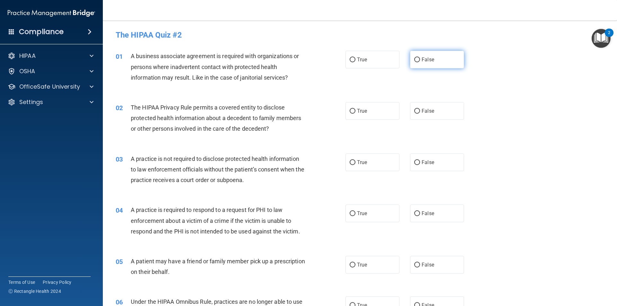
click at [427, 62] on span "False" at bounding box center [428, 60] width 13 height 6
click at [420, 62] on input "False" at bounding box center [417, 60] width 6 height 5
radio input "true"
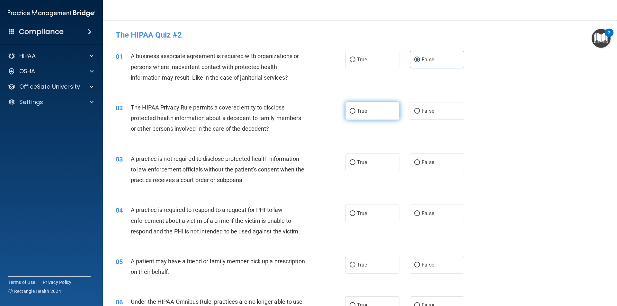
click at [355, 105] on label "True" at bounding box center [373, 111] width 54 height 18
click at [355, 109] on input "True" at bounding box center [353, 111] width 6 height 5
radio input "true"
click at [428, 160] on span "False" at bounding box center [428, 162] width 13 height 6
click at [420, 160] on input "False" at bounding box center [417, 162] width 6 height 5
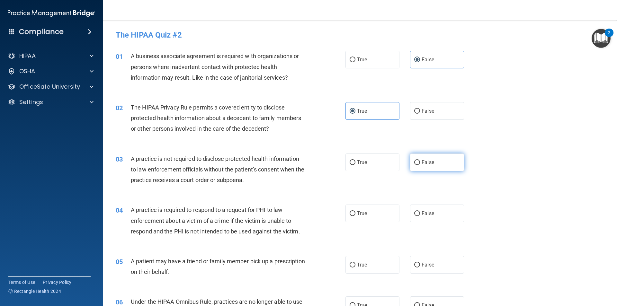
radio input "true"
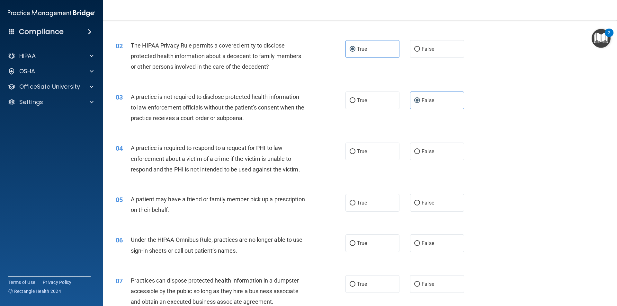
scroll to position [64, 0]
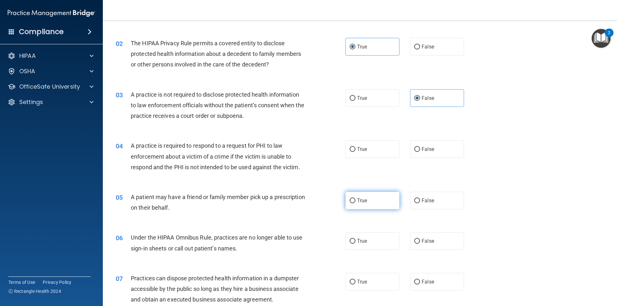
click at [354, 197] on label "True" at bounding box center [373, 201] width 54 height 18
click at [354, 199] on input "True" at bounding box center [353, 201] width 6 height 5
radio input "true"
click at [417, 248] on label "False" at bounding box center [437, 241] width 54 height 18
click at [417, 244] on input "False" at bounding box center [417, 241] width 6 height 5
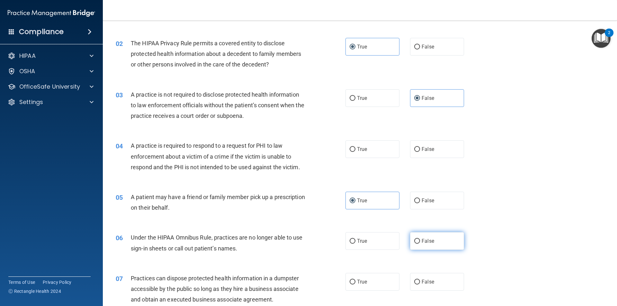
radio input "true"
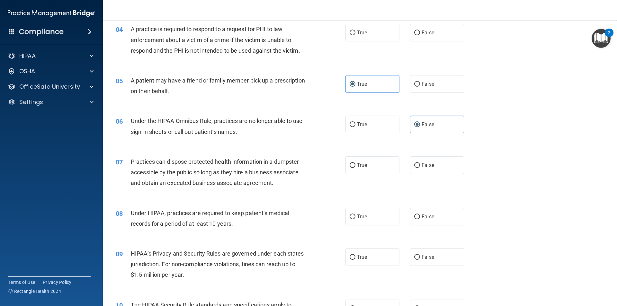
scroll to position [225, 0]
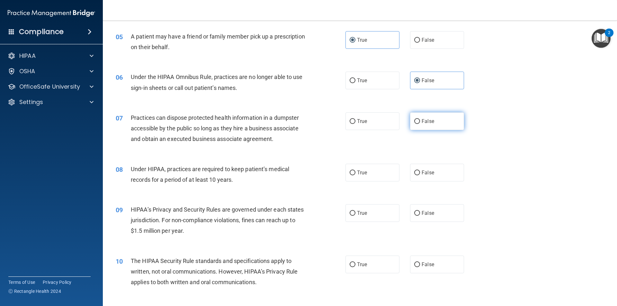
click at [433, 112] on label "False" at bounding box center [437, 121] width 54 height 18
click at [420, 119] on input "False" at bounding box center [417, 121] width 6 height 5
radio input "true"
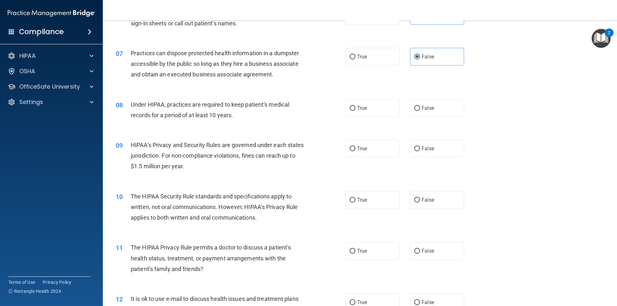
scroll to position [289, 0]
click at [424, 114] on label "False" at bounding box center [437, 109] width 54 height 18
click at [420, 111] on input "False" at bounding box center [417, 108] width 6 height 5
radio input "true"
click at [424, 151] on span "False" at bounding box center [428, 149] width 13 height 6
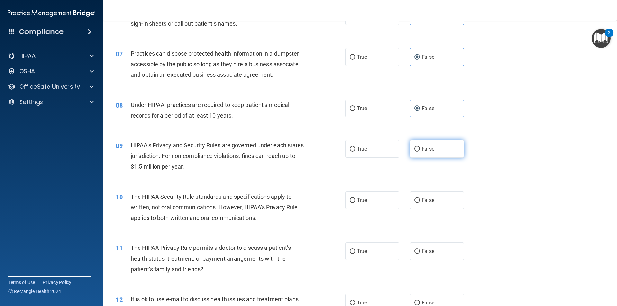
click at [420, 151] on input "False" at bounding box center [417, 149] width 6 height 5
radio input "true"
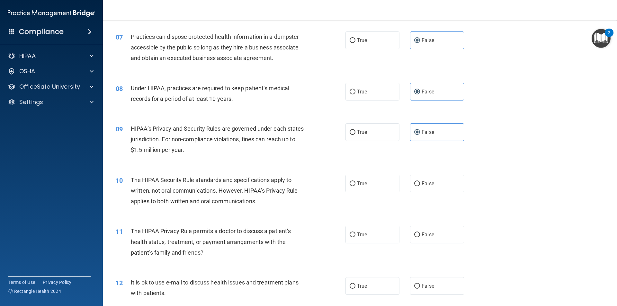
scroll to position [321, 0]
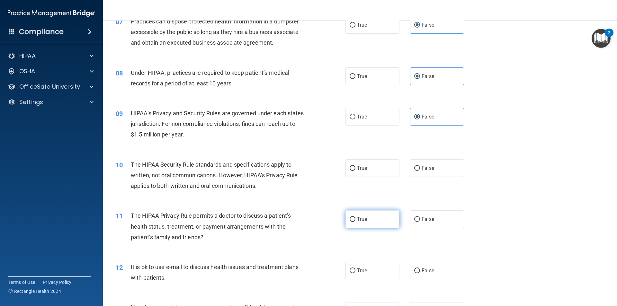
click at [360, 220] on span "True" at bounding box center [362, 219] width 10 height 6
click at [355, 220] on input "True" at bounding box center [353, 219] width 6 height 5
radio input "true"
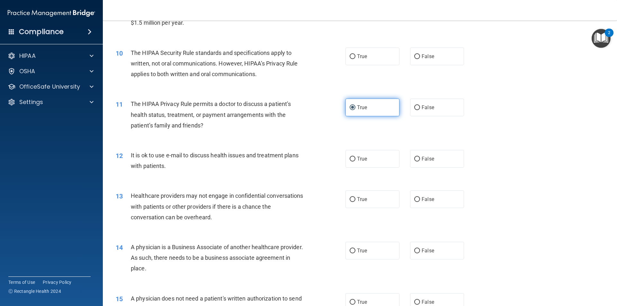
scroll to position [450, 0]
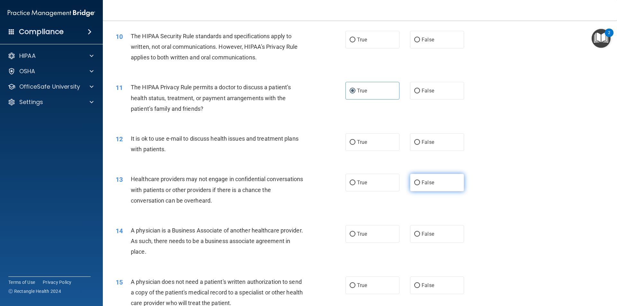
click at [418, 184] on label "False" at bounding box center [437, 183] width 54 height 18
click at [418, 184] on input "False" at bounding box center [417, 183] width 6 height 5
radio input "true"
click at [422, 236] on span "False" at bounding box center [428, 234] width 13 height 6
click at [419, 236] on input "False" at bounding box center [417, 234] width 6 height 5
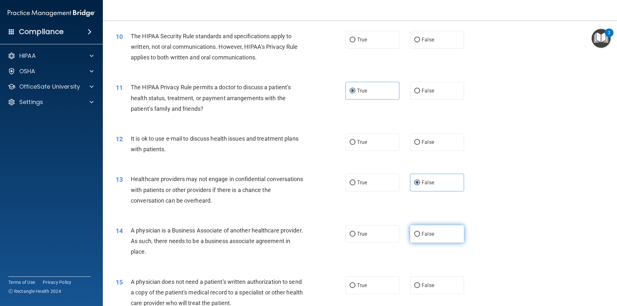
radio input "true"
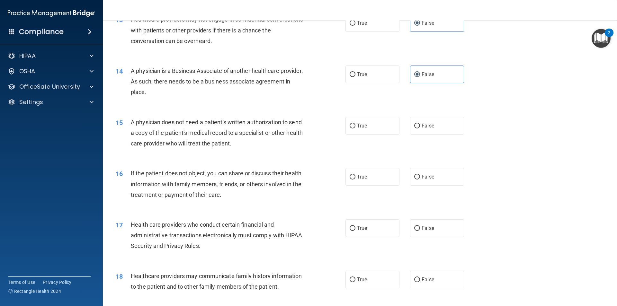
scroll to position [611, 0]
click at [369, 128] on label "True" at bounding box center [373, 125] width 54 height 18
click at [355, 128] on input "True" at bounding box center [353, 125] width 6 height 5
radio input "true"
click at [367, 184] on label "True" at bounding box center [373, 176] width 54 height 18
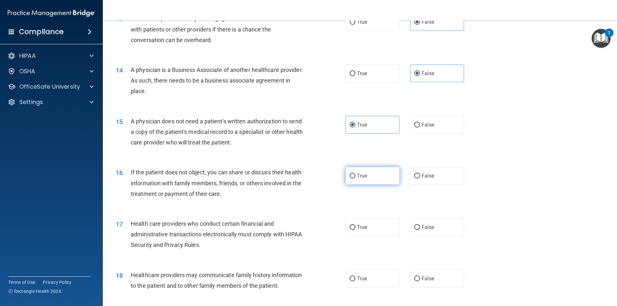
click at [355, 179] on input "True" at bounding box center [353, 176] width 6 height 5
radio input "true"
click at [368, 175] on label "True" at bounding box center [373, 176] width 54 height 18
click at [355, 175] on input "True" at bounding box center [353, 176] width 6 height 5
click at [365, 229] on label "True" at bounding box center [373, 228] width 54 height 18
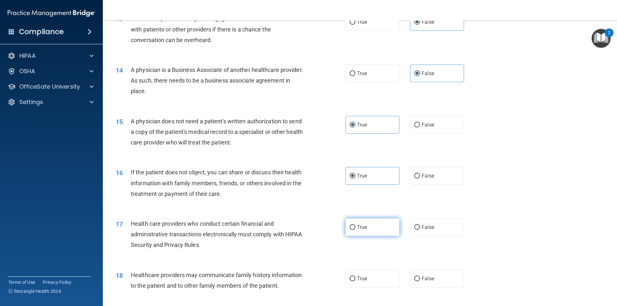
click at [355, 229] on input "True" at bounding box center [353, 227] width 6 height 5
radio input "true"
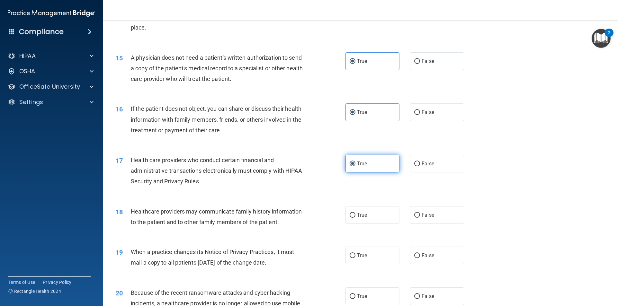
scroll to position [707, 0]
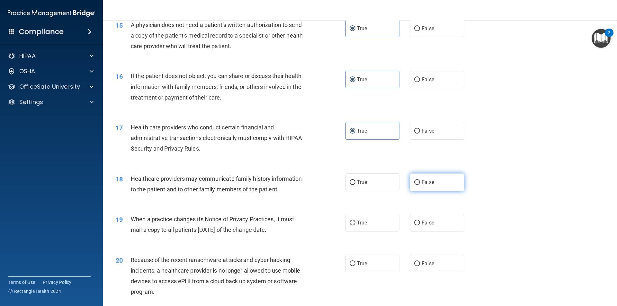
click at [417, 175] on label "False" at bounding box center [437, 183] width 54 height 18
click at [417, 180] on input "False" at bounding box center [417, 182] width 6 height 5
radio input "true"
click at [413, 214] on div "19 When a practice changes its Notice of Privacy Practices, it must mail a copy…" at bounding box center [360, 226] width 498 height 40
click at [413, 215] on label "False" at bounding box center [437, 223] width 54 height 18
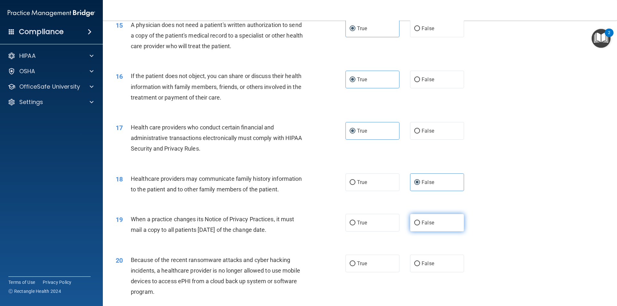
click at [414, 221] on input "False" at bounding box center [417, 223] width 6 height 5
radio input "true"
click at [416, 256] on label "False" at bounding box center [437, 264] width 54 height 18
click at [416, 262] on input "False" at bounding box center [417, 264] width 6 height 5
radio input "true"
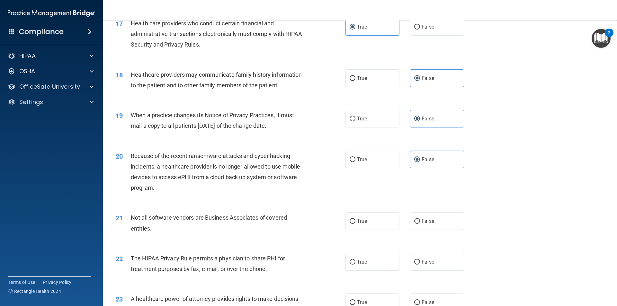
scroll to position [868, 0]
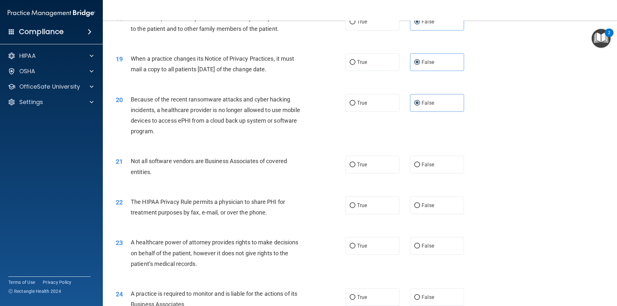
drag, startPoint x: 318, startPoint y: 200, endPoint x: 318, endPoint y: 197, distance: 3.2
click at [318, 197] on div "22 The HIPAA Privacy Rule permits a physician to share PHI for treatment purpos…" at bounding box center [230, 209] width 249 height 24
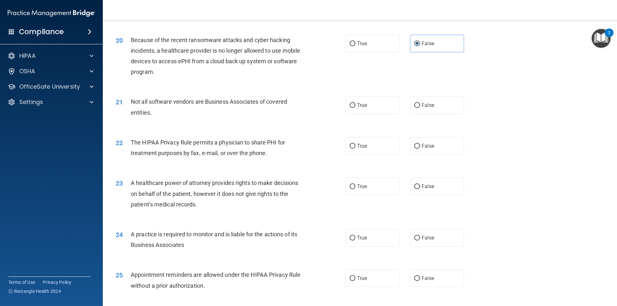
scroll to position [932, 0]
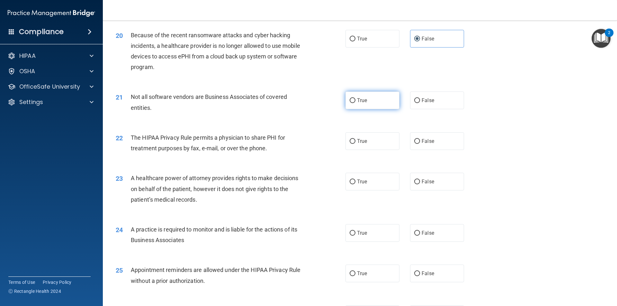
click at [366, 100] on label "True" at bounding box center [373, 101] width 54 height 18
click at [355, 100] on input "True" at bounding box center [353, 100] width 6 height 5
radio input "true"
click at [354, 138] on label "True" at bounding box center [373, 141] width 54 height 18
click at [354, 139] on input "True" at bounding box center [353, 141] width 6 height 5
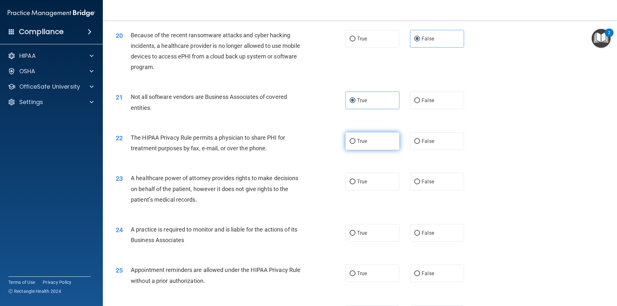
radio input "true"
click at [430, 179] on span "False" at bounding box center [428, 182] width 13 height 6
click at [420, 180] on input "False" at bounding box center [417, 182] width 6 height 5
radio input "true"
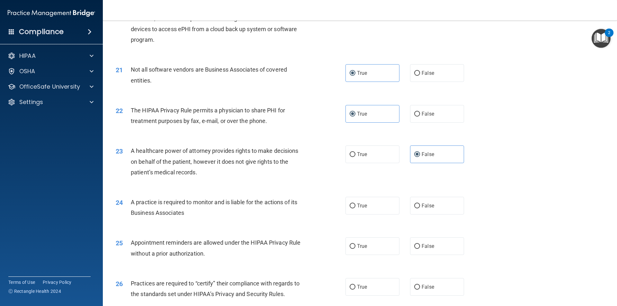
scroll to position [1029, 0]
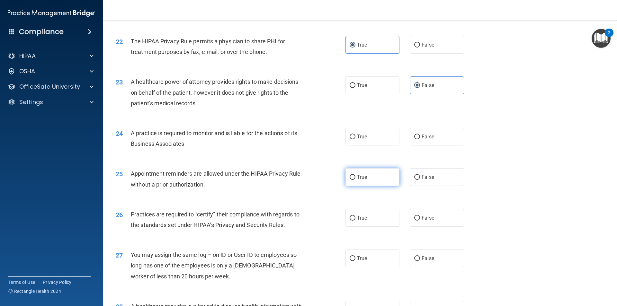
click at [368, 179] on label "True" at bounding box center [373, 177] width 54 height 18
click at [355, 179] on input "True" at bounding box center [353, 177] width 6 height 5
radio input "true"
click at [426, 218] on span "False" at bounding box center [428, 218] width 13 height 6
click at [420, 218] on input "False" at bounding box center [417, 218] width 6 height 5
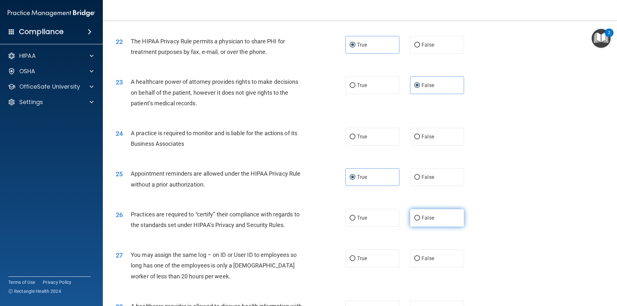
radio input "true"
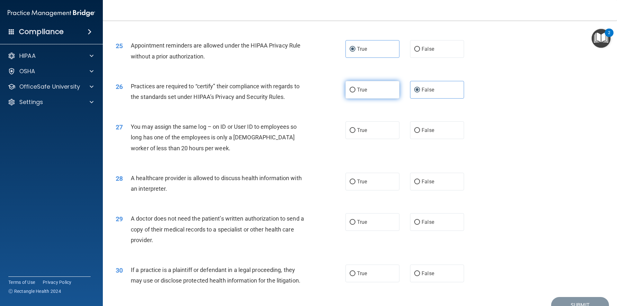
scroll to position [1157, 0]
click at [428, 128] on span "False" at bounding box center [428, 130] width 13 height 6
click at [420, 128] on input "False" at bounding box center [417, 130] width 6 height 5
radio input "true"
click at [353, 187] on label "True" at bounding box center [373, 182] width 54 height 18
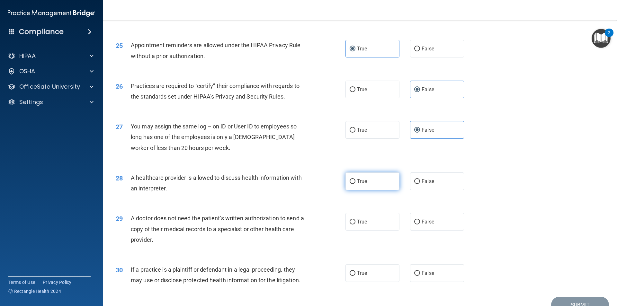
click at [353, 184] on input "True" at bounding box center [353, 181] width 6 height 5
radio input "true"
click at [354, 215] on label "True" at bounding box center [373, 222] width 54 height 18
click at [354, 220] on input "True" at bounding box center [353, 222] width 6 height 5
radio input "true"
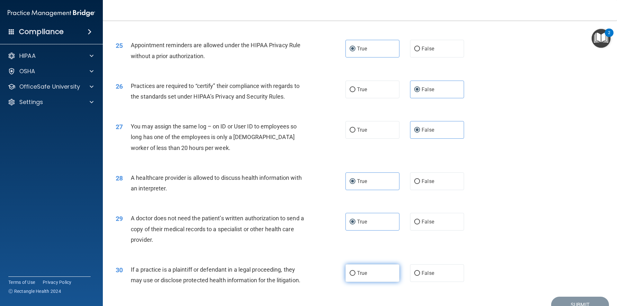
click at [365, 269] on label "True" at bounding box center [373, 274] width 54 height 18
click at [355, 271] on input "True" at bounding box center [353, 273] width 6 height 5
radio input "true"
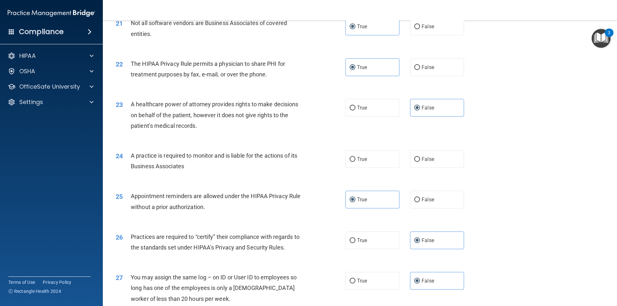
scroll to position [997, 0]
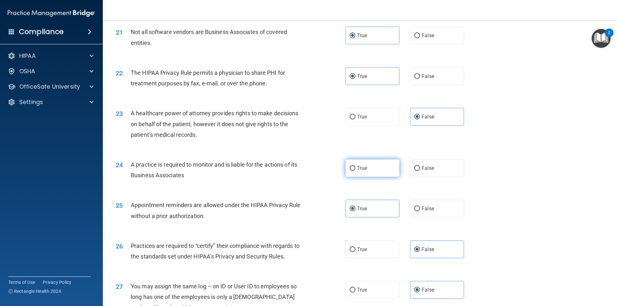
click at [381, 169] on label "True" at bounding box center [373, 168] width 54 height 18
click at [355, 169] on input "True" at bounding box center [353, 168] width 6 height 5
radio input "true"
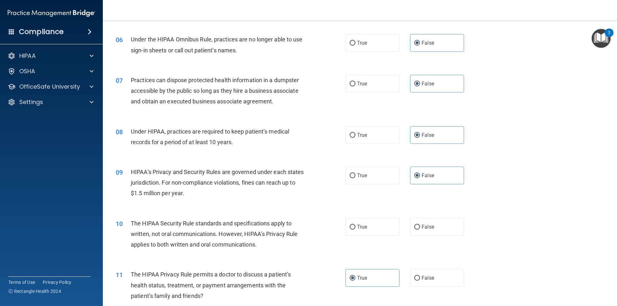
scroll to position [258, 0]
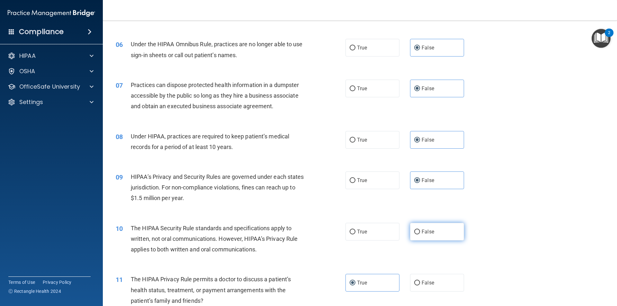
click at [412, 237] on label "False" at bounding box center [437, 232] width 54 height 18
click at [414, 235] on input "False" at bounding box center [417, 232] width 6 height 5
radio input "true"
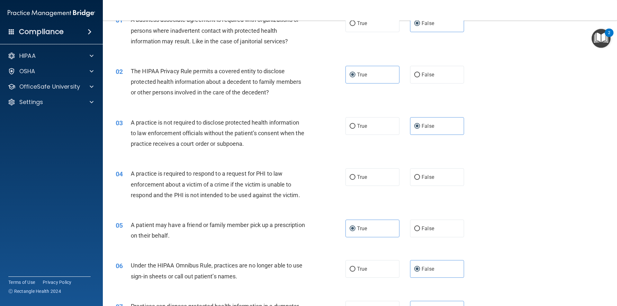
scroll to position [32, 0]
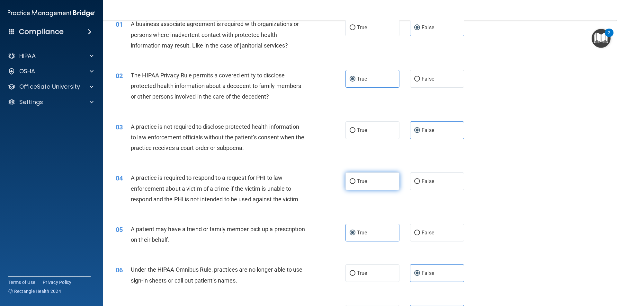
click at [351, 176] on label "True" at bounding box center [373, 182] width 54 height 18
click at [351, 179] on input "True" at bounding box center [353, 181] width 6 height 5
radio input "true"
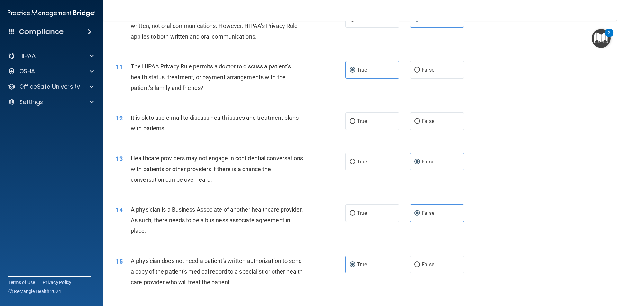
scroll to position [482, 0]
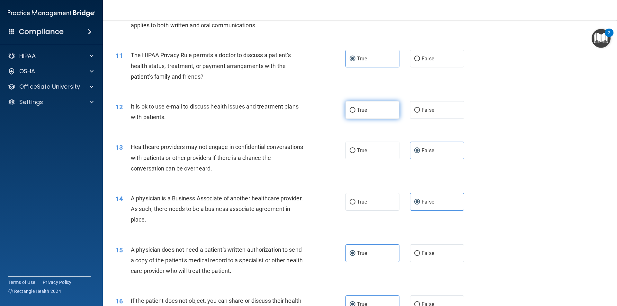
click at [364, 107] on span "True" at bounding box center [362, 110] width 10 height 6
click at [355, 108] on input "True" at bounding box center [353, 110] width 6 height 5
radio input "true"
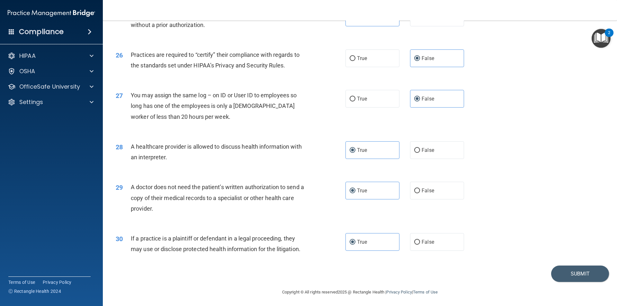
scroll to position [1190, 0]
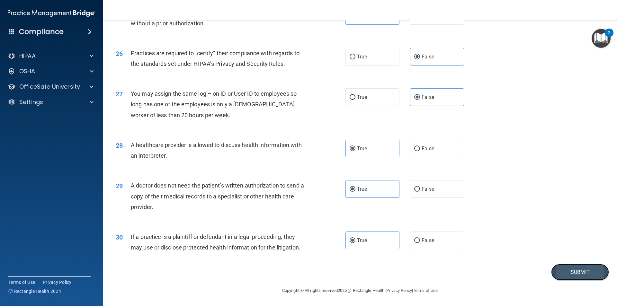
click at [558, 273] on button "Submit" at bounding box center [580, 272] width 58 height 16
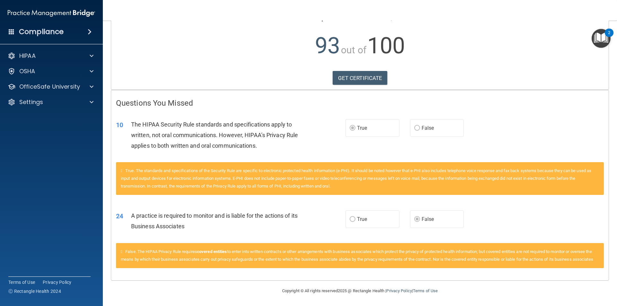
scroll to position [69, 0]
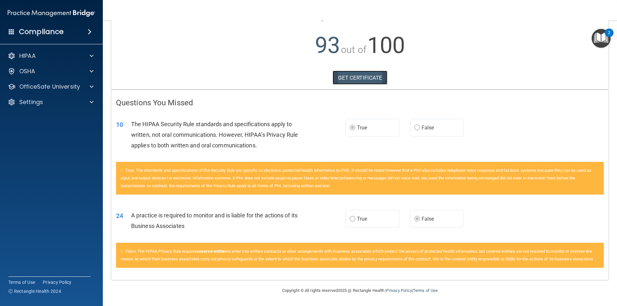
click at [368, 71] on link "GET CERTIFICATE" at bounding box center [360, 78] width 55 height 14
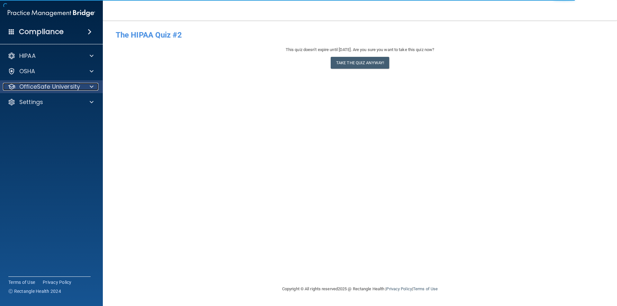
click at [53, 87] on p "OfficeSafe University" at bounding box center [49, 87] width 61 height 8
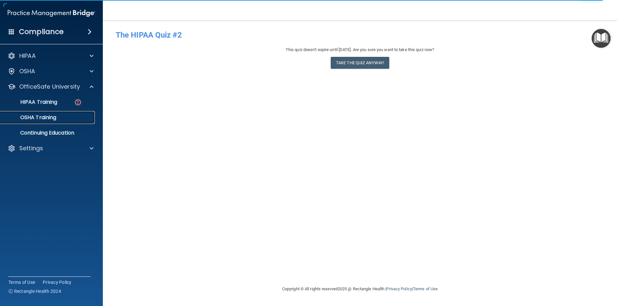
click at [55, 116] on p "OSHA Training" at bounding box center [30, 117] width 52 height 6
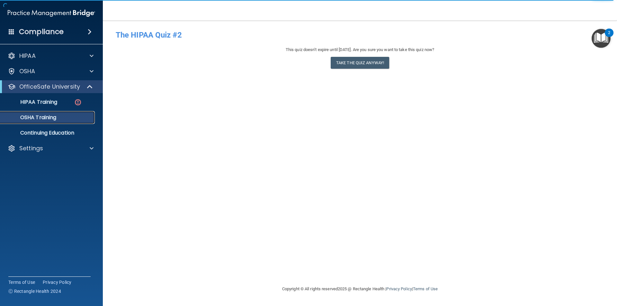
click at [55, 116] on p "OSHA Training" at bounding box center [30, 117] width 52 height 6
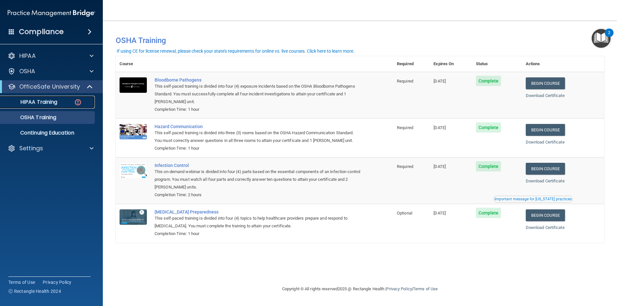
click at [61, 104] on div "HIPAA Training" at bounding box center [48, 102] width 88 height 6
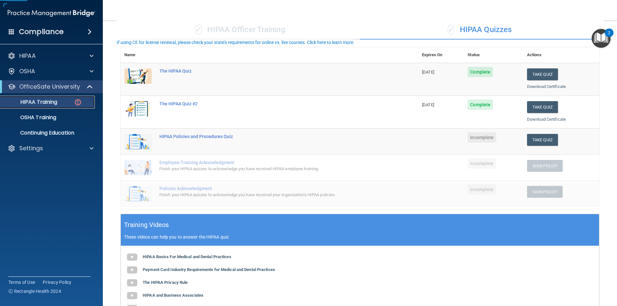
scroll to position [96, 0]
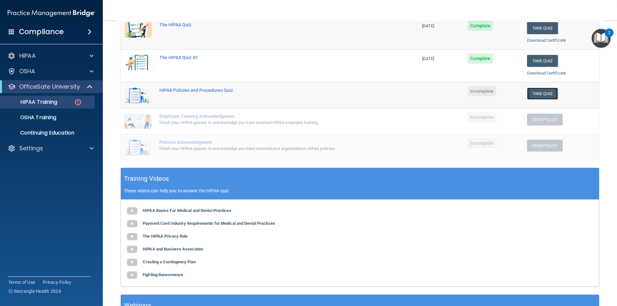
click at [540, 89] on button "Take Quiz" at bounding box center [542, 94] width 31 height 12
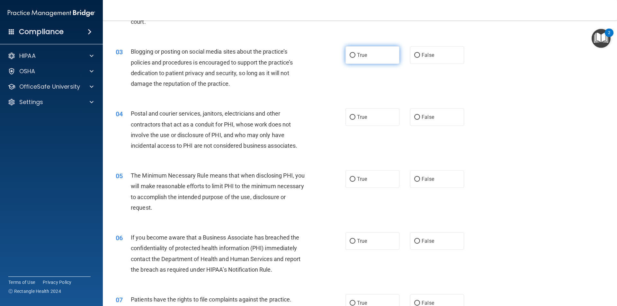
click at [378, 54] on label "True" at bounding box center [373, 55] width 54 height 18
click at [355, 54] on input "True" at bounding box center [353, 55] width 6 height 5
radio input "true"
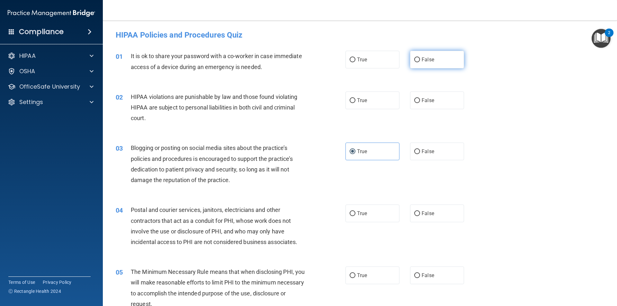
click at [449, 64] on label "False" at bounding box center [437, 60] width 54 height 18
click at [420, 62] on input "False" at bounding box center [417, 60] width 6 height 5
radio input "true"
click at [387, 107] on label "True" at bounding box center [373, 101] width 54 height 18
click at [355, 103] on input "True" at bounding box center [353, 100] width 6 height 5
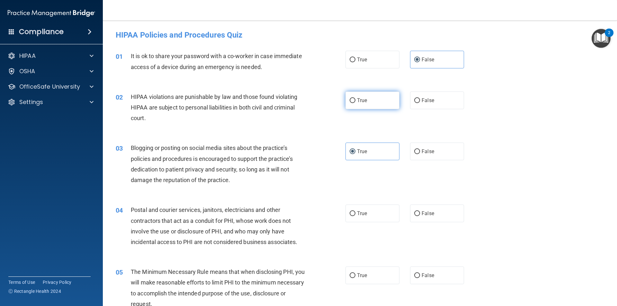
radio input "true"
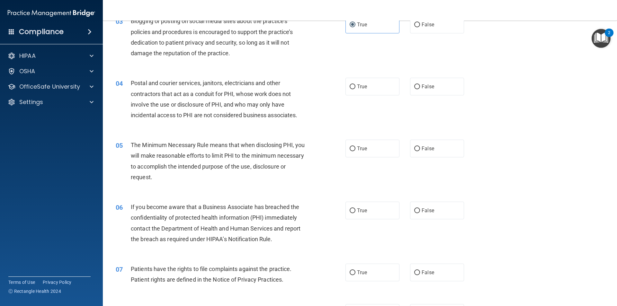
scroll to position [129, 0]
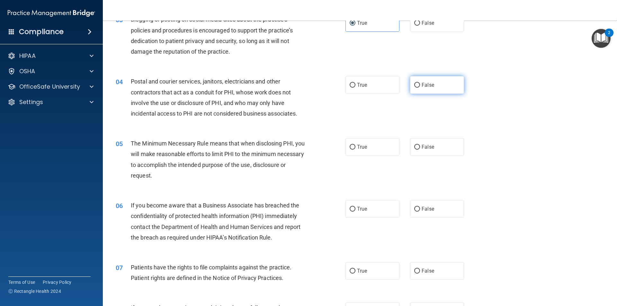
click at [422, 84] on span "False" at bounding box center [428, 85] width 13 height 6
click at [420, 84] on input "False" at bounding box center [417, 85] width 6 height 5
radio input "true"
click at [381, 140] on label "True" at bounding box center [373, 147] width 54 height 18
click at [355, 145] on input "True" at bounding box center [353, 147] width 6 height 5
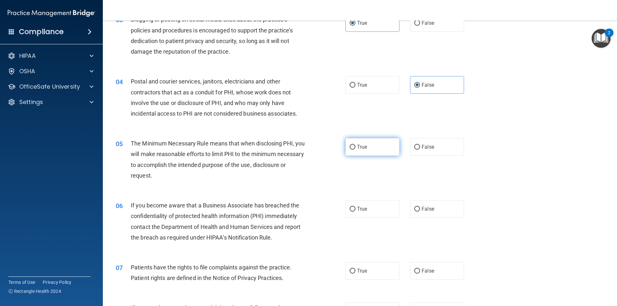
radio input "true"
click at [377, 207] on label "True" at bounding box center [373, 209] width 54 height 18
click at [355, 207] on input "True" at bounding box center [353, 209] width 6 height 5
radio input "true"
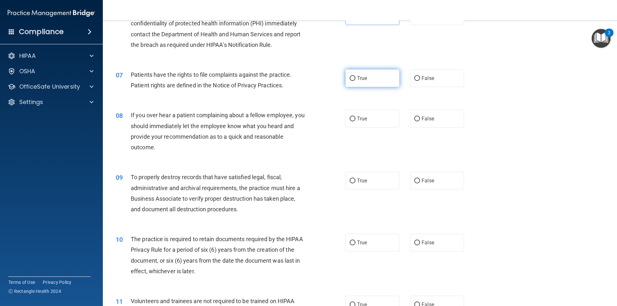
click at [379, 72] on label "True" at bounding box center [373, 78] width 54 height 18
click at [355, 76] on input "True" at bounding box center [353, 78] width 6 height 5
radio input "true"
click at [410, 115] on label "False" at bounding box center [437, 119] width 54 height 18
click at [414, 117] on input "False" at bounding box center [417, 119] width 6 height 5
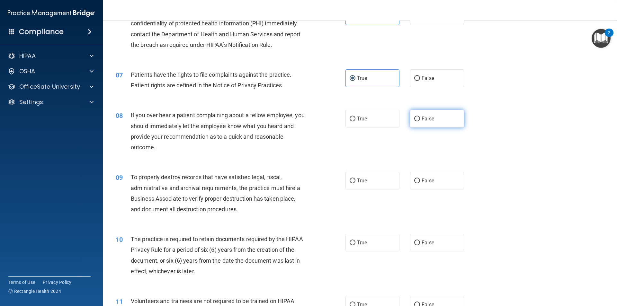
radio input "true"
click at [423, 173] on label "False" at bounding box center [437, 181] width 54 height 18
click at [420, 179] on input "False" at bounding box center [417, 181] width 6 height 5
radio input "true"
click at [377, 243] on label "True" at bounding box center [373, 243] width 54 height 18
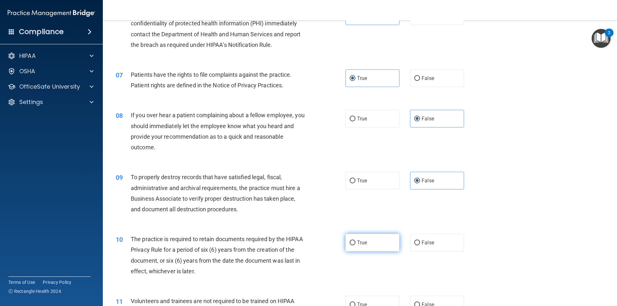
click at [355, 243] on input "True" at bounding box center [353, 243] width 6 height 5
radio input "true"
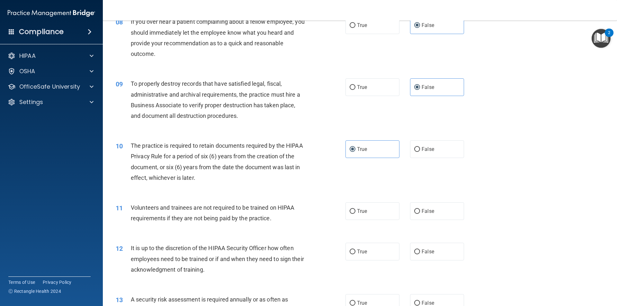
scroll to position [418, 0]
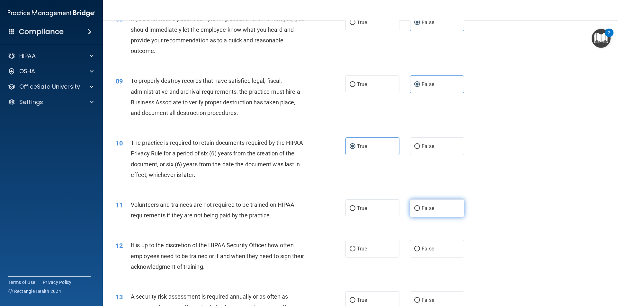
click at [432, 204] on label "False" at bounding box center [437, 209] width 54 height 18
click at [420, 206] on input "False" at bounding box center [417, 208] width 6 height 5
radio input "true"
click at [440, 248] on label "False" at bounding box center [437, 249] width 54 height 18
click at [420, 248] on input "False" at bounding box center [417, 249] width 6 height 5
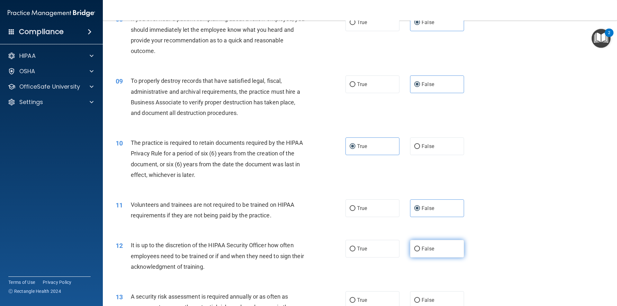
radio input "true"
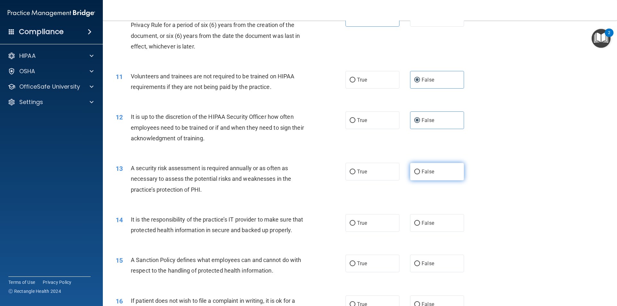
click at [430, 169] on span "False" at bounding box center [428, 172] width 13 height 6
click at [420, 170] on input "False" at bounding box center [417, 172] width 6 height 5
radio input "true"
click at [378, 219] on label "True" at bounding box center [373, 223] width 54 height 18
click at [355, 221] on input "True" at bounding box center [353, 223] width 6 height 5
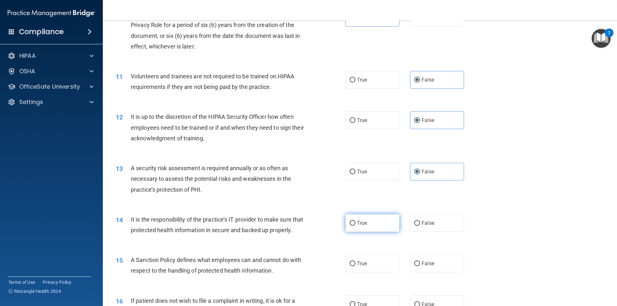
radio input "true"
click at [374, 273] on label "True" at bounding box center [373, 264] width 54 height 18
click at [355, 266] on input "True" at bounding box center [353, 264] width 6 height 5
radio input "true"
click at [424, 267] on span "False" at bounding box center [428, 264] width 13 height 6
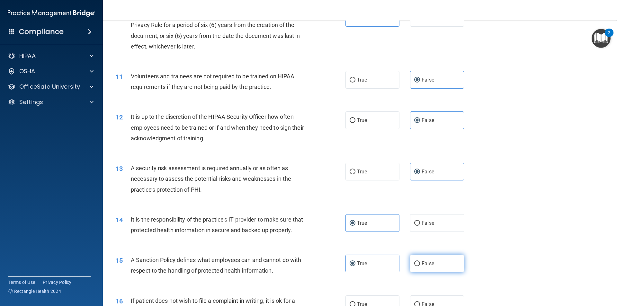
click at [420, 266] on input "False" at bounding box center [417, 264] width 6 height 5
radio input "true"
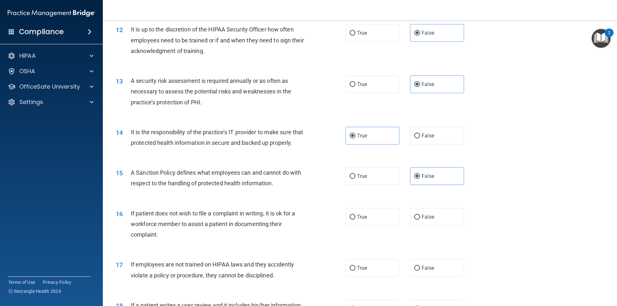
scroll to position [643, 0]
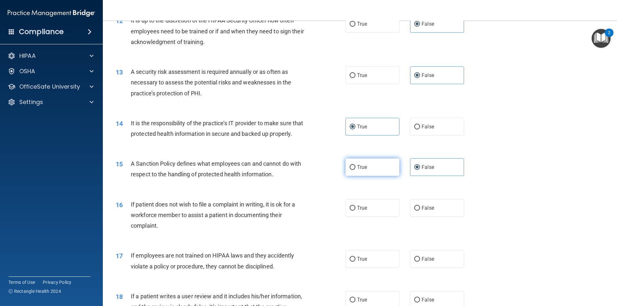
click at [373, 176] on label "True" at bounding box center [373, 167] width 54 height 18
click at [355, 170] on input "True" at bounding box center [353, 167] width 6 height 5
radio input "true"
radio input "false"
click at [417, 211] on label "False" at bounding box center [437, 208] width 54 height 18
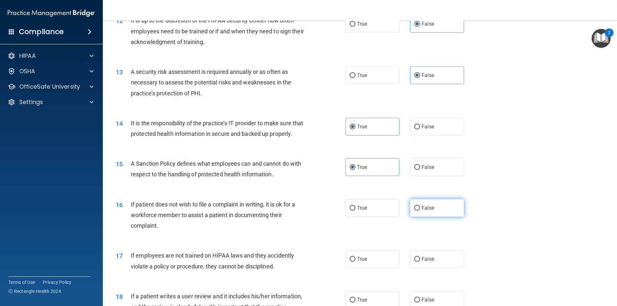
click at [417, 211] on input "False" at bounding box center [417, 208] width 6 height 5
radio input "true"
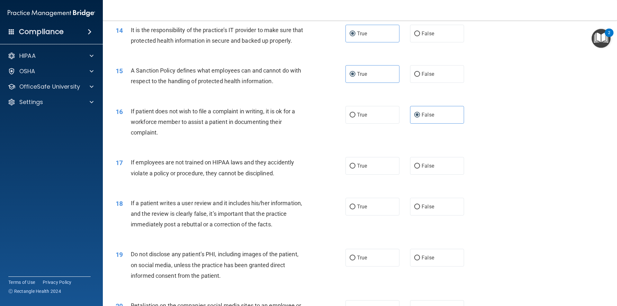
scroll to position [739, 0]
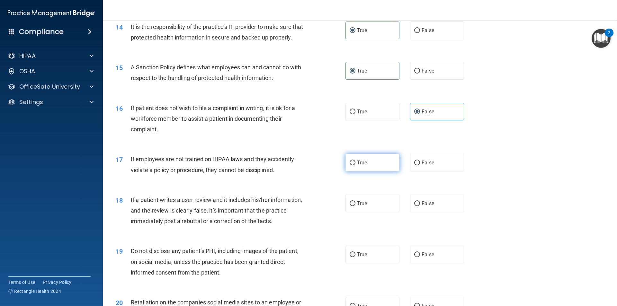
click at [366, 172] on label "True" at bounding box center [373, 163] width 54 height 18
click at [355, 166] on input "True" at bounding box center [353, 163] width 6 height 5
radio input "true"
click at [435, 212] on label "False" at bounding box center [437, 204] width 54 height 18
click at [420, 206] on input "False" at bounding box center [417, 204] width 6 height 5
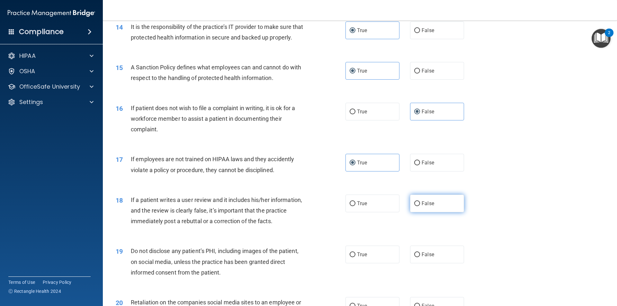
radio input "true"
click at [427, 258] on span "False" at bounding box center [428, 255] width 13 height 6
click at [420, 257] on input "False" at bounding box center [417, 255] width 6 height 5
radio input "true"
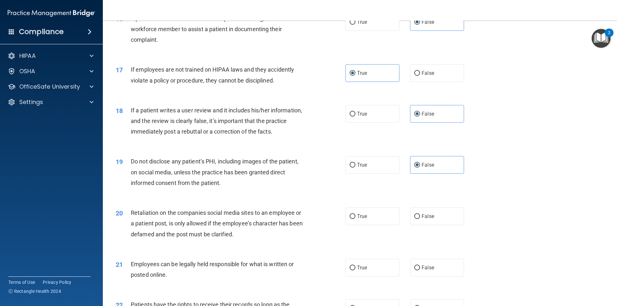
scroll to position [900, 0]
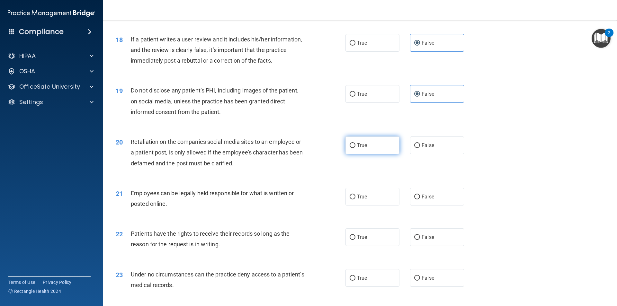
click at [361, 154] on label "True" at bounding box center [373, 146] width 54 height 18
click at [355, 148] on input "True" at bounding box center [353, 145] width 6 height 5
radio input "true"
click at [370, 206] on label "True" at bounding box center [373, 197] width 54 height 18
click at [355, 200] on input "True" at bounding box center [353, 197] width 6 height 5
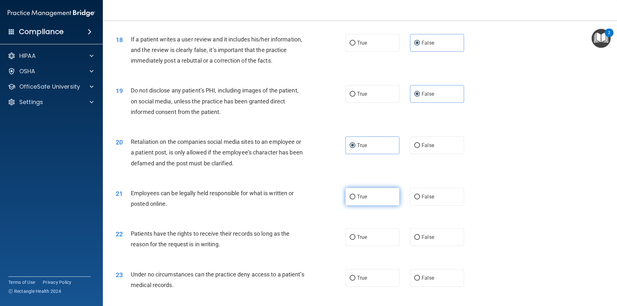
radio input "true"
click at [426, 240] on span "False" at bounding box center [428, 237] width 13 height 6
click at [420, 240] on input "False" at bounding box center [417, 237] width 6 height 5
radio input "true"
click at [389, 287] on label "True" at bounding box center [373, 278] width 54 height 18
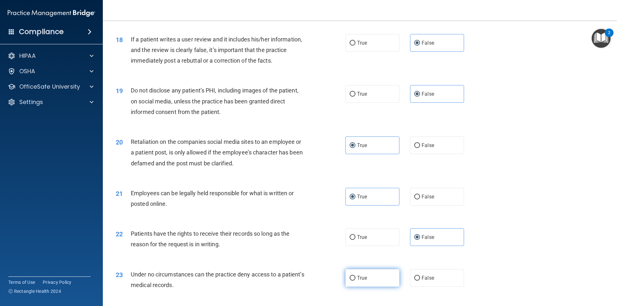
click at [355, 281] on input "True" at bounding box center [353, 278] width 6 height 5
radio input "true"
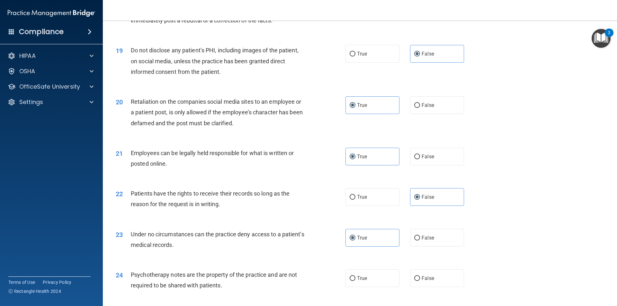
scroll to position [996, 0]
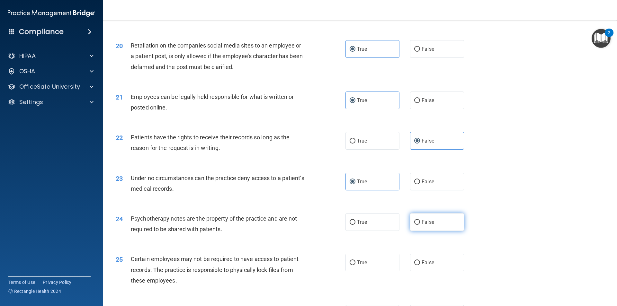
drag, startPoint x: 375, startPoint y: 232, endPoint x: 415, endPoint y: 239, distance: 40.5
click at [378, 231] on label "True" at bounding box center [373, 222] width 54 height 18
click at [355, 225] on input "True" at bounding box center [353, 222] width 6 height 5
radio input "true"
click at [388, 271] on label "True" at bounding box center [373, 263] width 54 height 18
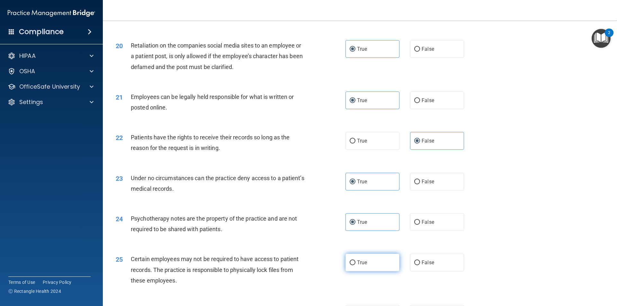
click at [355, 265] on input "True" at bounding box center [353, 263] width 6 height 5
radio input "true"
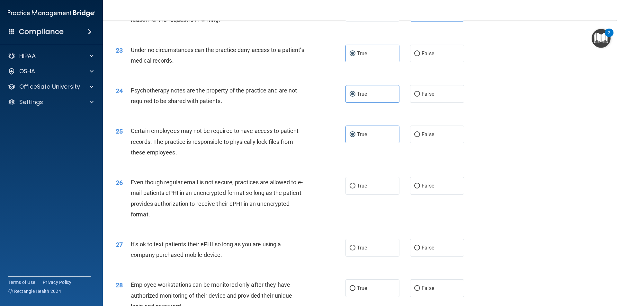
scroll to position [1125, 0]
click at [434, 189] on label "False" at bounding box center [437, 186] width 54 height 18
click at [420, 188] on input "False" at bounding box center [417, 186] width 6 height 5
radio input "true"
click at [435, 256] on label "False" at bounding box center [437, 248] width 54 height 18
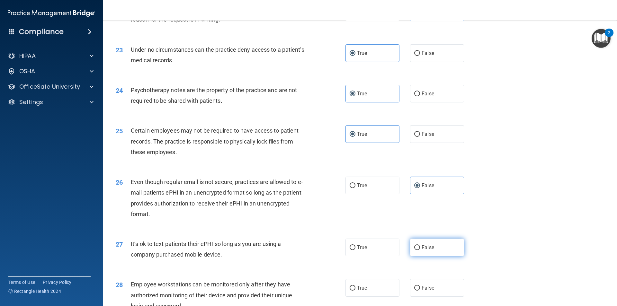
click at [420, 250] on input "False" at bounding box center [417, 248] width 6 height 5
radio input "true"
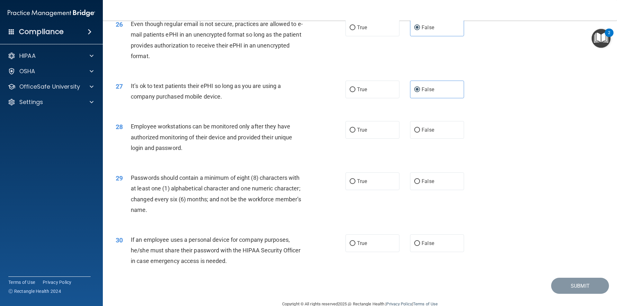
scroll to position [1286, 0]
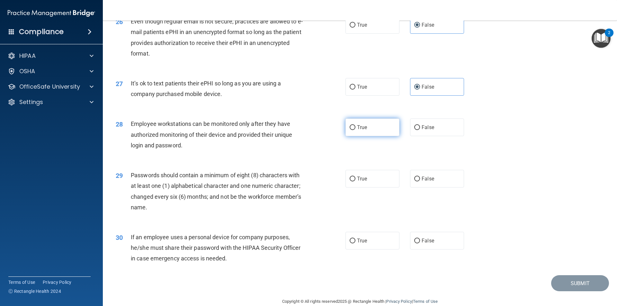
click at [373, 136] on label "True" at bounding box center [373, 128] width 54 height 18
click at [355, 130] on input "True" at bounding box center [353, 127] width 6 height 5
radio input "true"
click at [407, 188] on div "True False" at bounding box center [411, 179] width 130 height 18
click at [414, 182] on input "False" at bounding box center [417, 179] width 6 height 5
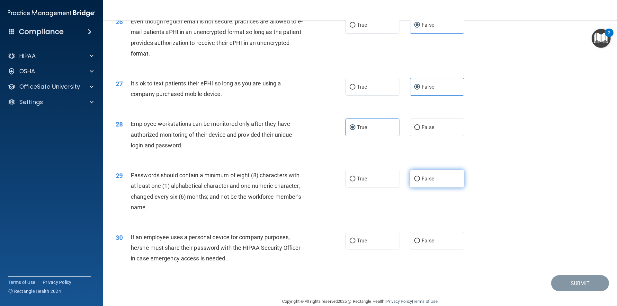
radio input "true"
click at [384, 249] on label "True" at bounding box center [373, 241] width 54 height 18
click at [355, 244] on input "True" at bounding box center [353, 241] width 6 height 5
radio input "true"
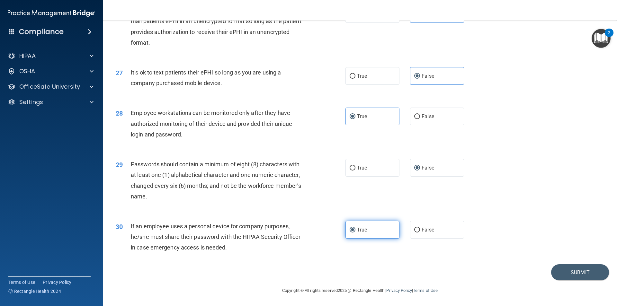
scroll to position [1307, 0]
click at [560, 267] on button "Submit" at bounding box center [580, 273] width 58 height 16
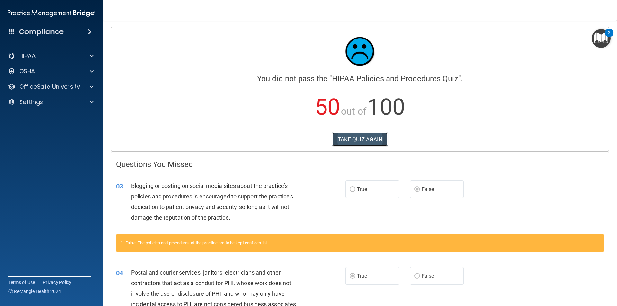
click at [364, 141] on button "TAKE QUIZ AGAIN" at bounding box center [360, 139] width 56 height 14
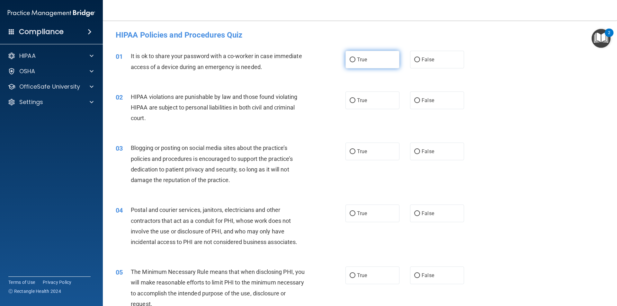
click at [366, 67] on label "True" at bounding box center [373, 60] width 54 height 18
click at [355, 62] on input "True" at bounding box center [353, 60] width 6 height 5
radio input "true"
click at [432, 99] on label "False" at bounding box center [437, 101] width 54 height 18
click at [420, 99] on input "False" at bounding box center [417, 100] width 6 height 5
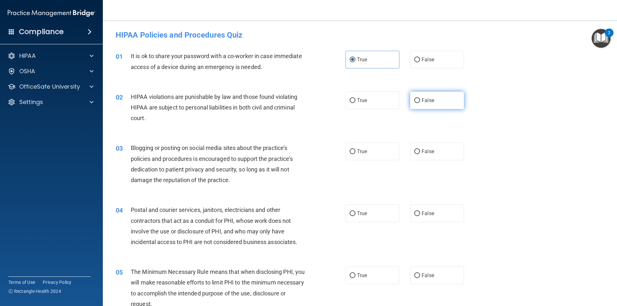
radio input "true"
click at [430, 151] on span "False" at bounding box center [428, 151] width 13 height 6
click at [420, 151] on input "False" at bounding box center [417, 151] width 6 height 5
radio input "true"
click at [378, 207] on label "True" at bounding box center [373, 214] width 54 height 18
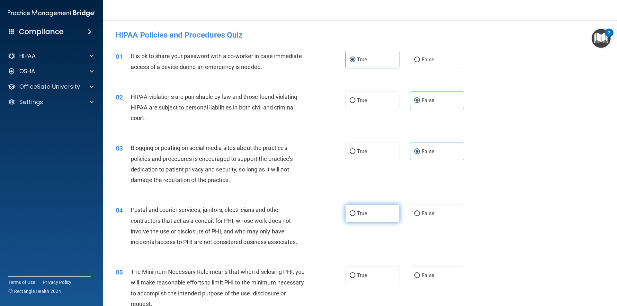
click at [355, 211] on input "True" at bounding box center [353, 213] width 6 height 5
radio input "true"
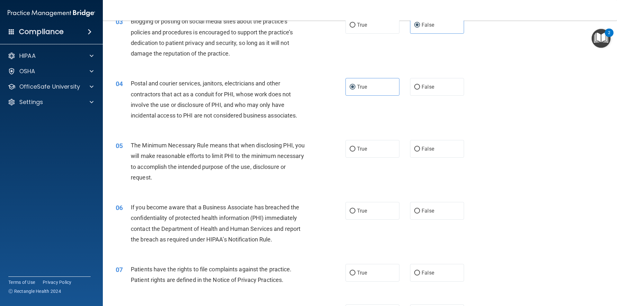
scroll to position [129, 0]
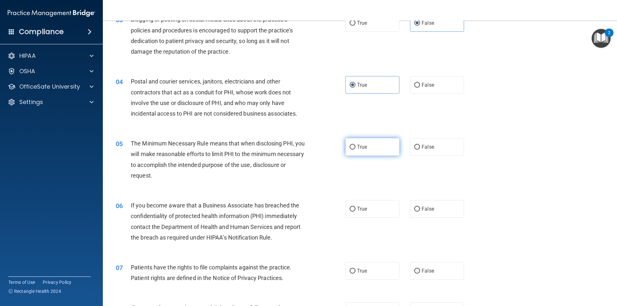
click at [377, 152] on label "True" at bounding box center [373, 147] width 54 height 18
click at [355, 150] on input "True" at bounding box center [353, 147] width 6 height 5
radio input "true"
click at [416, 212] on label "False" at bounding box center [437, 209] width 54 height 18
click at [416, 212] on input "False" at bounding box center [417, 209] width 6 height 5
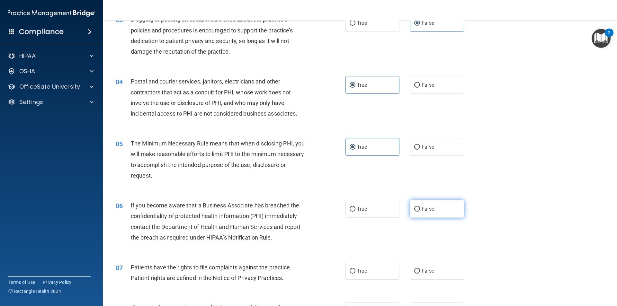
radio input "true"
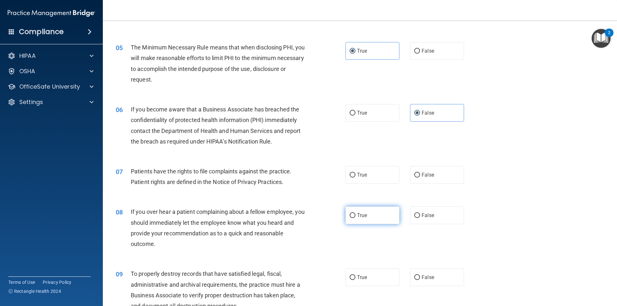
scroll to position [225, 0]
click at [382, 176] on label "True" at bounding box center [373, 175] width 54 height 18
click at [355, 176] on input "True" at bounding box center [353, 175] width 6 height 5
radio input "true"
click at [378, 215] on label "True" at bounding box center [373, 215] width 54 height 18
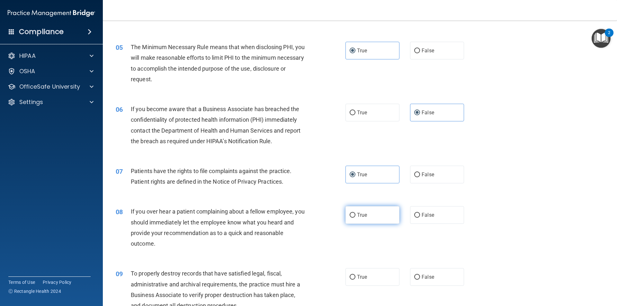
click at [355, 215] on input "True" at bounding box center [353, 215] width 6 height 5
radio input "true"
click at [429, 274] on label "False" at bounding box center [437, 277] width 54 height 18
click at [420, 275] on input "False" at bounding box center [417, 277] width 6 height 5
radio input "true"
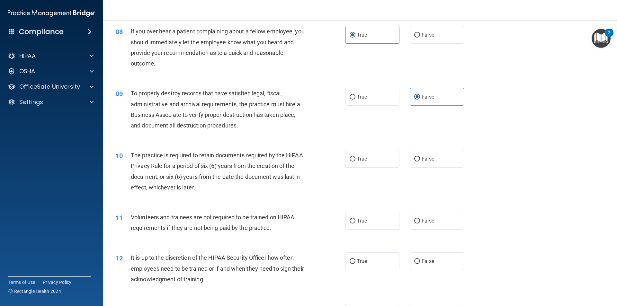
scroll to position [418, 0]
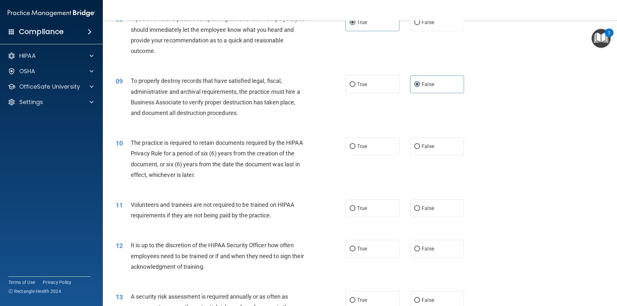
click at [385, 158] on div "10 The practice is required to retain documents required by the HIPAA Privacy R…" at bounding box center [360, 161] width 498 height 62
click at [387, 148] on label "True" at bounding box center [373, 147] width 54 height 18
click at [355, 148] on input "True" at bounding box center [353, 146] width 6 height 5
radio input "true"
click at [426, 217] on label "False" at bounding box center [437, 209] width 54 height 18
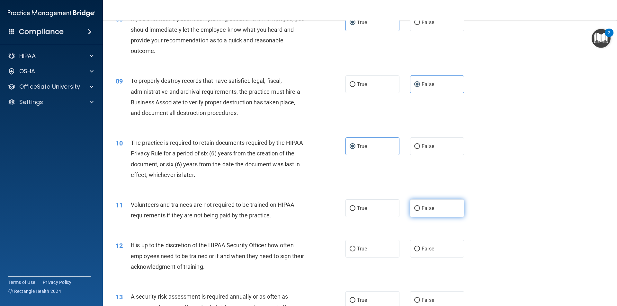
click at [420, 211] on input "False" at bounding box center [417, 208] width 6 height 5
radio input "true"
click at [432, 247] on label "False" at bounding box center [437, 249] width 54 height 18
click at [420, 247] on input "False" at bounding box center [417, 249] width 6 height 5
radio input "true"
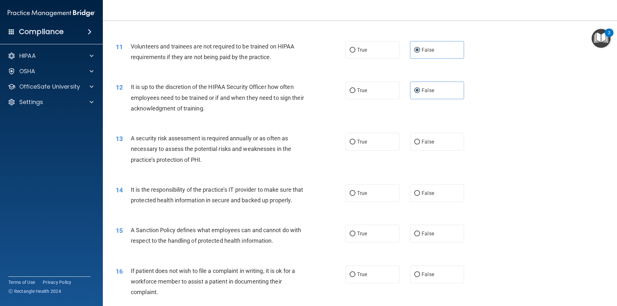
scroll to position [579, 0]
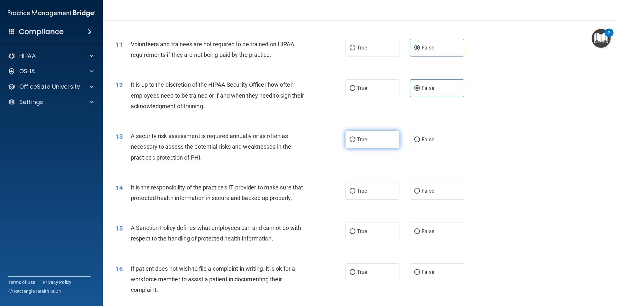
click at [376, 137] on label "True" at bounding box center [373, 140] width 54 height 18
click at [355, 138] on input "True" at bounding box center [353, 140] width 6 height 5
radio input "true"
click at [429, 198] on label "False" at bounding box center [437, 191] width 54 height 18
click at [420, 194] on input "False" at bounding box center [417, 191] width 6 height 5
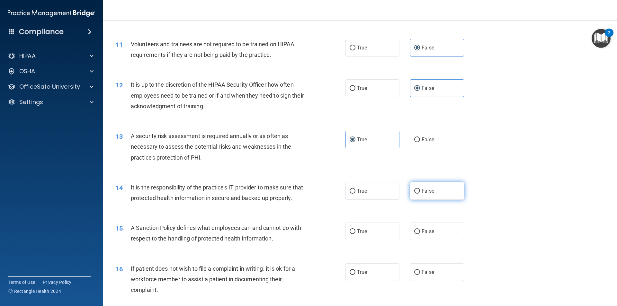
radio input "true"
click at [417, 239] on label "False" at bounding box center [437, 232] width 54 height 18
click at [417, 234] on input "False" at bounding box center [417, 231] width 6 height 5
radio input "true"
click at [363, 281] on label "True" at bounding box center [373, 273] width 54 height 18
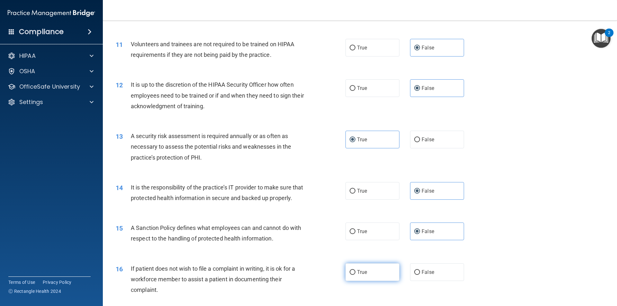
click at [355, 275] on input "True" at bounding box center [353, 272] width 6 height 5
radio input "true"
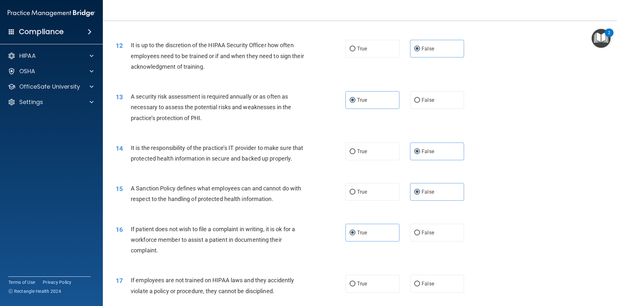
scroll to position [739, 0]
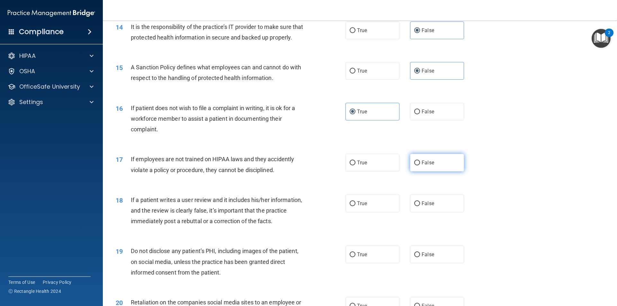
click at [431, 172] on label "False" at bounding box center [437, 163] width 54 height 18
click at [420, 166] on input "False" at bounding box center [417, 163] width 6 height 5
radio input "true"
click at [385, 264] on label "True" at bounding box center [373, 255] width 54 height 18
click at [355, 257] on input "True" at bounding box center [353, 255] width 6 height 5
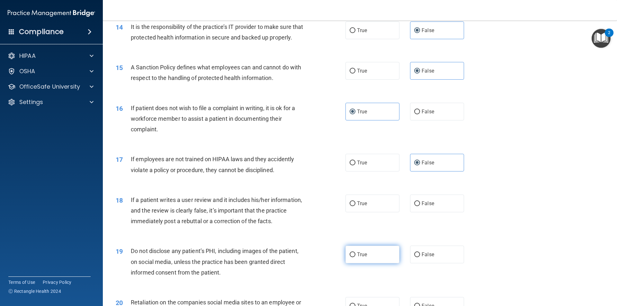
radio input "true"
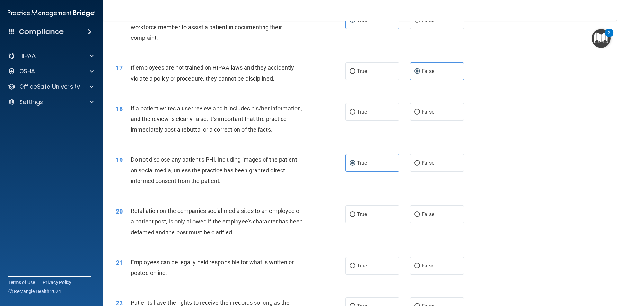
scroll to position [836, 0]
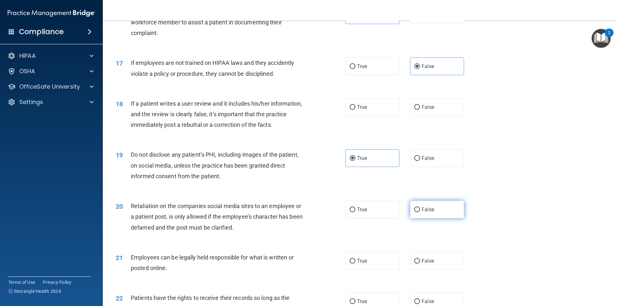
click at [430, 219] on label "False" at bounding box center [437, 210] width 54 height 18
click at [420, 212] on input "False" at bounding box center [417, 210] width 6 height 5
radio input "true"
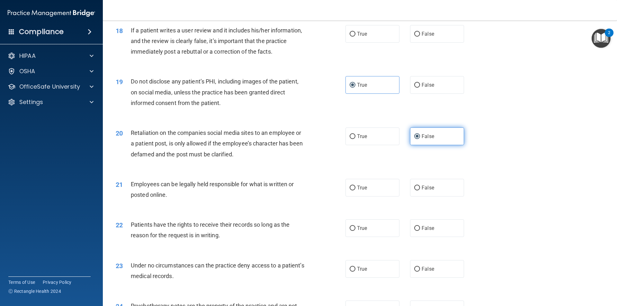
scroll to position [932, 0]
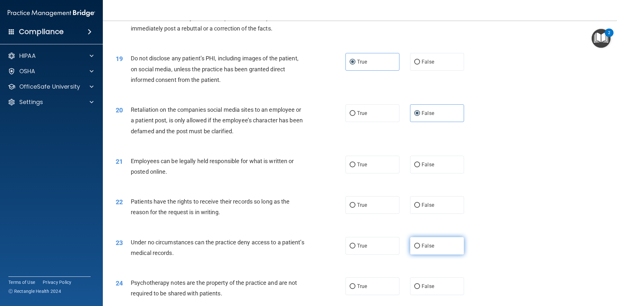
click at [432, 255] on label "False" at bounding box center [437, 246] width 54 height 18
click at [420, 249] on input "False" at bounding box center [417, 246] width 6 height 5
radio input "true"
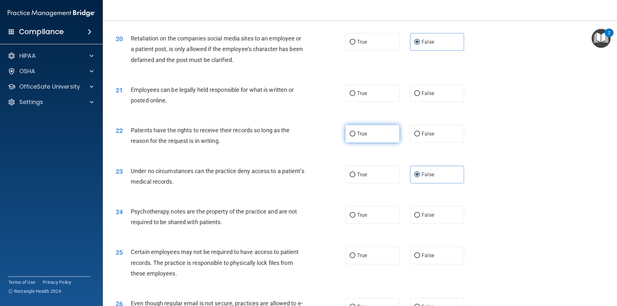
scroll to position [1061, 0]
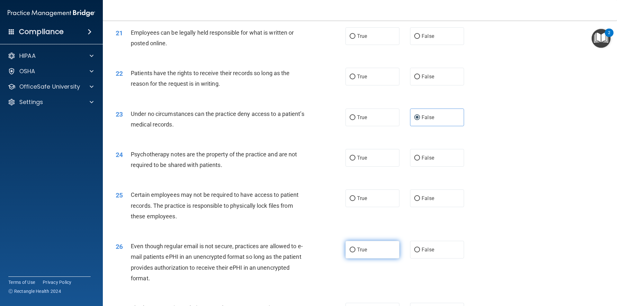
click at [372, 259] on label "True" at bounding box center [373, 250] width 54 height 18
click at [355, 253] on input "True" at bounding box center [353, 250] width 6 height 5
radio input "true"
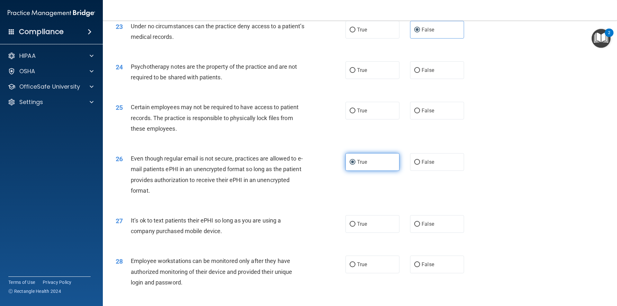
scroll to position [1157, 0]
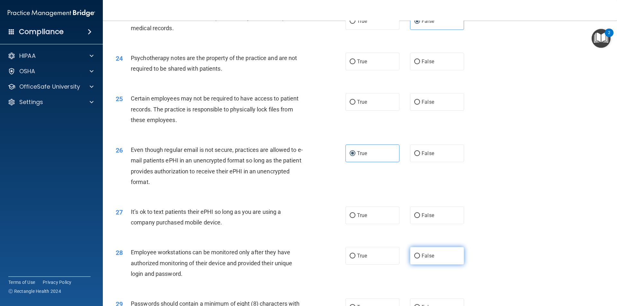
click at [431, 265] on label "False" at bounding box center [437, 256] width 54 height 18
click at [420, 259] on input "False" at bounding box center [417, 256] width 6 height 5
radio input "true"
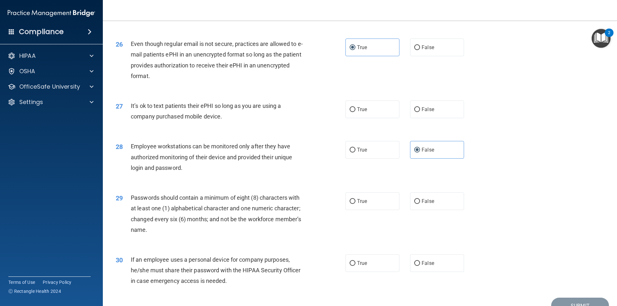
scroll to position [1286, 0]
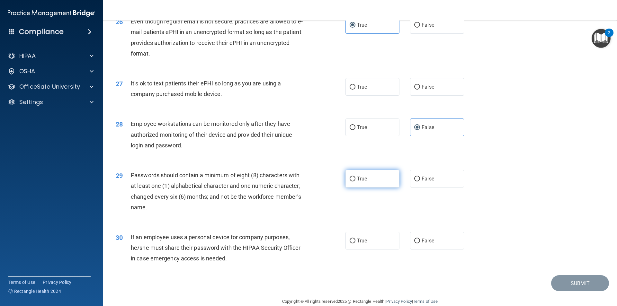
click at [357, 182] on span "True" at bounding box center [362, 179] width 10 height 6
click at [355, 182] on input "True" at bounding box center [353, 179] width 6 height 5
radio input "true"
click at [426, 244] on span "False" at bounding box center [428, 241] width 13 height 6
click at [420, 244] on input "False" at bounding box center [417, 241] width 6 height 5
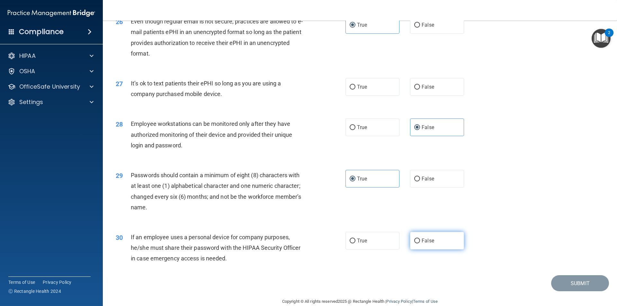
radio input "true"
click at [382, 96] on label "True" at bounding box center [373, 87] width 54 height 18
click at [355, 90] on input "True" at bounding box center [353, 87] width 6 height 5
radio input "true"
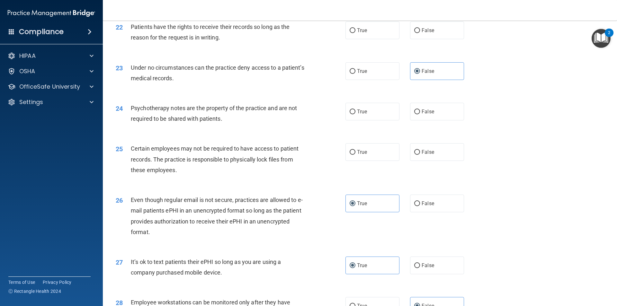
scroll to position [1093, 0]
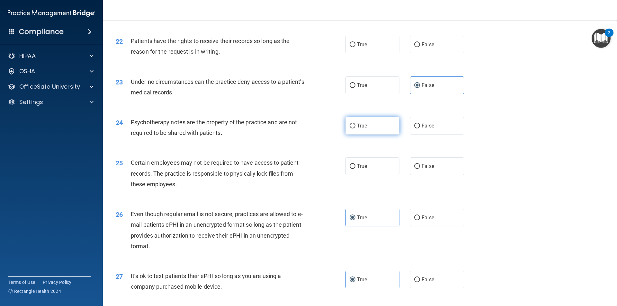
click at [374, 135] on label "True" at bounding box center [373, 126] width 54 height 18
click at [355, 129] on input "True" at bounding box center [353, 126] width 6 height 5
radio input "true"
click at [387, 175] on label "True" at bounding box center [373, 166] width 54 height 18
click at [355, 169] on input "True" at bounding box center [353, 166] width 6 height 5
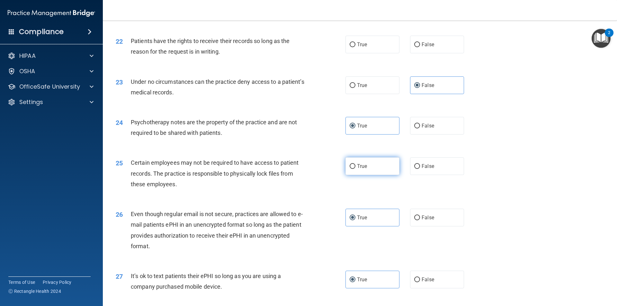
radio input "true"
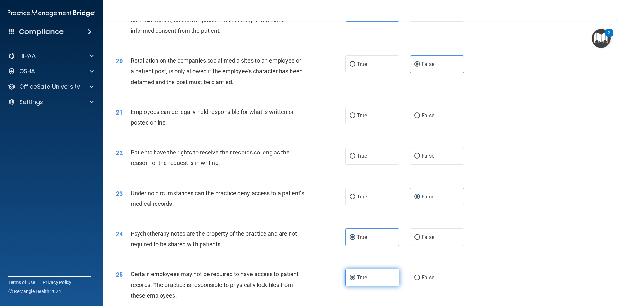
scroll to position [964, 0]
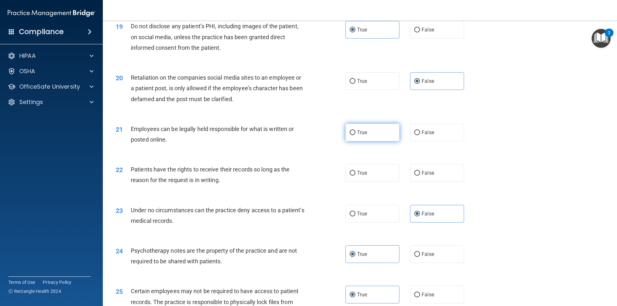
click at [386, 141] on label "True" at bounding box center [373, 133] width 54 height 18
click at [355, 135] on input "True" at bounding box center [353, 132] width 6 height 5
radio input "true"
click at [377, 181] on label "True" at bounding box center [373, 173] width 54 height 18
click at [355, 176] on input "True" at bounding box center [353, 173] width 6 height 5
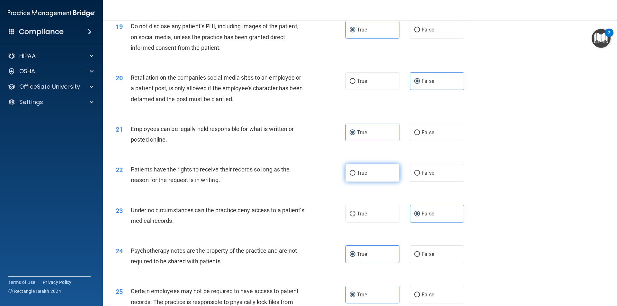
radio input "true"
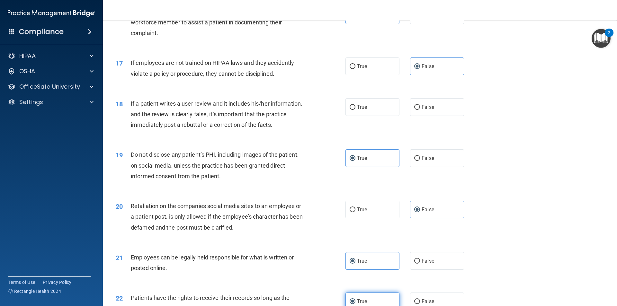
scroll to position [804, 0]
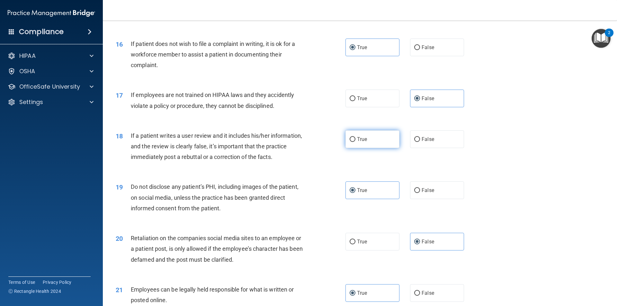
click at [382, 148] on label "True" at bounding box center [373, 139] width 54 height 18
click at [355, 142] on input "True" at bounding box center [353, 139] width 6 height 5
radio input "true"
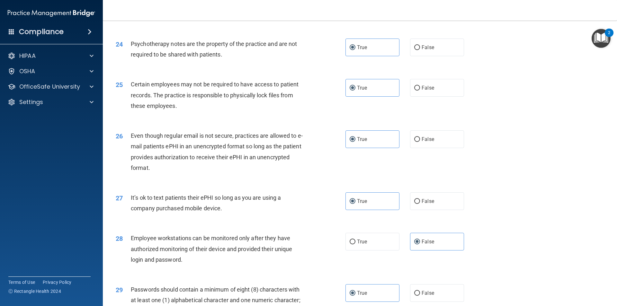
scroll to position [1307, 0]
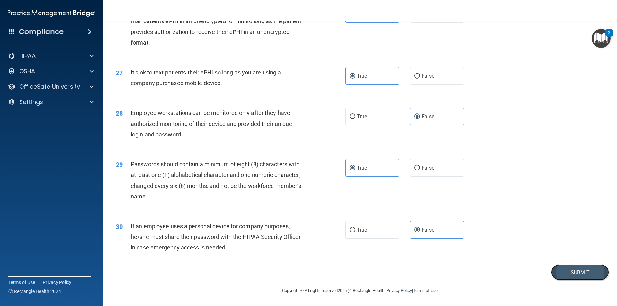
click at [573, 279] on button "Submit" at bounding box center [580, 273] width 58 height 16
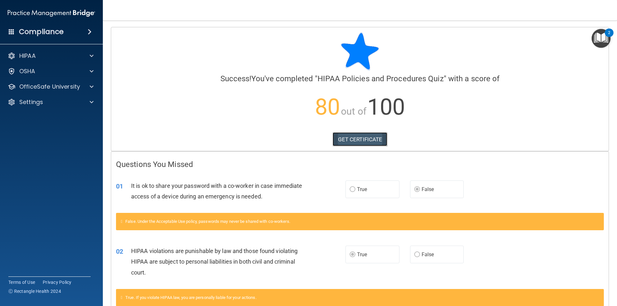
click at [362, 141] on link "GET CERTIFICATE" at bounding box center [360, 139] width 55 height 14
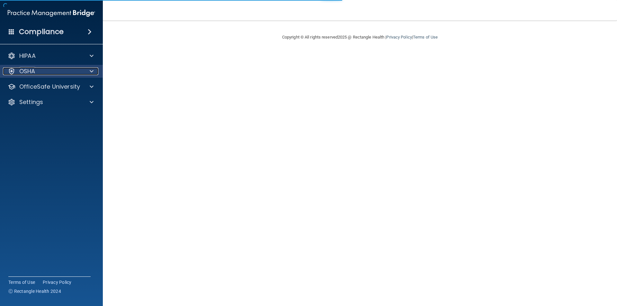
click at [53, 69] on div "OSHA" at bounding box center [43, 71] width 80 height 8
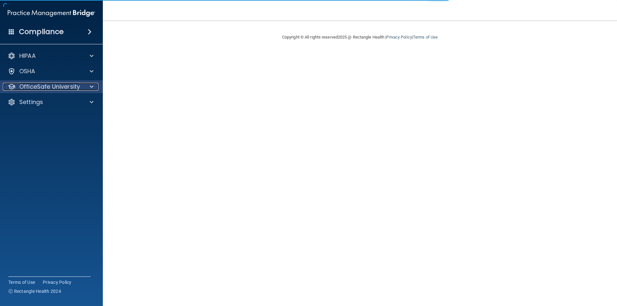
click at [45, 89] on p "OfficeSafe University" at bounding box center [49, 87] width 61 height 8
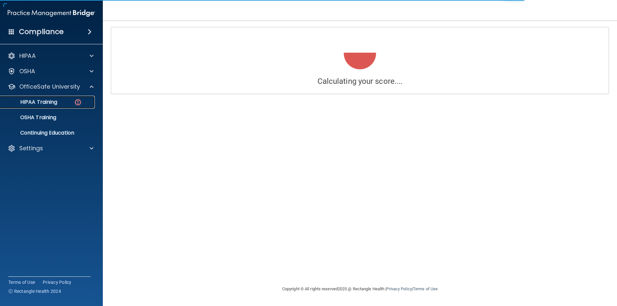
click at [34, 105] on p "HIPAA Training" at bounding box center [30, 102] width 53 height 6
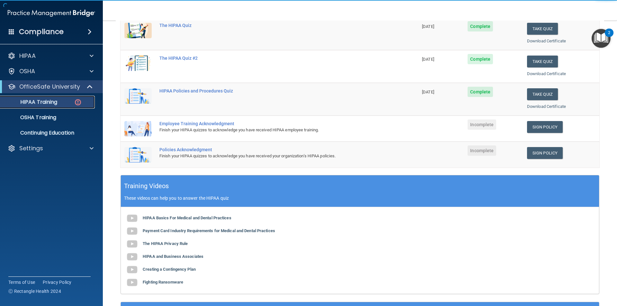
scroll to position [96, 0]
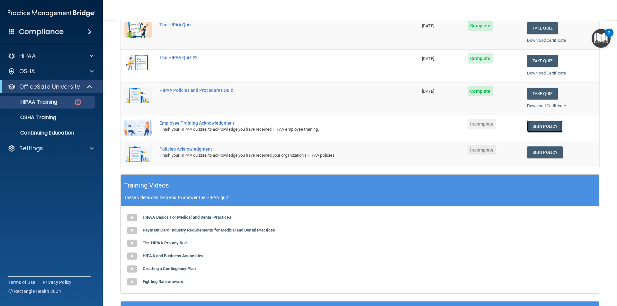
click at [539, 128] on link "Sign Policy" at bounding box center [545, 127] width 36 height 12
click at [539, 153] on link "Sign Policy" at bounding box center [545, 153] width 36 height 12
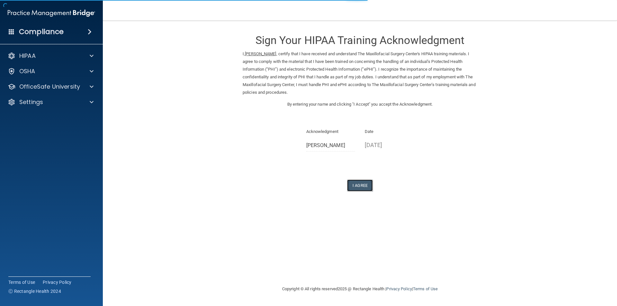
click at [358, 191] on button "I Agree" at bounding box center [360, 186] width 26 height 12
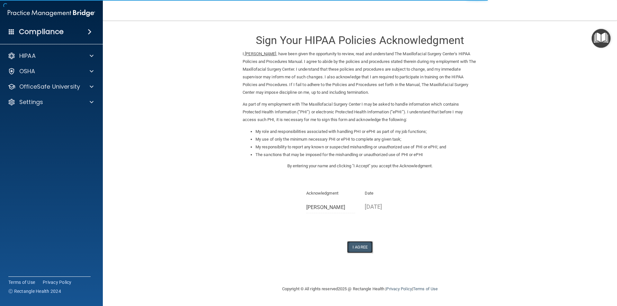
click at [363, 249] on button "I Agree" at bounding box center [360, 247] width 26 height 12
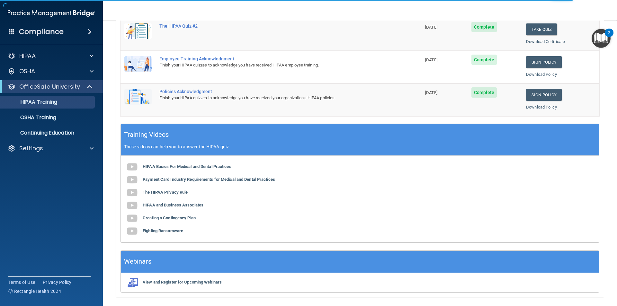
scroll to position [96, 0]
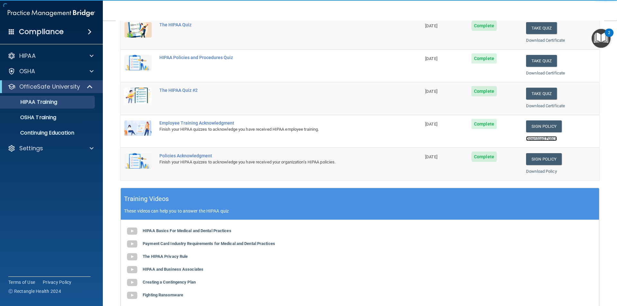
click at [542, 138] on link "Download Policy" at bounding box center [541, 138] width 31 height 5
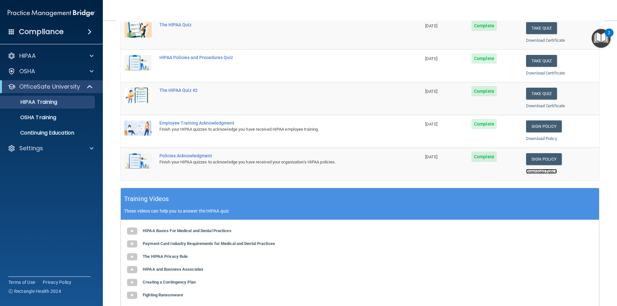
click at [530, 170] on link "Download Policy" at bounding box center [541, 171] width 31 height 5
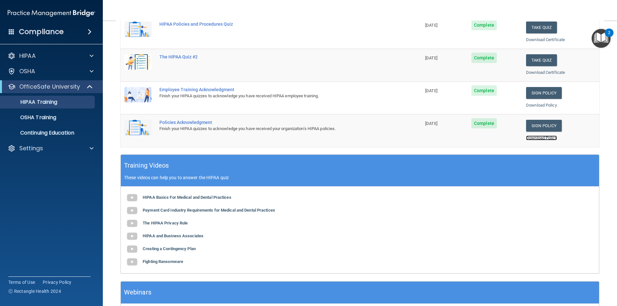
scroll to position [178, 0]
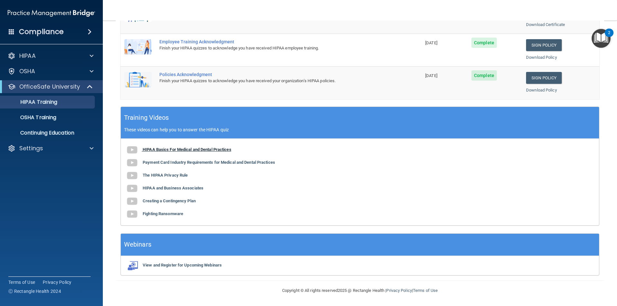
click at [130, 152] on img at bounding box center [132, 150] width 13 height 13
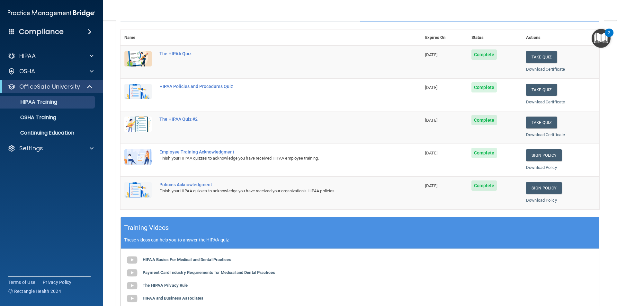
scroll to position [49, 0]
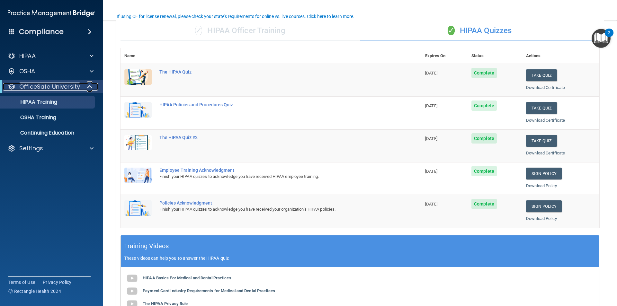
click at [79, 90] on p "OfficeSafe University" at bounding box center [49, 87] width 61 height 8
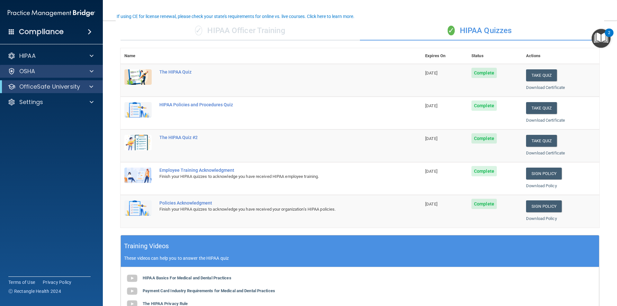
click at [79, 76] on div "OSHA" at bounding box center [51, 71] width 103 height 13
click at [92, 74] on span at bounding box center [92, 71] width 4 height 8
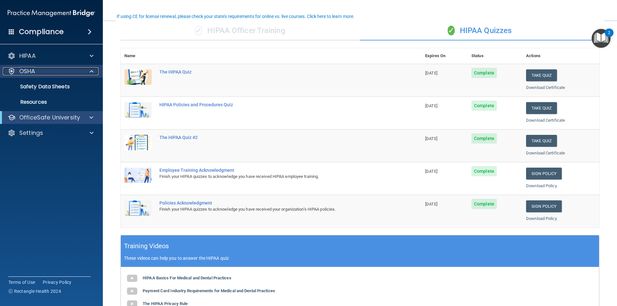
click at [95, 68] on div at bounding box center [91, 71] width 16 height 8
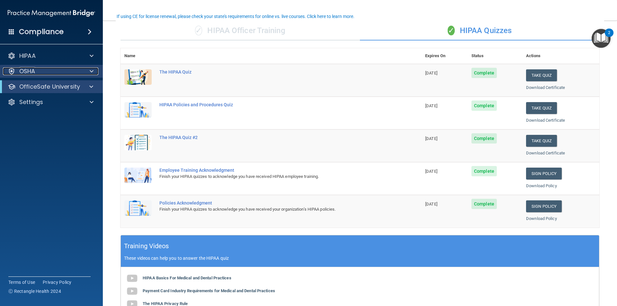
click at [95, 68] on div at bounding box center [91, 71] width 16 height 8
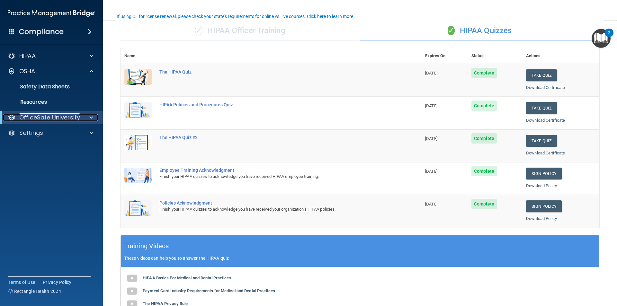
click at [81, 114] on div "OfficeSafe University" at bounding box center [42, 118] width 79 height 8
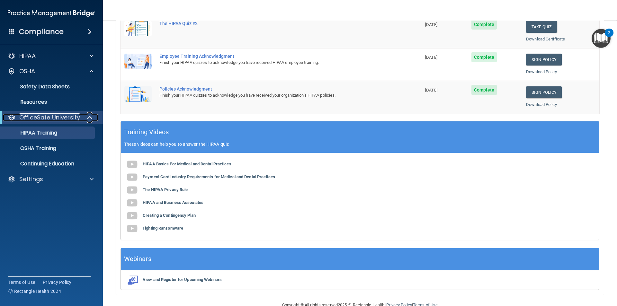
scroll to position [178, 0]
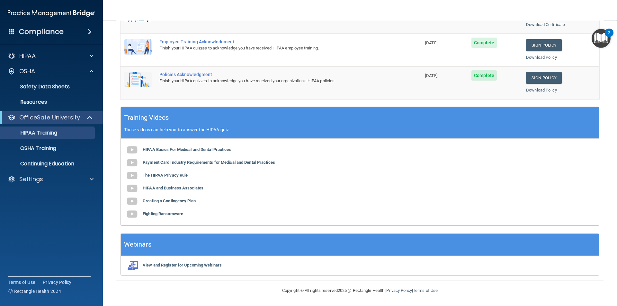
click at [197, 167] on div "HIPAA Basics For Medical and Dental Practices Payment Card Industry Requirement…" at bounding box center [360, 182] width 478 height 87
click at [197, 165] on b "Payment Card Industry Requirements for Medical and Dental Practices" at bounding box center [209, 162] width 132 height 5
